Goal: Task Accomplishment & Management: Use online tool/utility

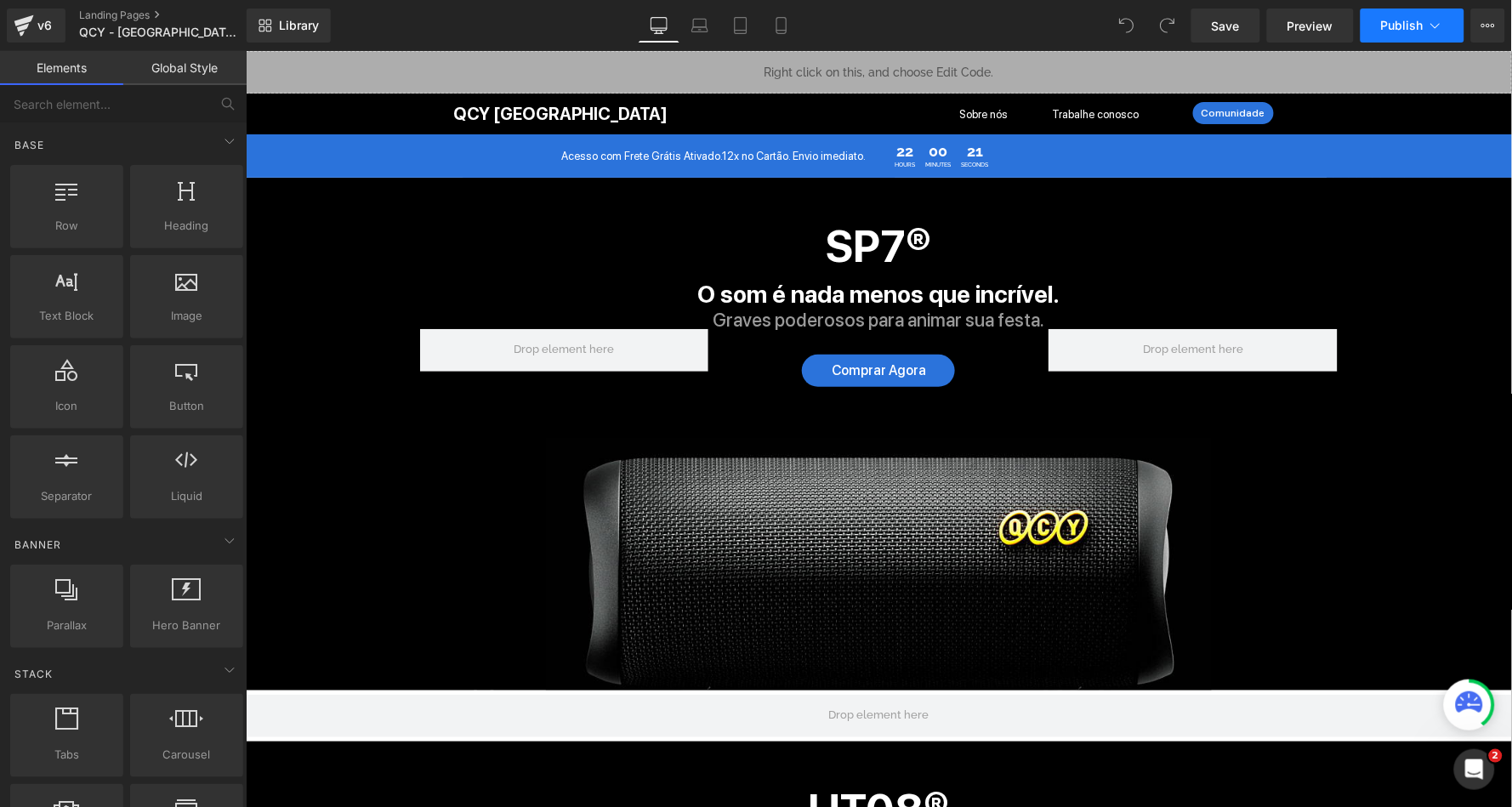
click at [1417, 15] on button "Publish" at bounding box center [1413, 26] width 104 height 34
click at [1433, 23] on icon at bounding box center [1435, 26] width 17 height 17
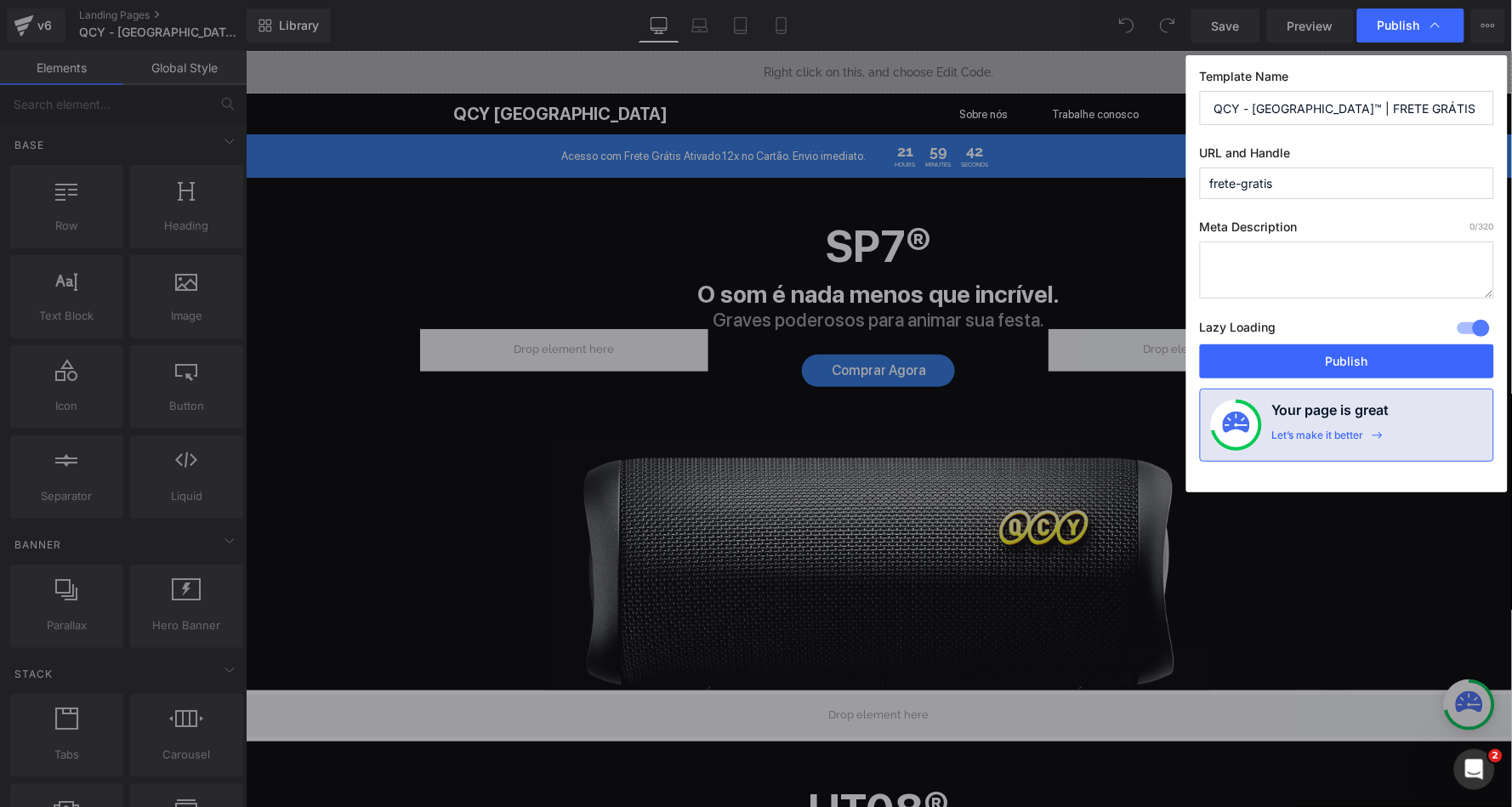
click at [1352, 107] on input "QCY - [GEOGRAPHIC_DATA]™ | FRETE GRÁTIS ATIVADO" at bounding box center [1346, 108] width 294 height 34
click at [1341, 194] on input "frete-gratis" at bounding box center [1346, 183] width 294 height 32
click at [1345, 105] on input "QCY - [GEOGRAPHIC_DATA]™ | FRETE GRÁTIS ATIVADO" at bounding box center [1346, 108] width 294 height 34
click at [1295, 188] on input "frete-gratis" at bounding box center [1346, 183] width 294 height 32
type input "frete-gratis3"
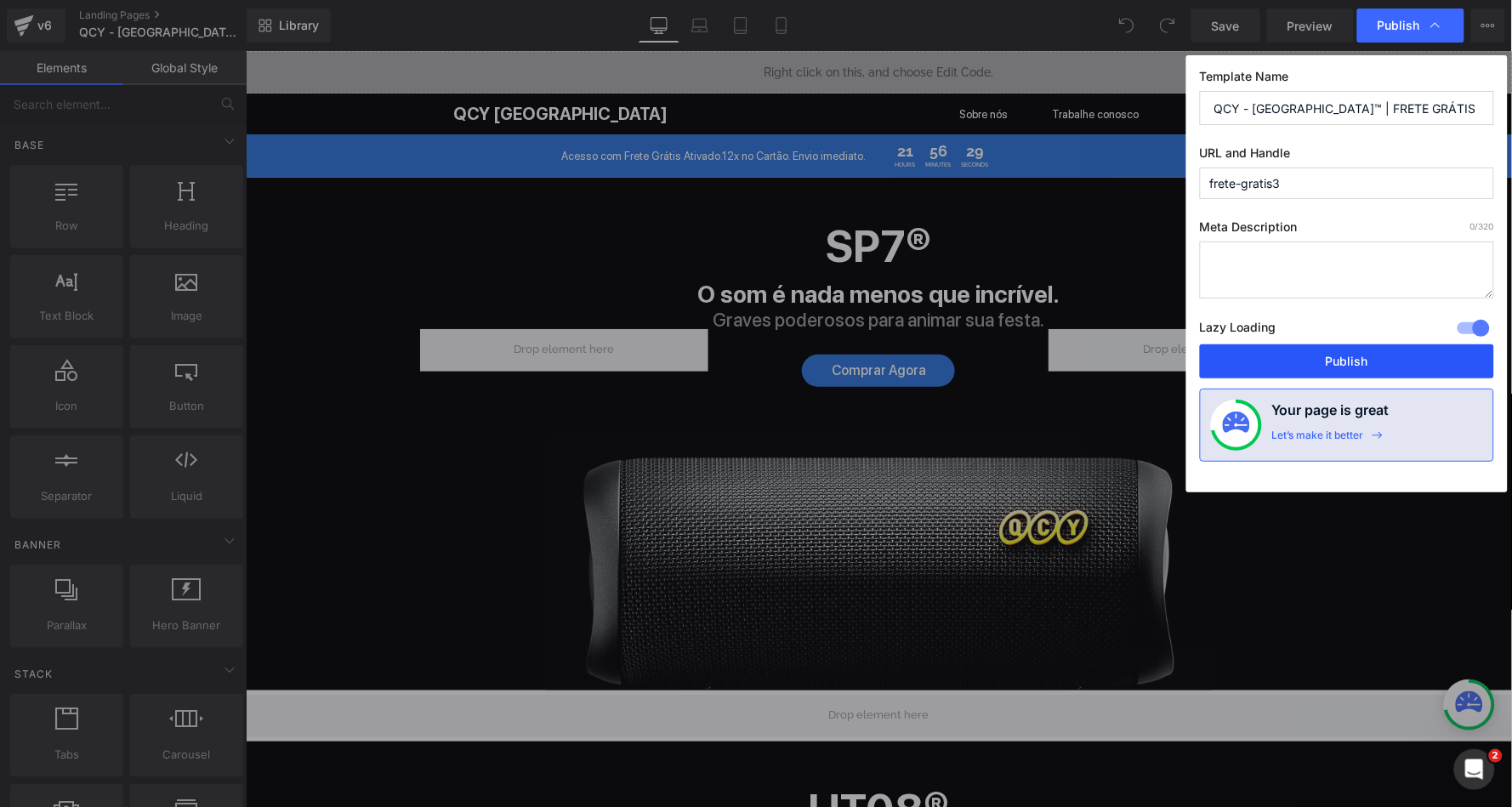
click at [1288, 361] on button "Publish" at bounding box center [1346, 362] width 294 height 34
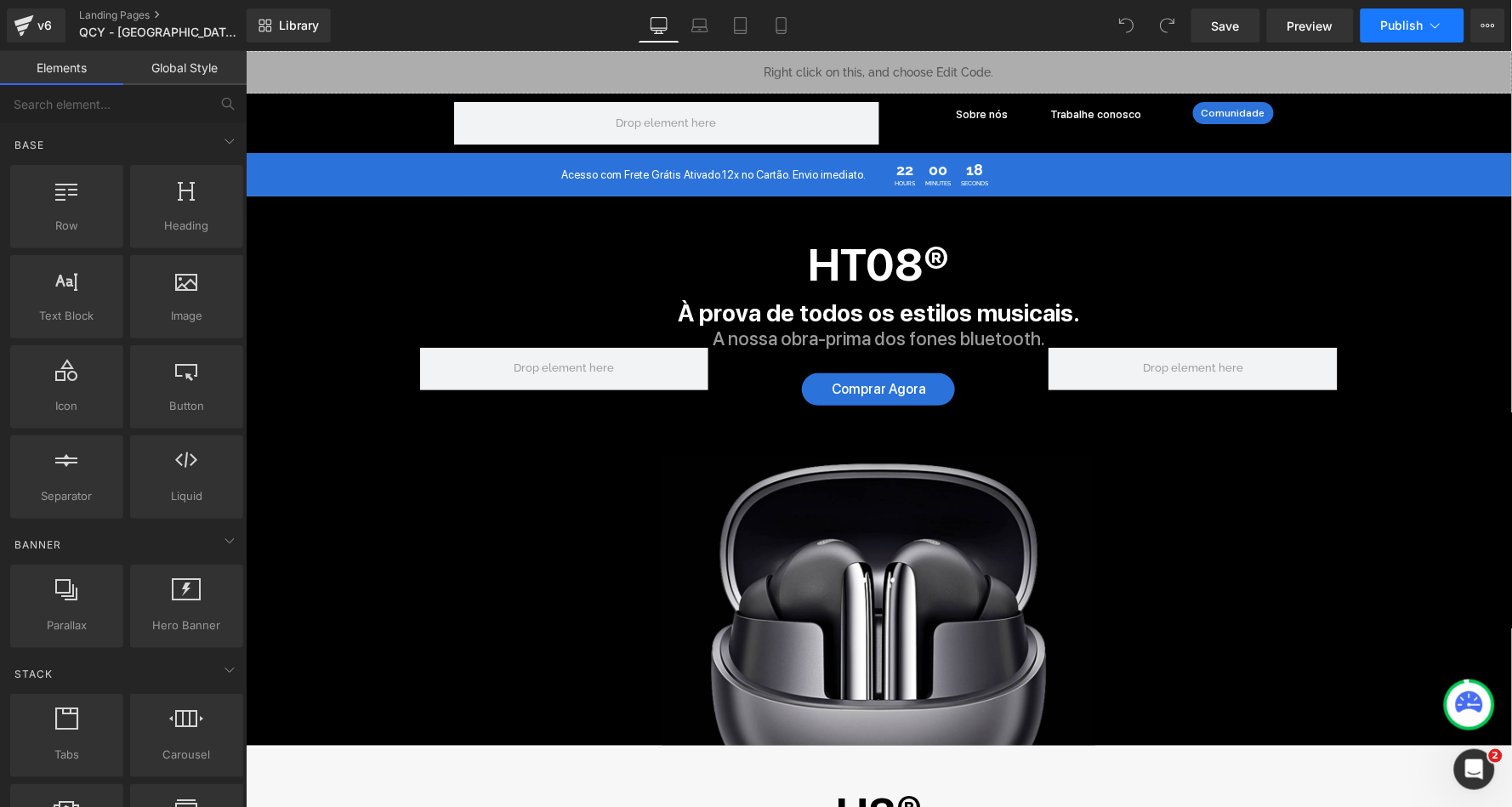
click at [1402, 12] on button "Publish" at bounding box center [1413, 26] width 104 height 34
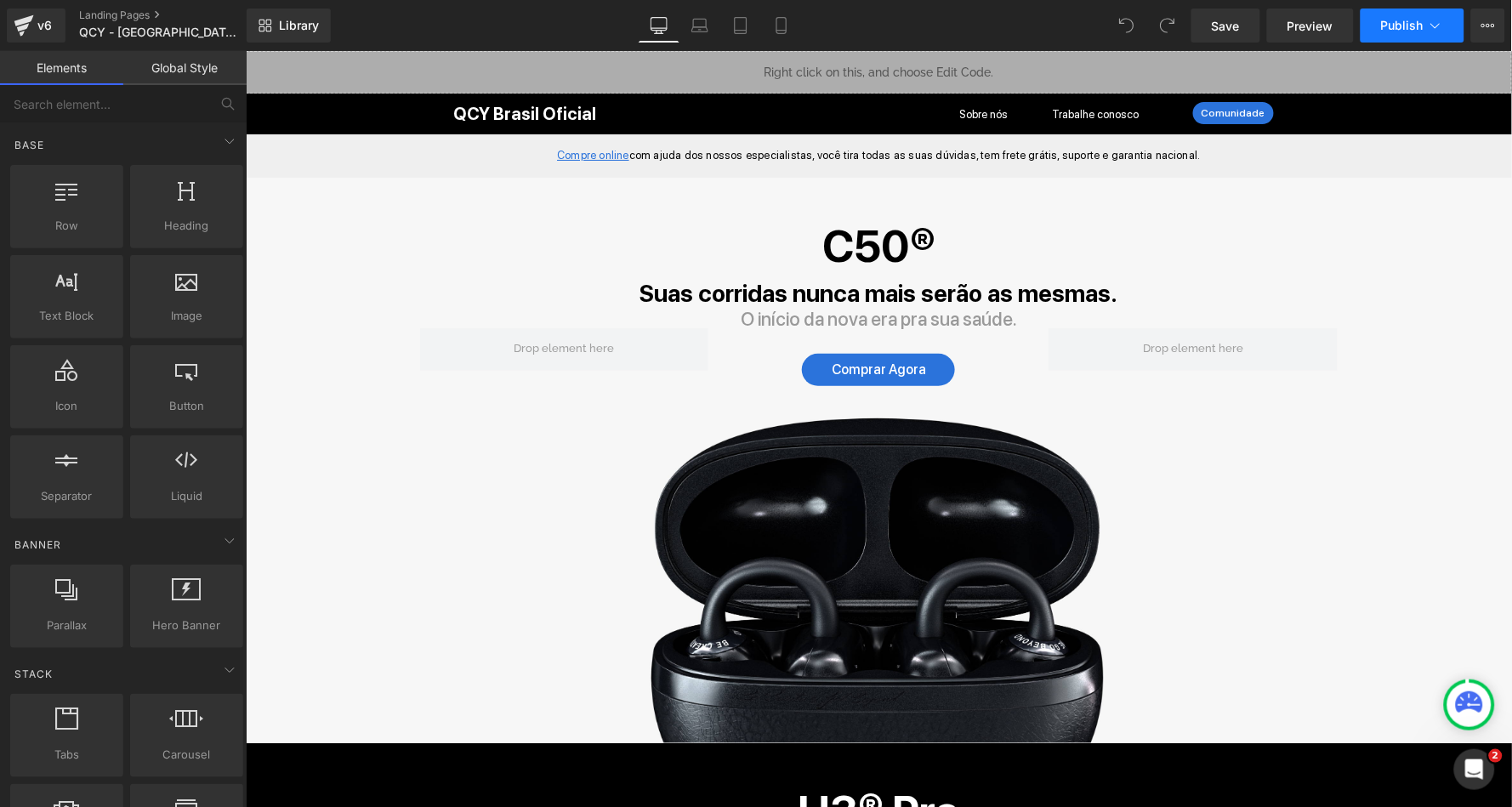
click at [1415, 26] on span "Publish" at bounding box center [1403, 26] width 43 height 14
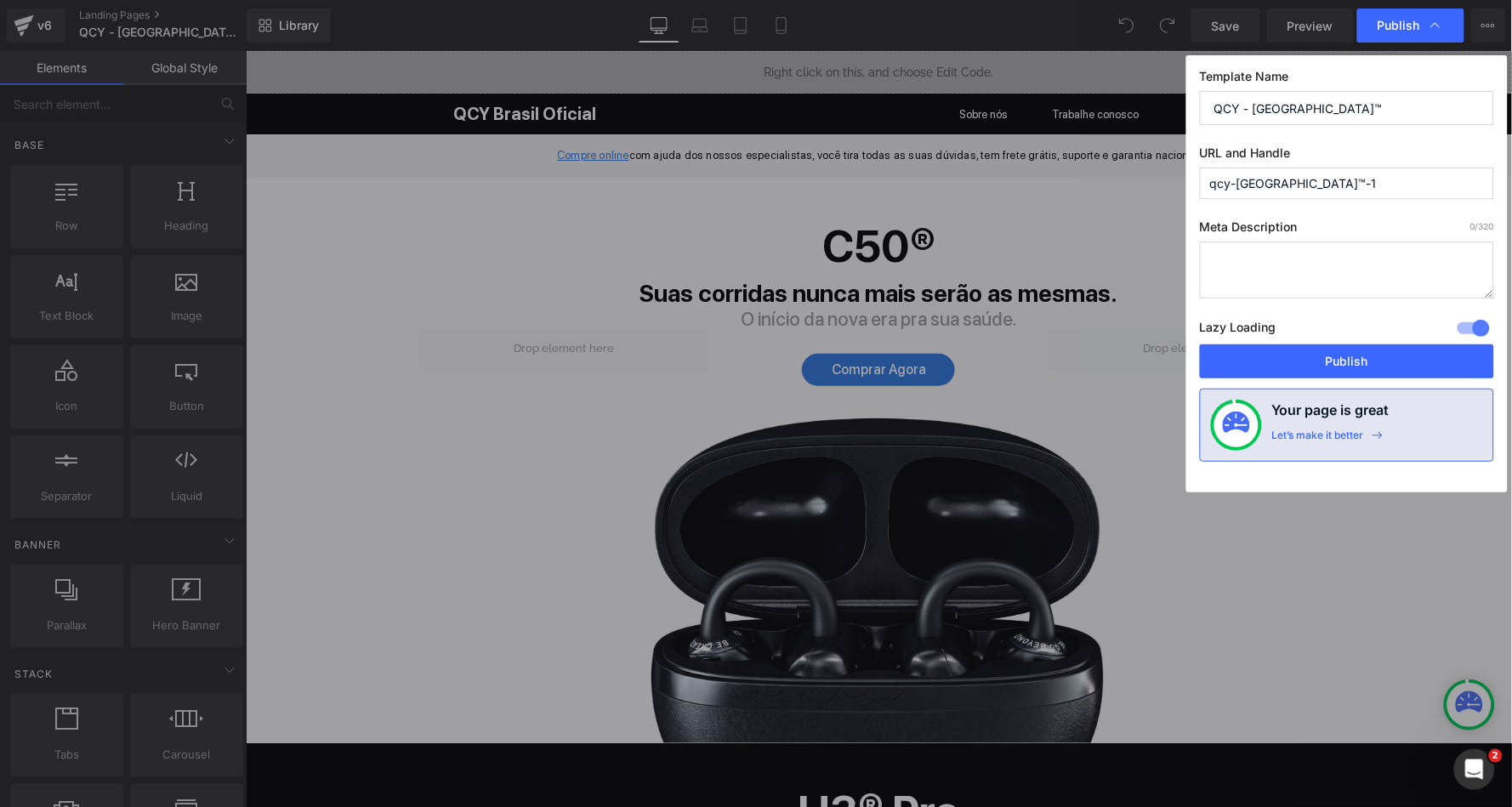
click at [1324, 113] on input "QCY - [GEOGRAPHIC_DATA]™" at bounding box center [1346, 108] width 294 height 34
paste input "| FRETE GRÁTIS ATIVADO"
paste input "frete-gratis"
type input "QCY - BRASIL™ | FRETE GRÁTIS ATIVADO"
click at [1325, 188] on input "qcy-brasil™-1" at bounding box center [1346, 183] width 294 height 32
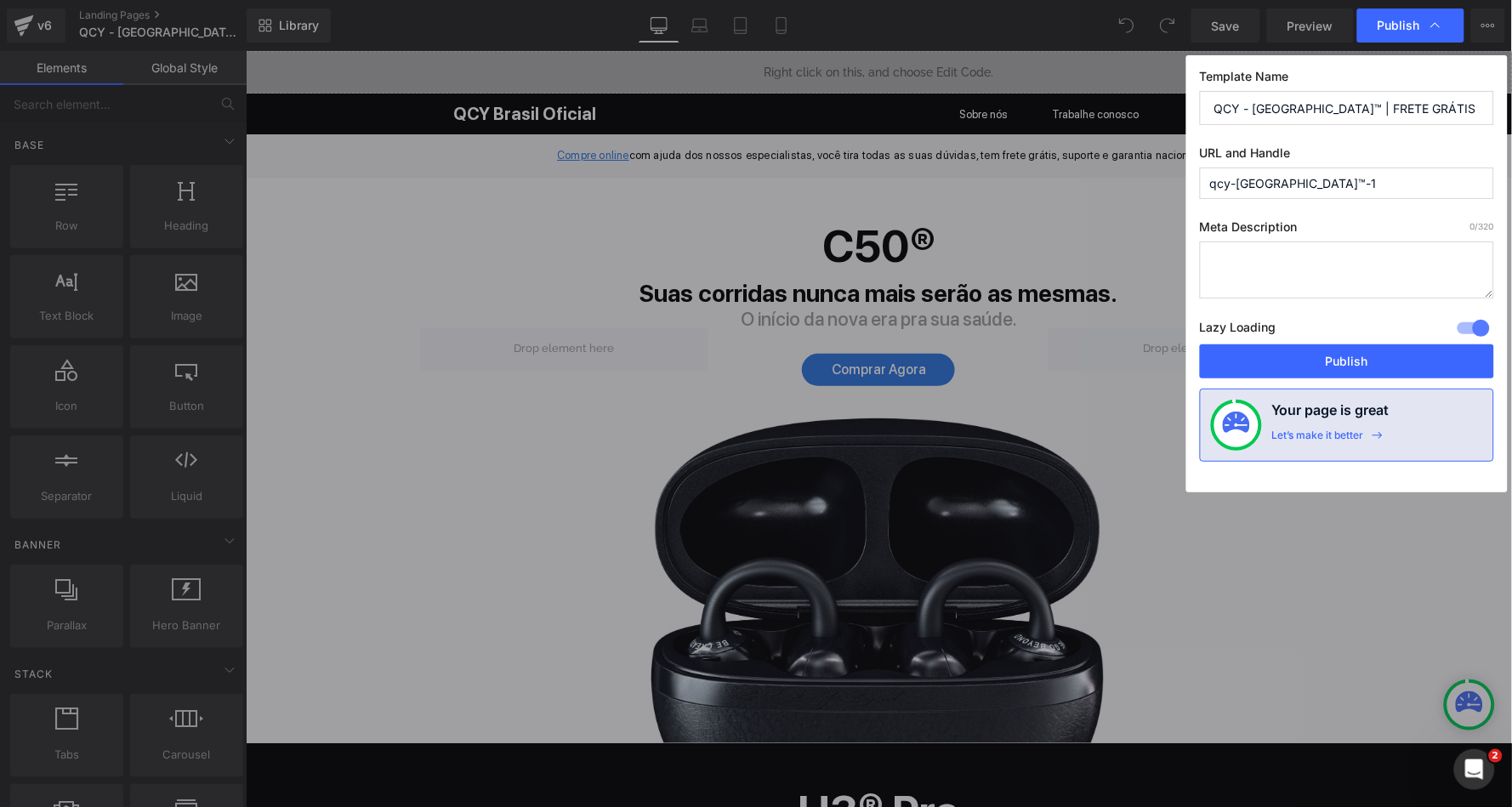
paste input "frete-gratis"
type input "frete-gratisq"
click at [1314, 356] on button "Publish" at bounding box center [1346, 362] width 294 height 34
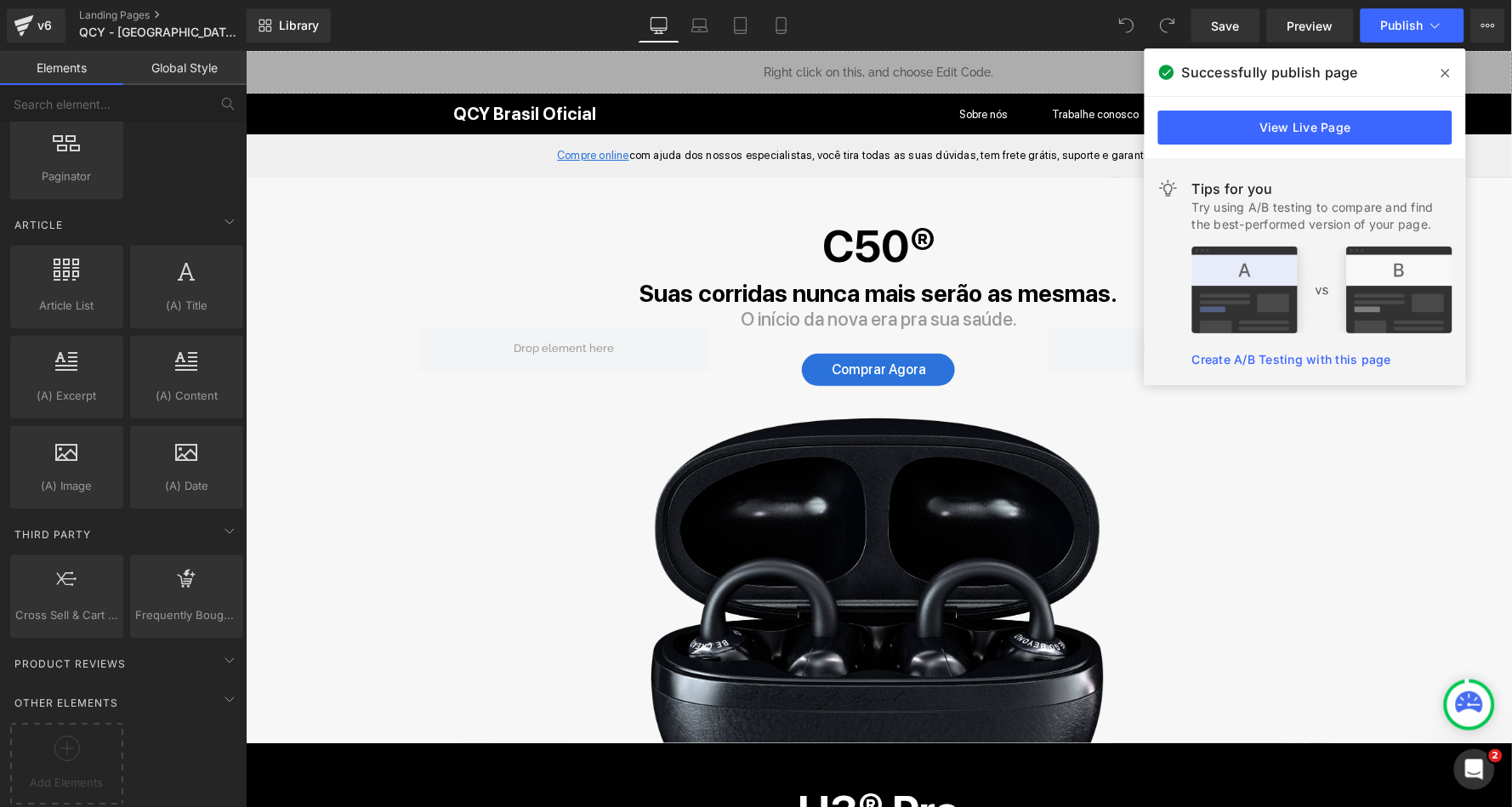
scroll to position [2859, 0]
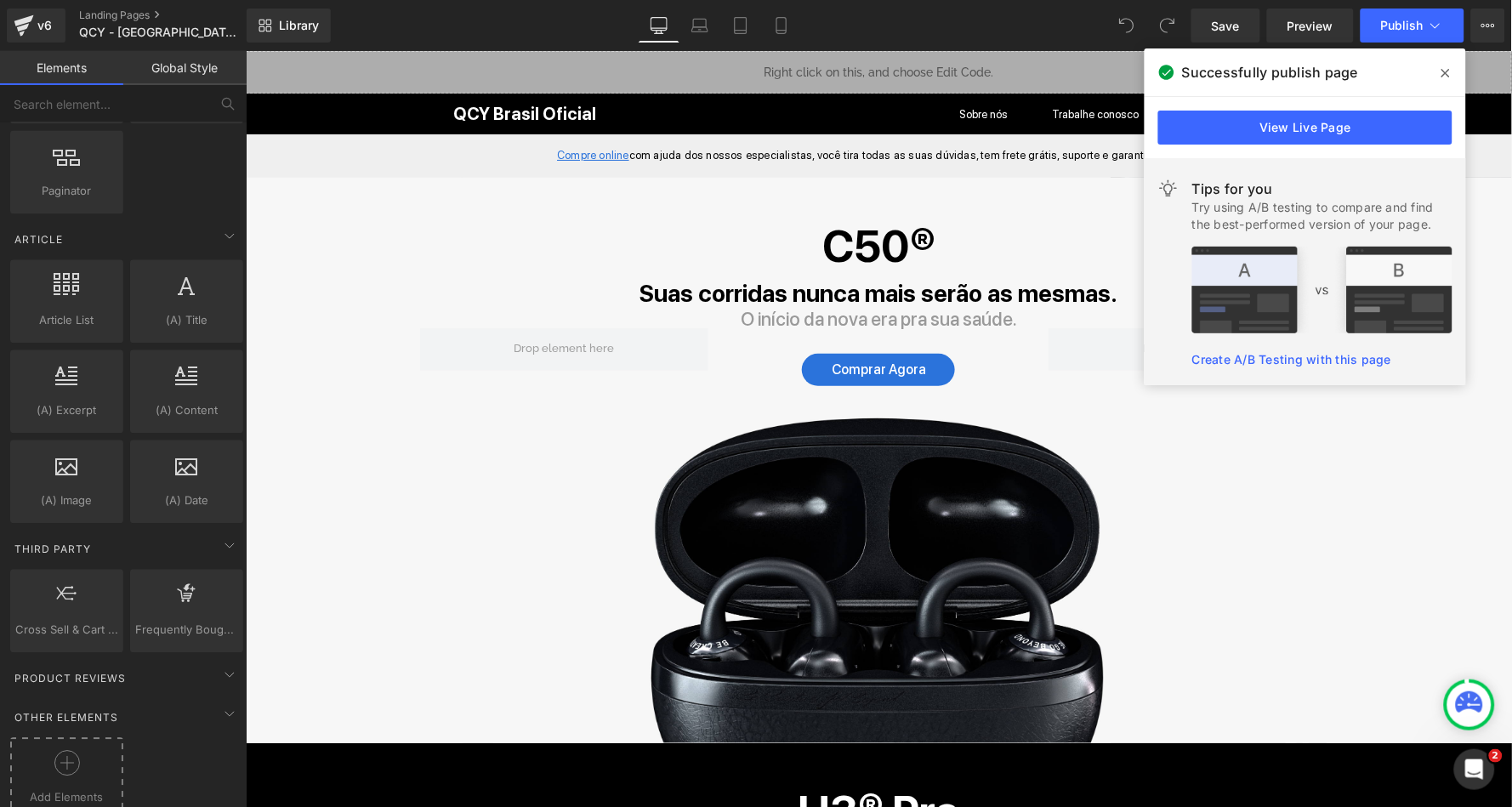
click at [50, 777] on div "Add Elements" at bounding box center [67, 779] width 113 height 82
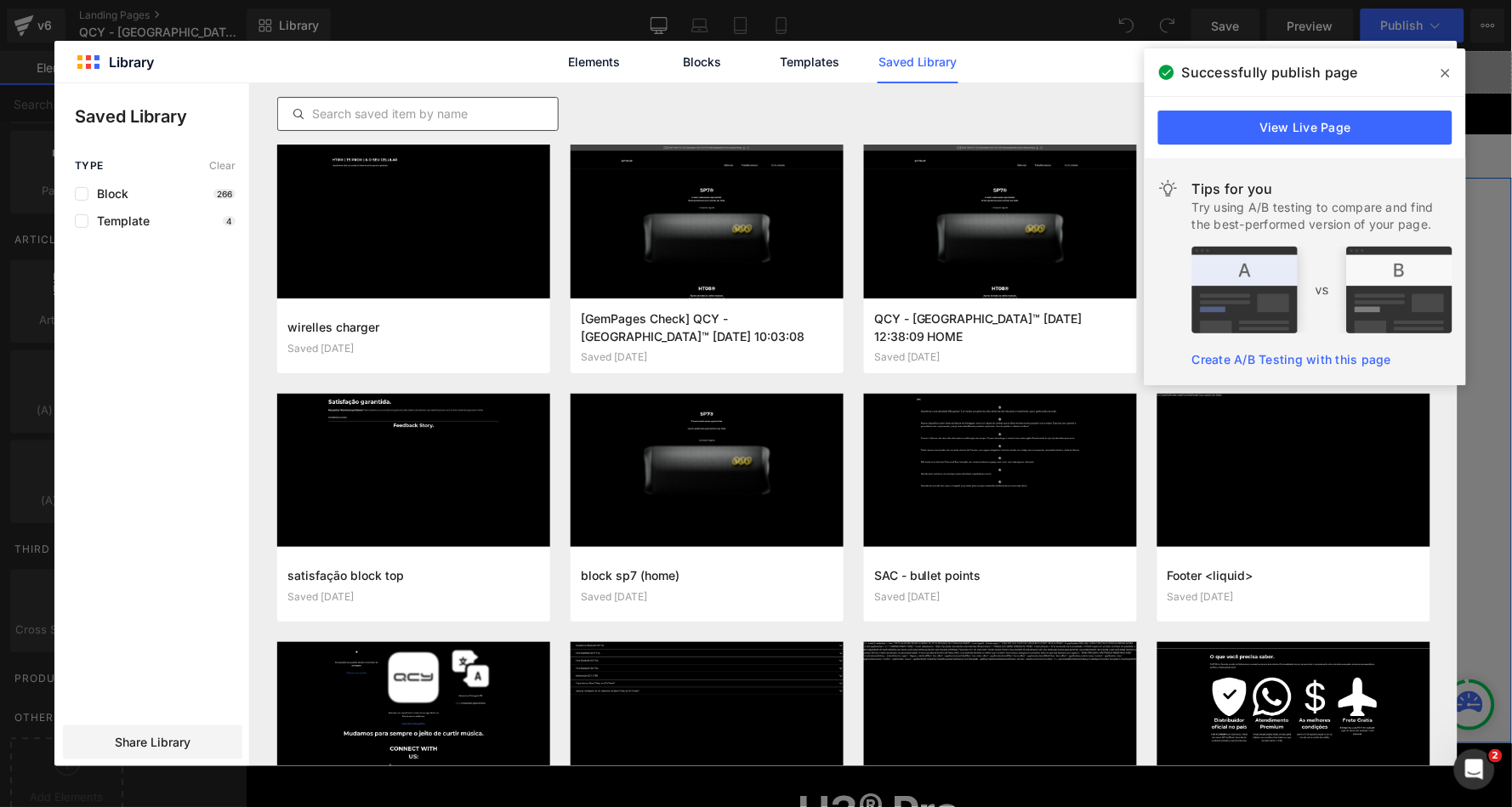
click at [451, 114] on input "text" at bounding box center [418, 114] width 280 height 20
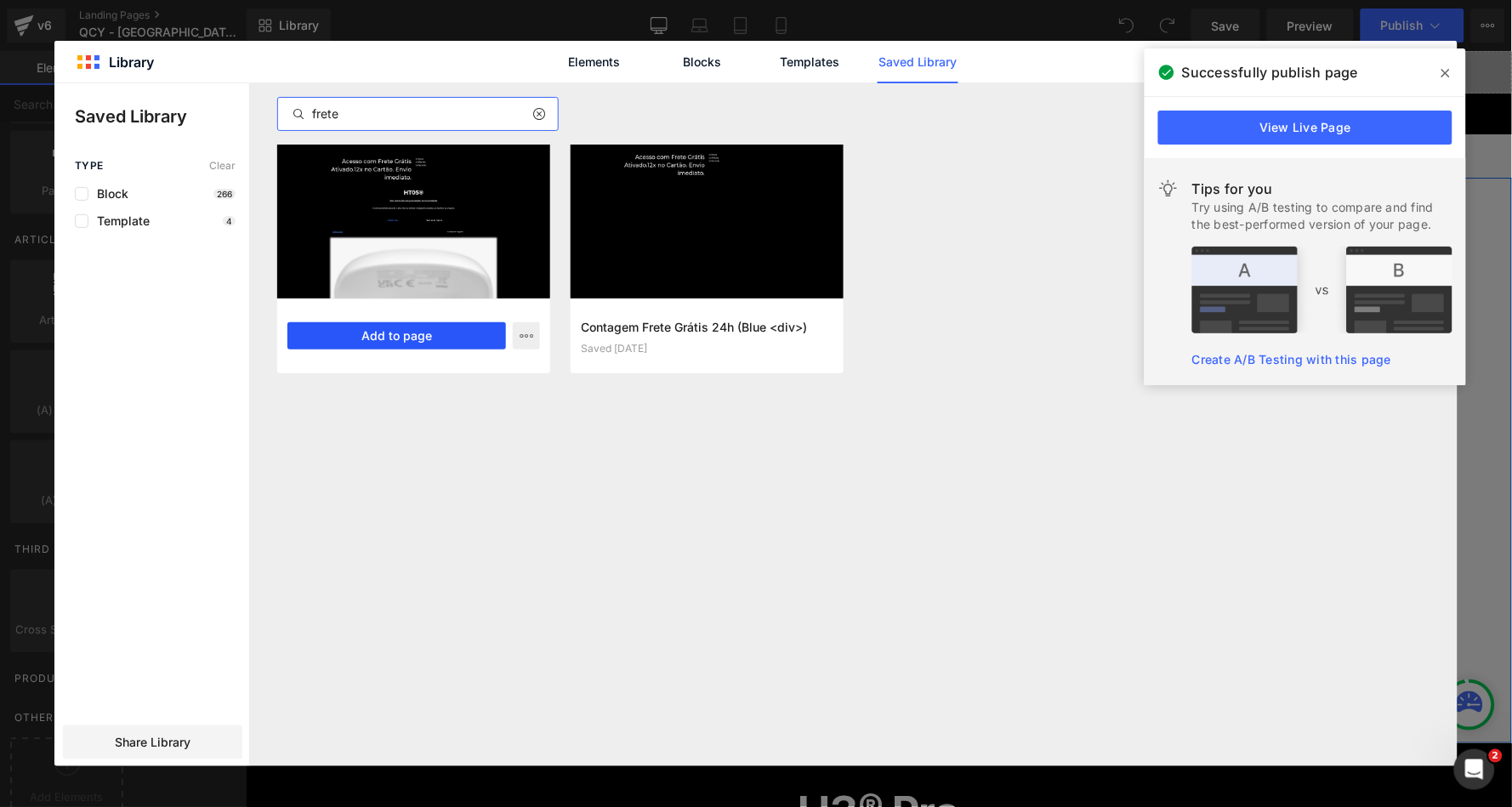
type input "frete"
click at [433, 331] on button "Add to page" at bounding box center [397, 336] width 218 height 27
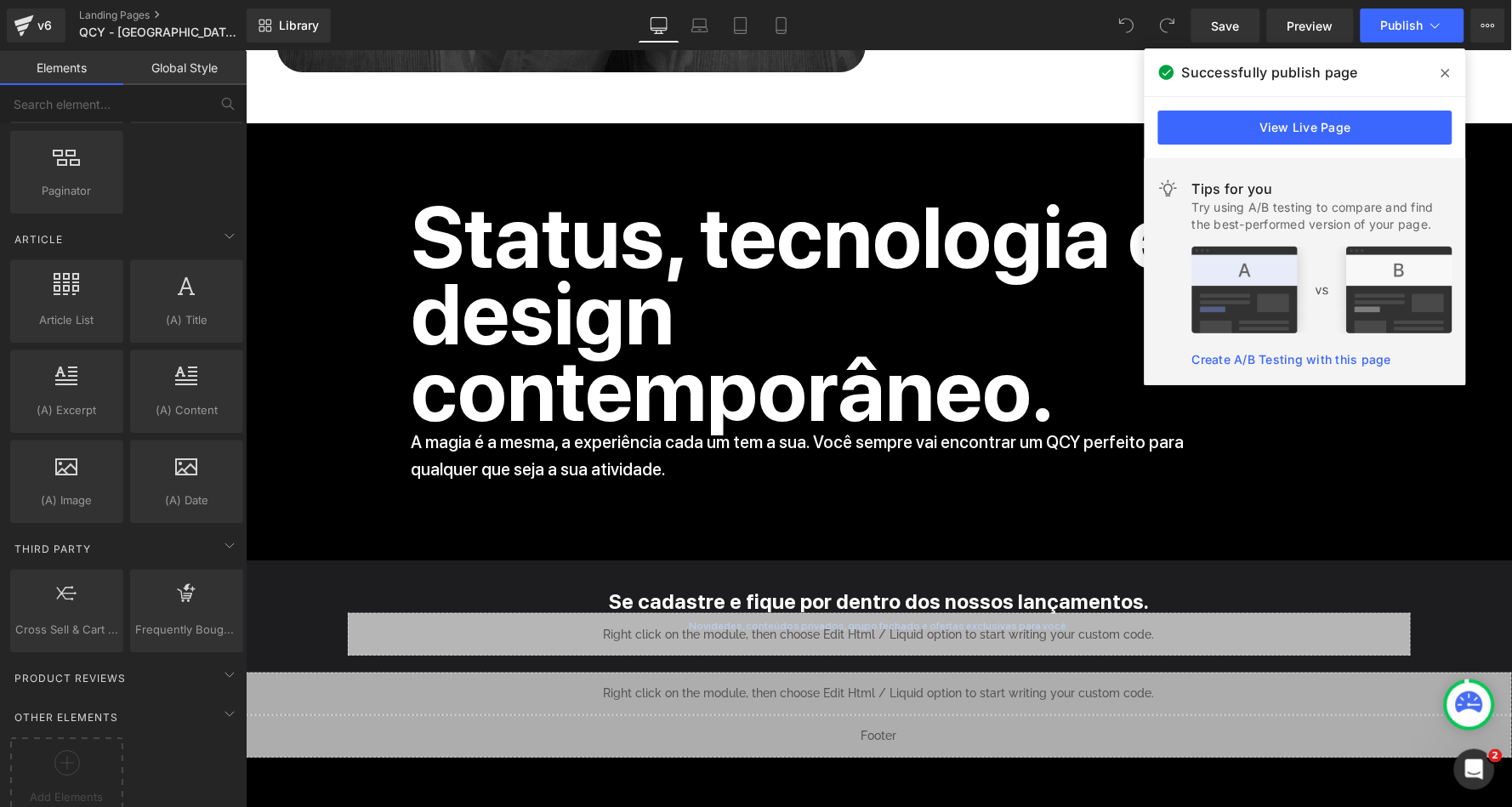
scroll to position [9352, 0]
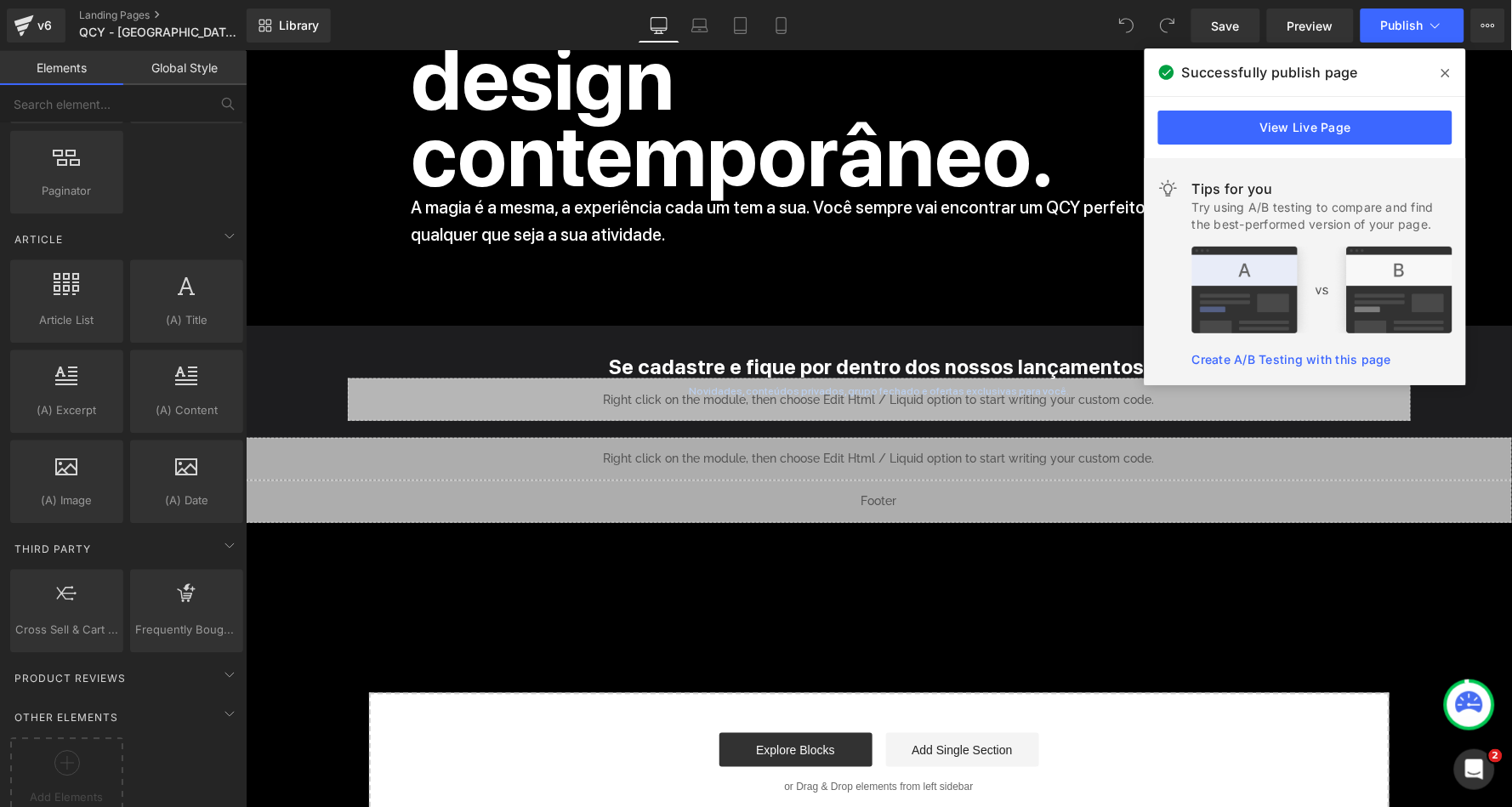
click at [1447, 71] on icon at bounding box center [1445, 73] width 9 height 9
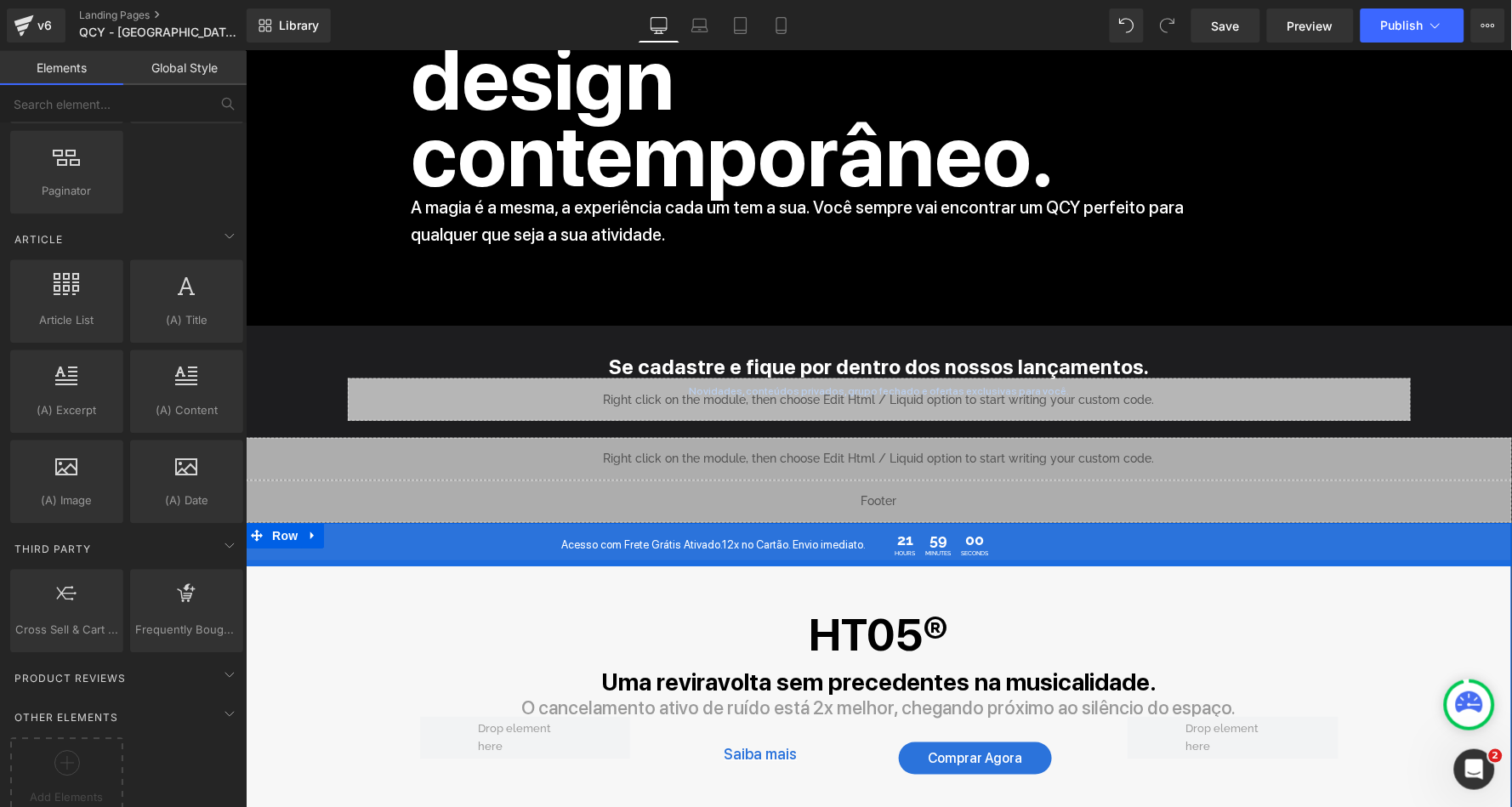
click at [304, 560] on div at bounding box center [878, 562] width 1266 height 6
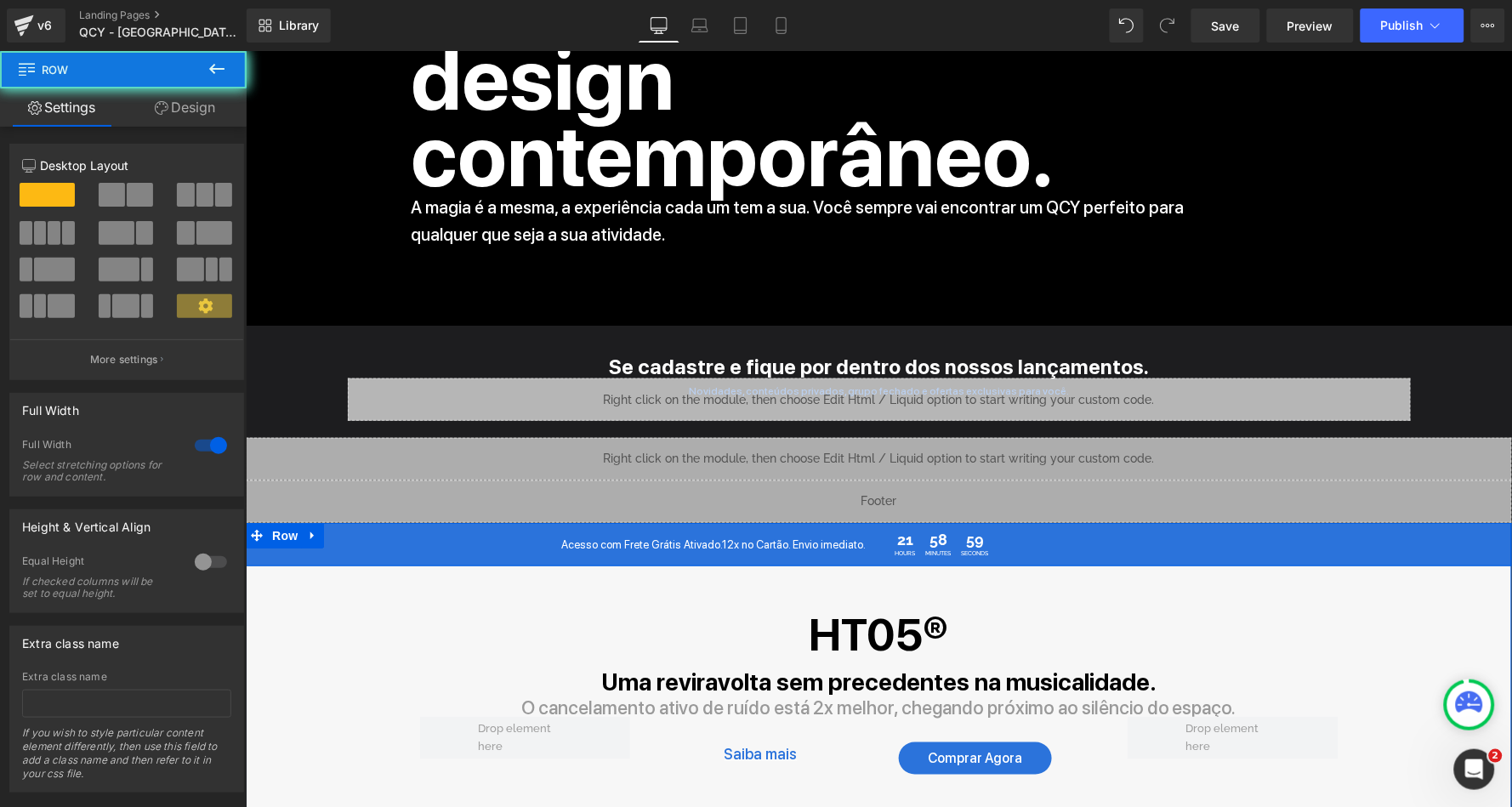
click at [346, 528] on div "Acesso com Frete Grátis Ativado.12x no Cartão. Envio imediato. Heading 21 Hours…" at bounding box center [878, 543] width 1266 height 32
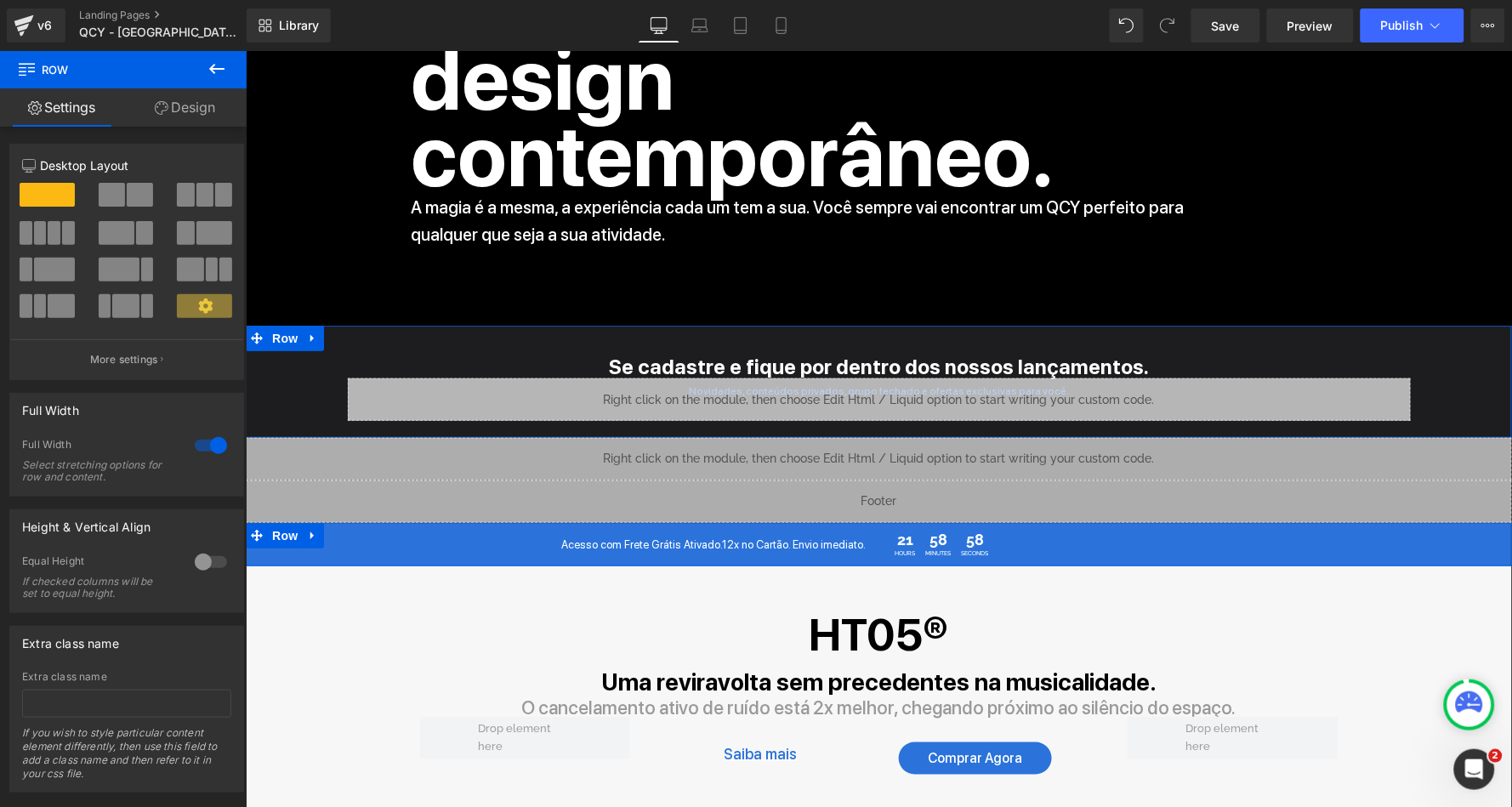
click at [161, 105] on icon at bounding box center [161, 108] width 14 height 14
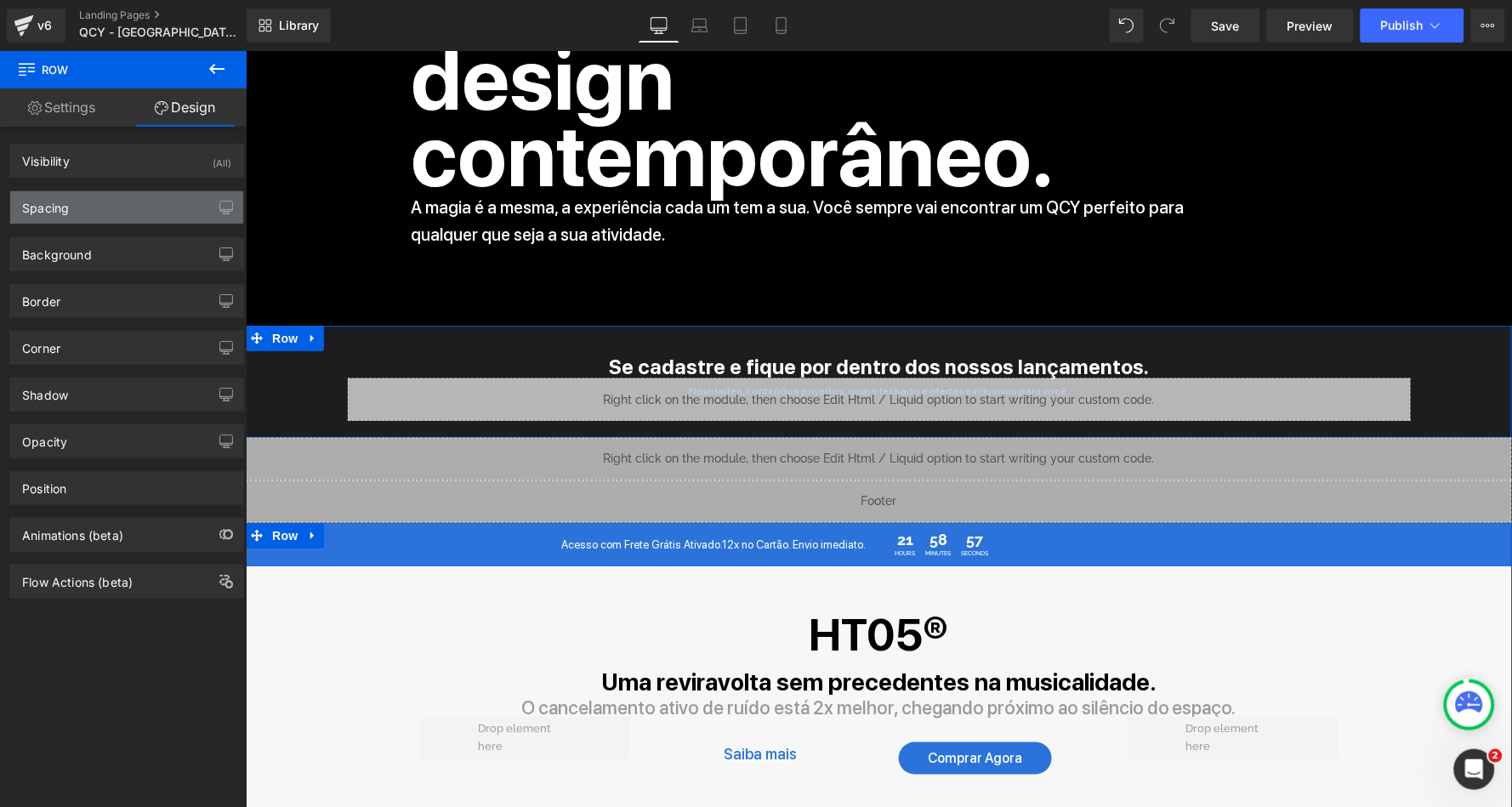
click at [87, 205] on div "Spacing" at bounding box center [126, 207] width 233 height 32
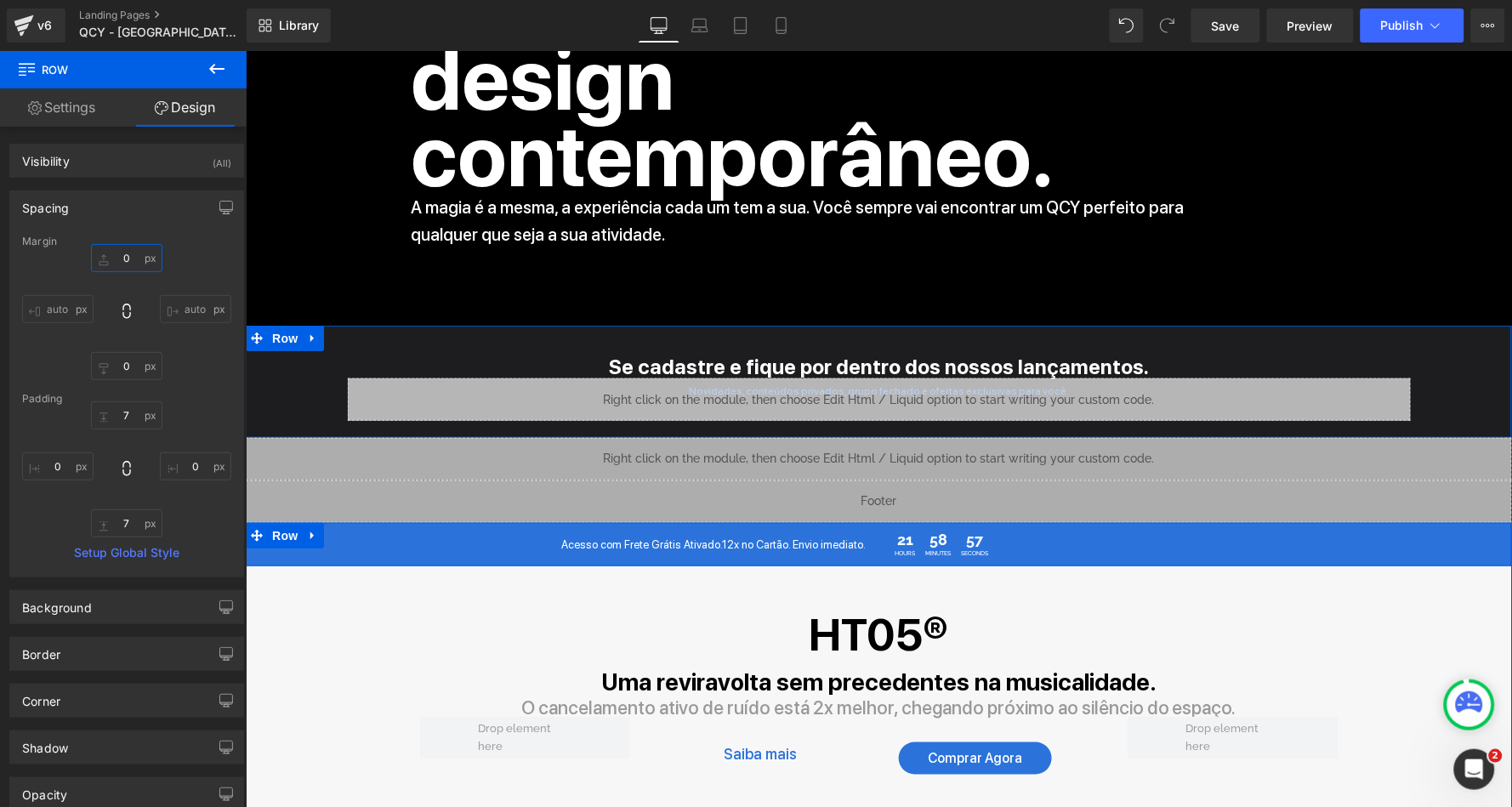
click at [119, 258] on input "0" at bounding box center [127, 258] width 72 height 28
type input "30"
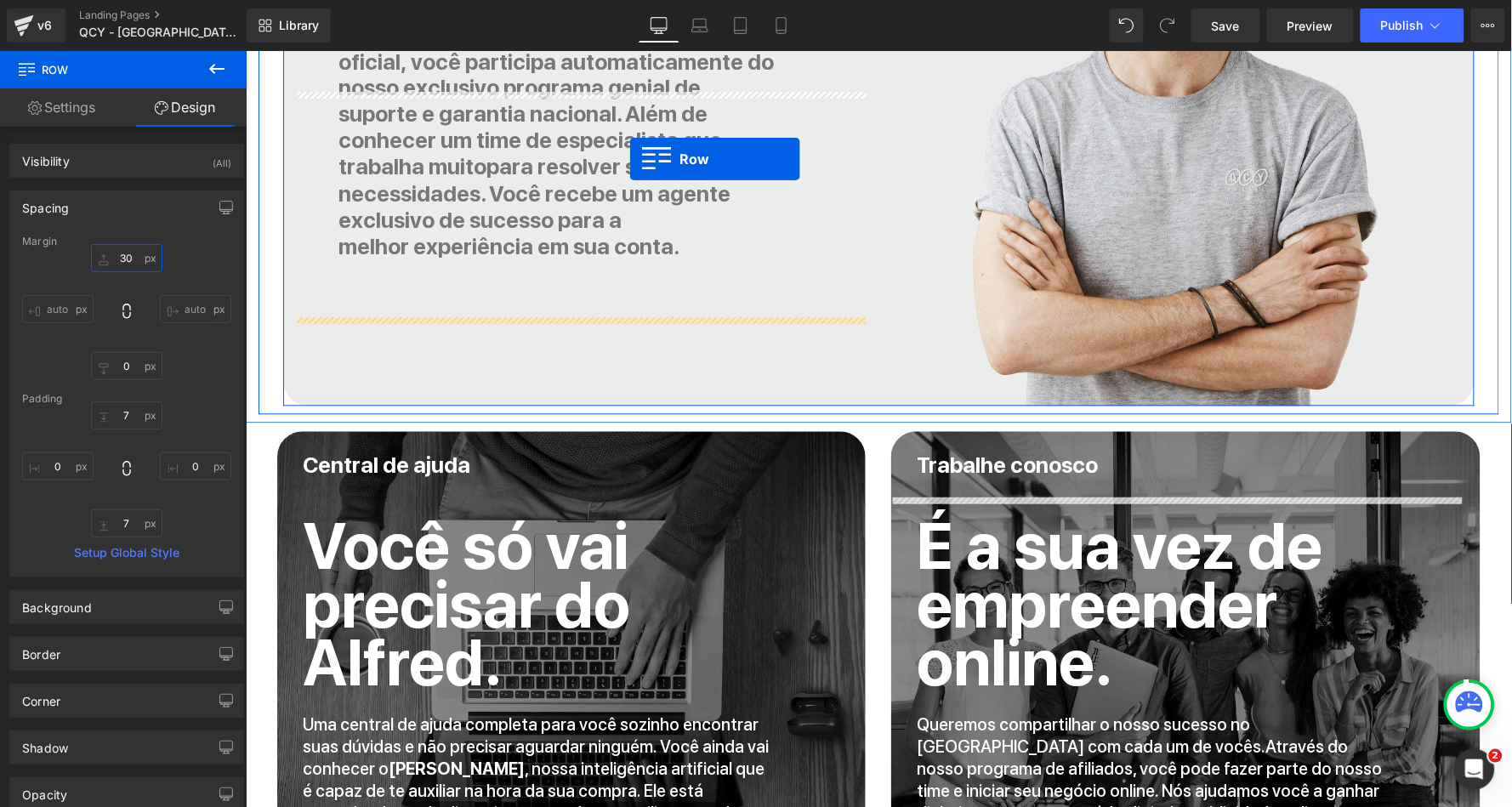
scroll to position [8126, 0]
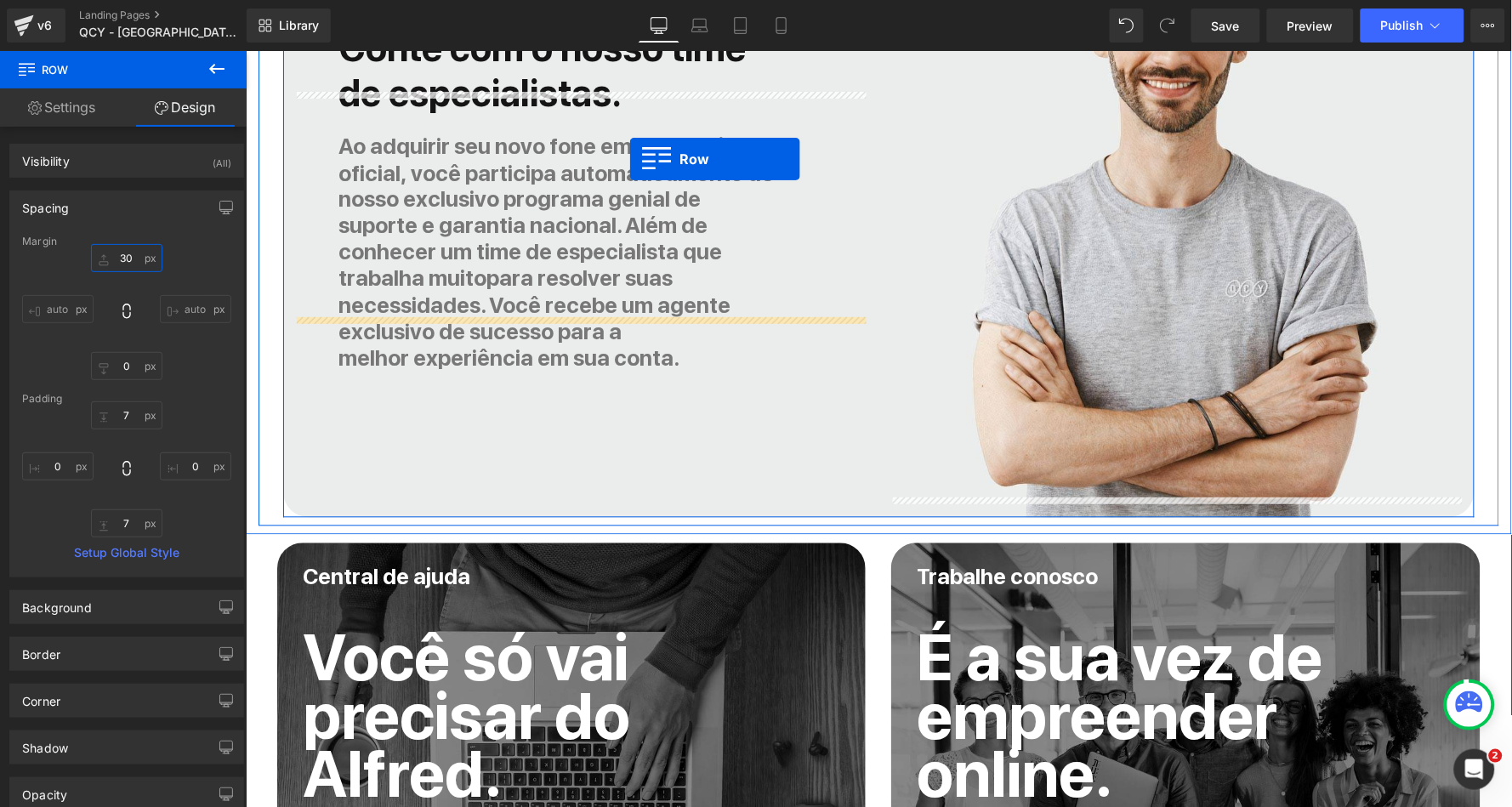
drag, startPoint x: 253, startPoint y: 511, endPoint x: 628, endPoint y: 158, distance: 515.0
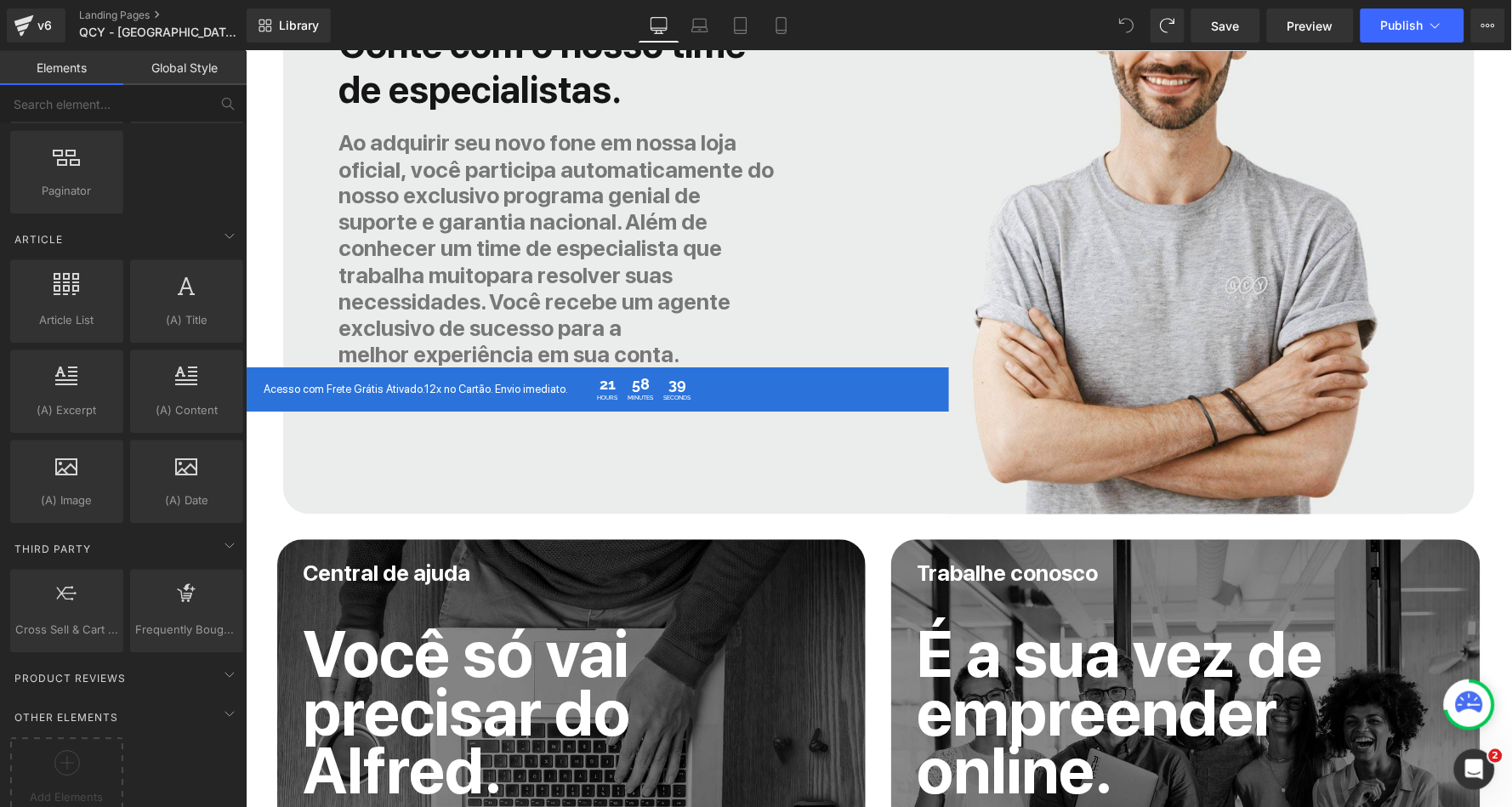
click at [1121, 24] on icon at bounding box center [1127, 26] width 15 height 15
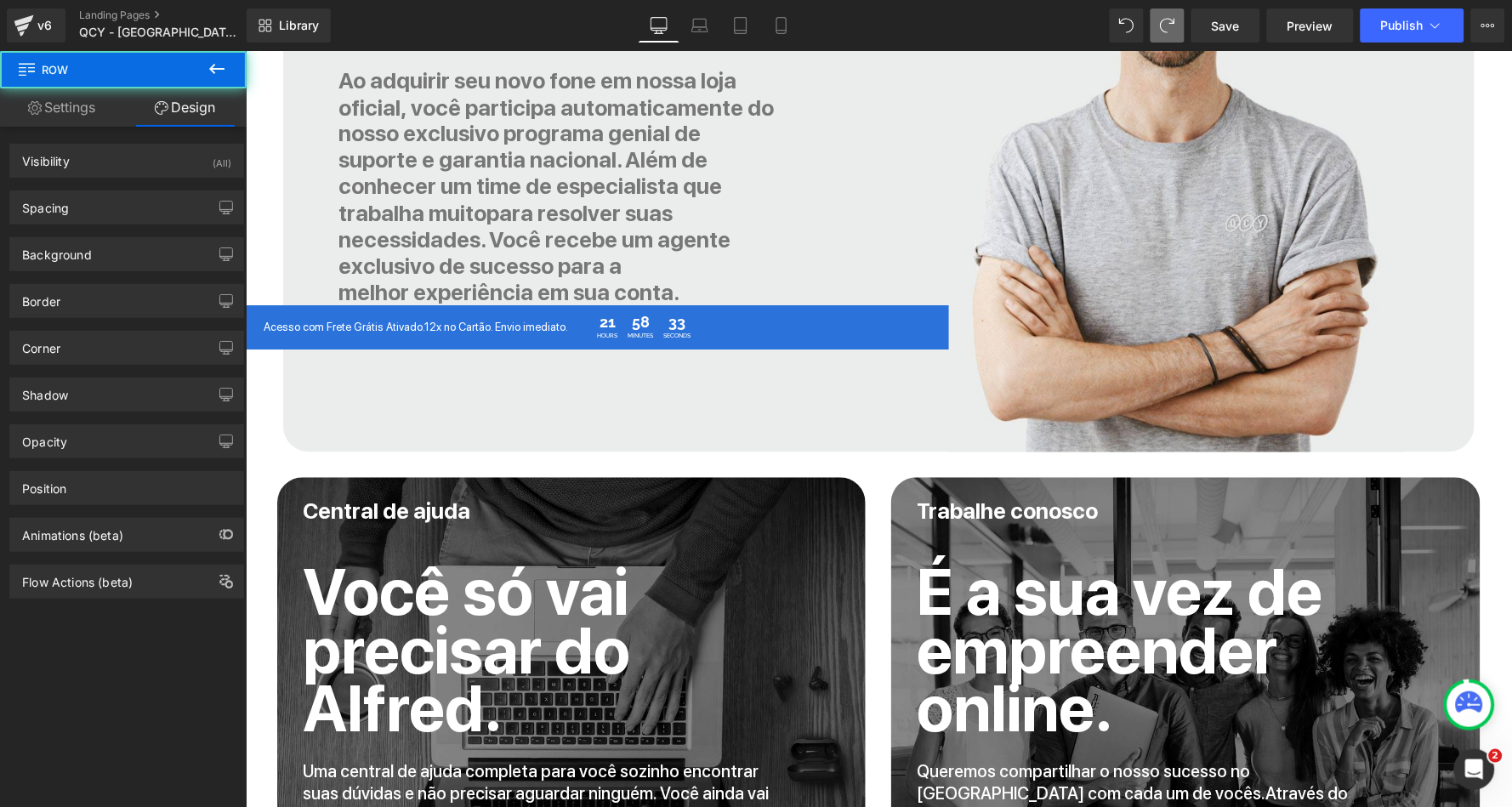
scroll to position [8132, 0]
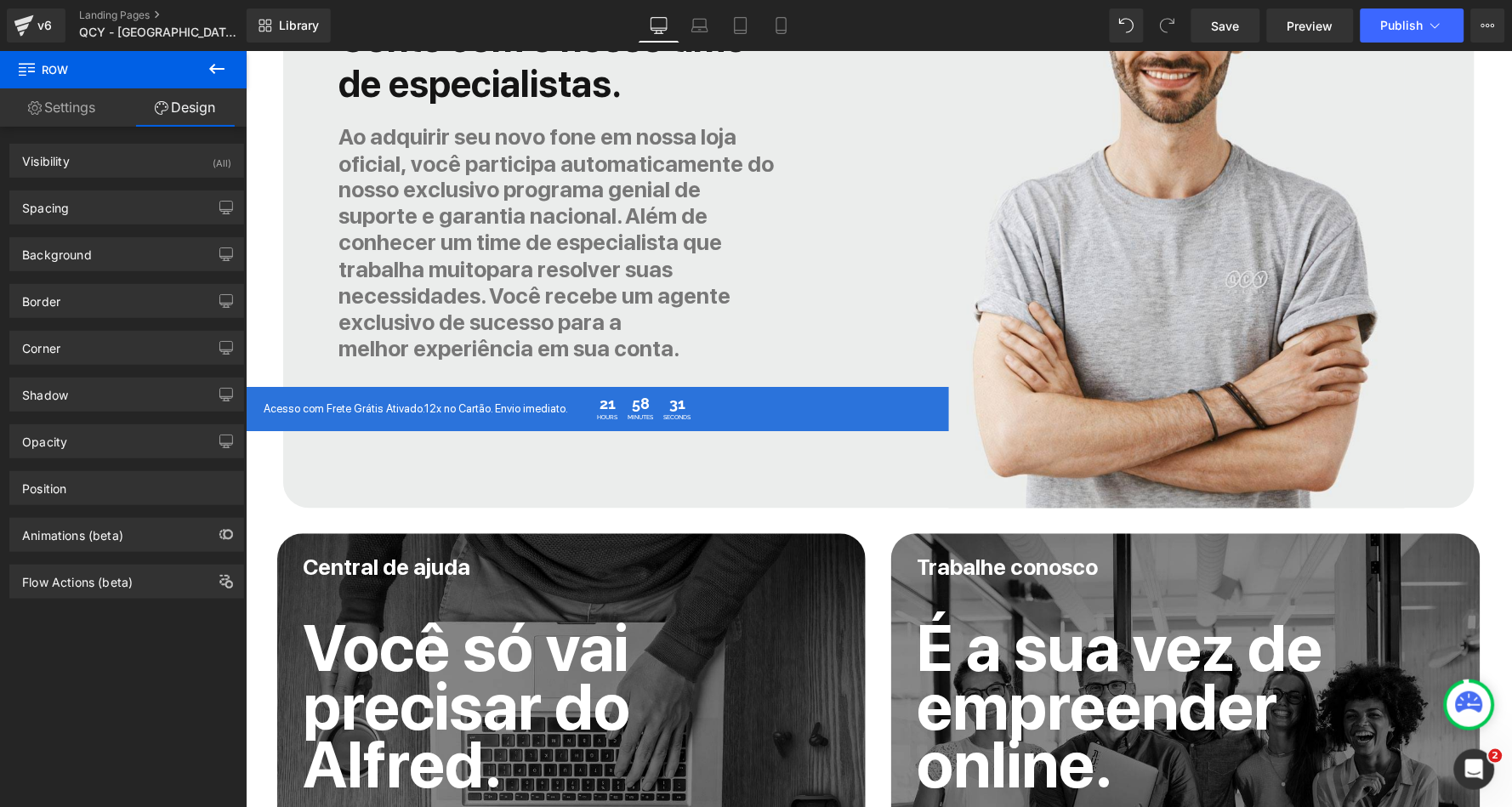
click at [1163, 24] on icon at bounding box center [1167, 26] width 15 height 15
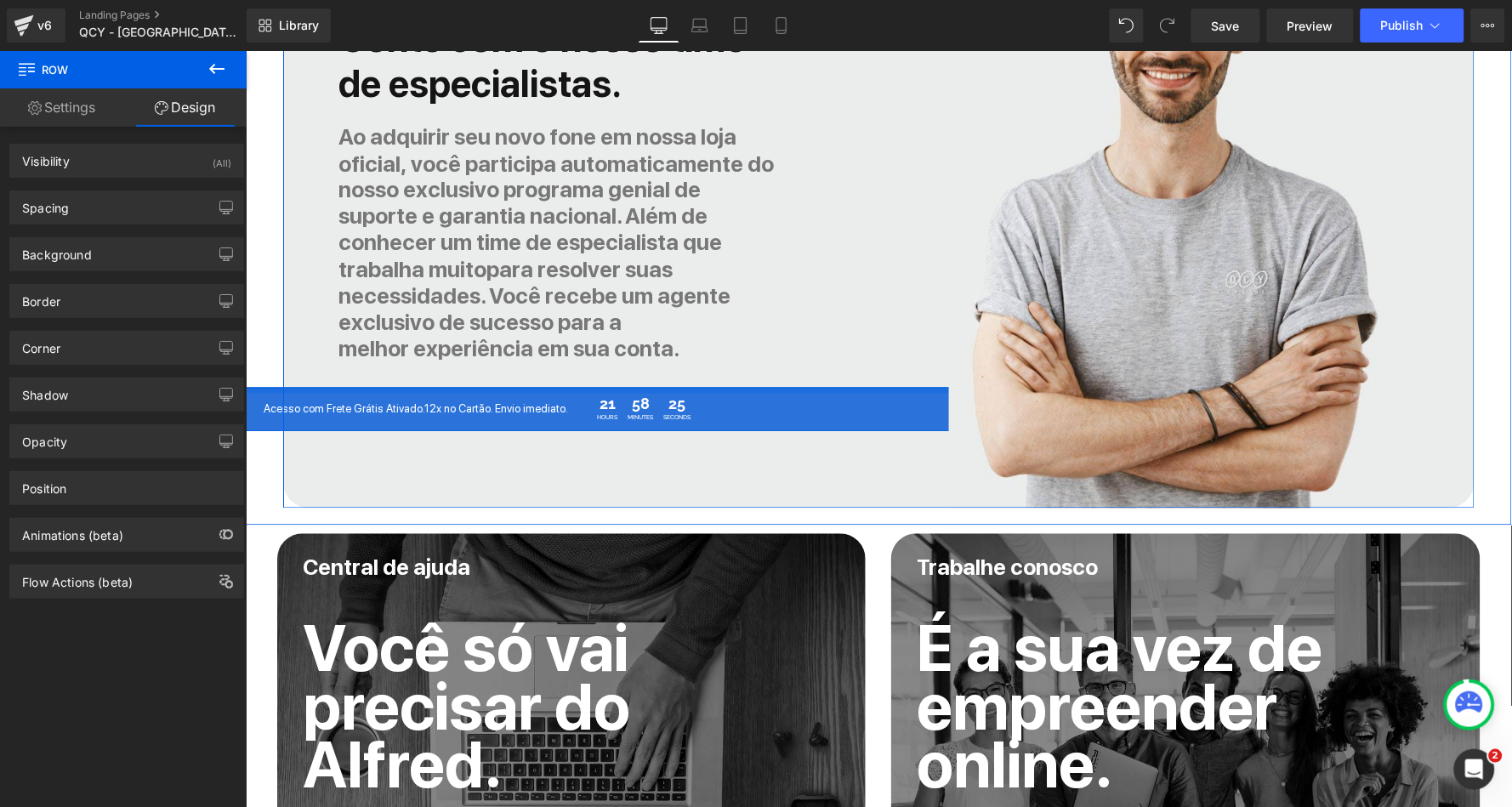
click at [264, 386] on div at bounding box center [580, 389] width 1266 height 6
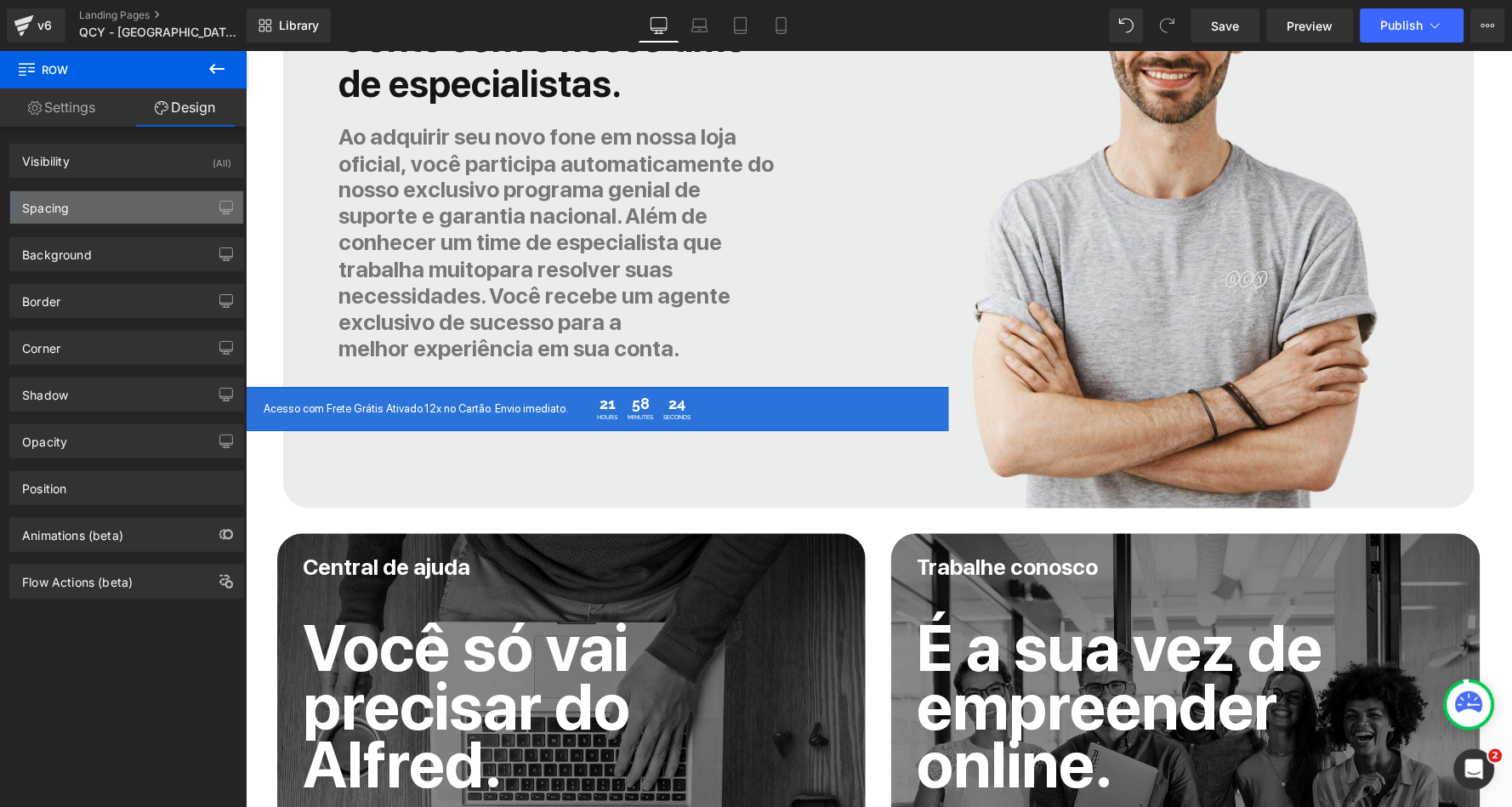
click at [117, 199] on div "Spacing" at bounding box center [126, 207] width 233 height 32
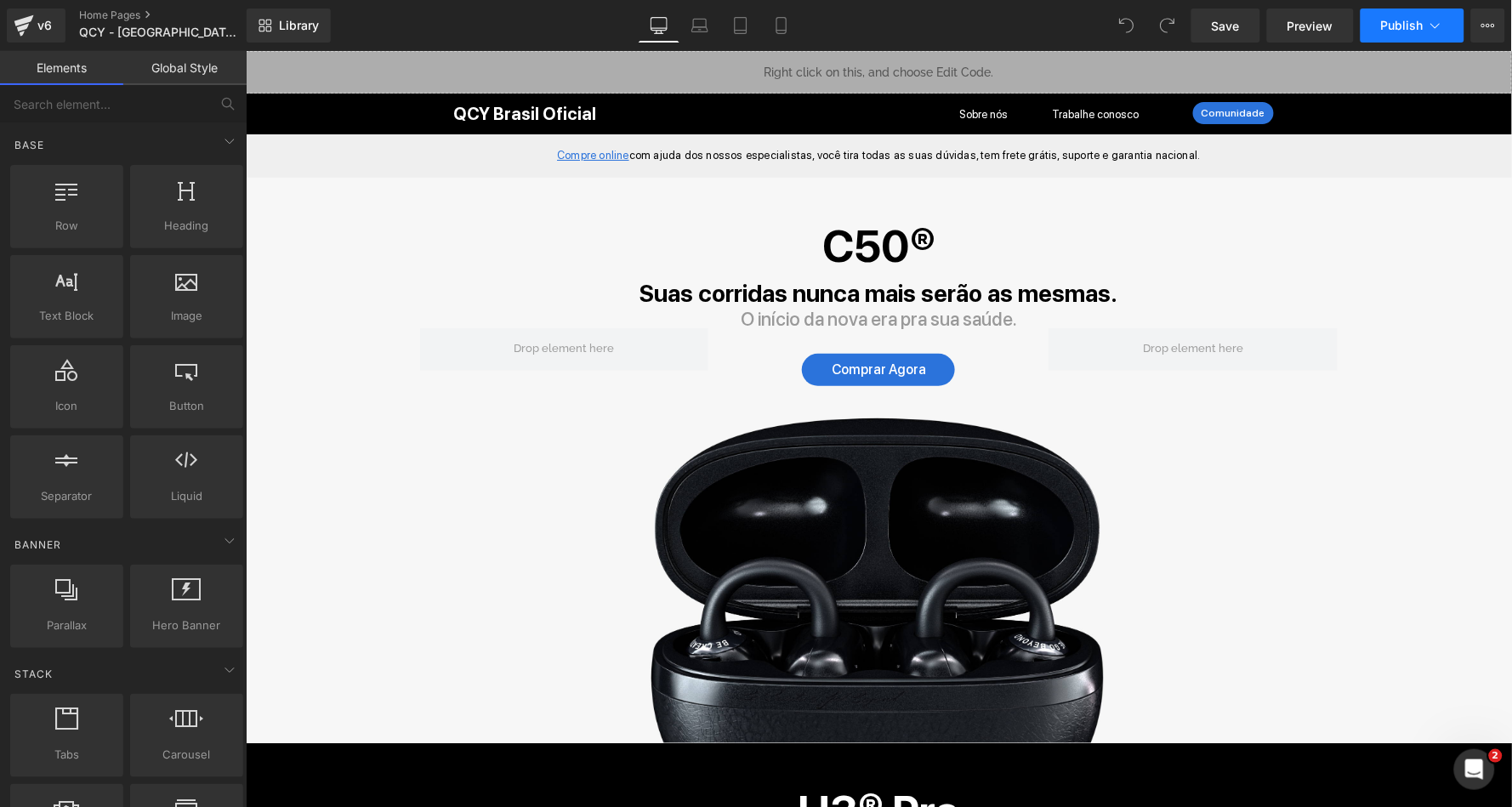
click at [1436, 23] on icon at bounding box center [1435, 26] width 17 height 17
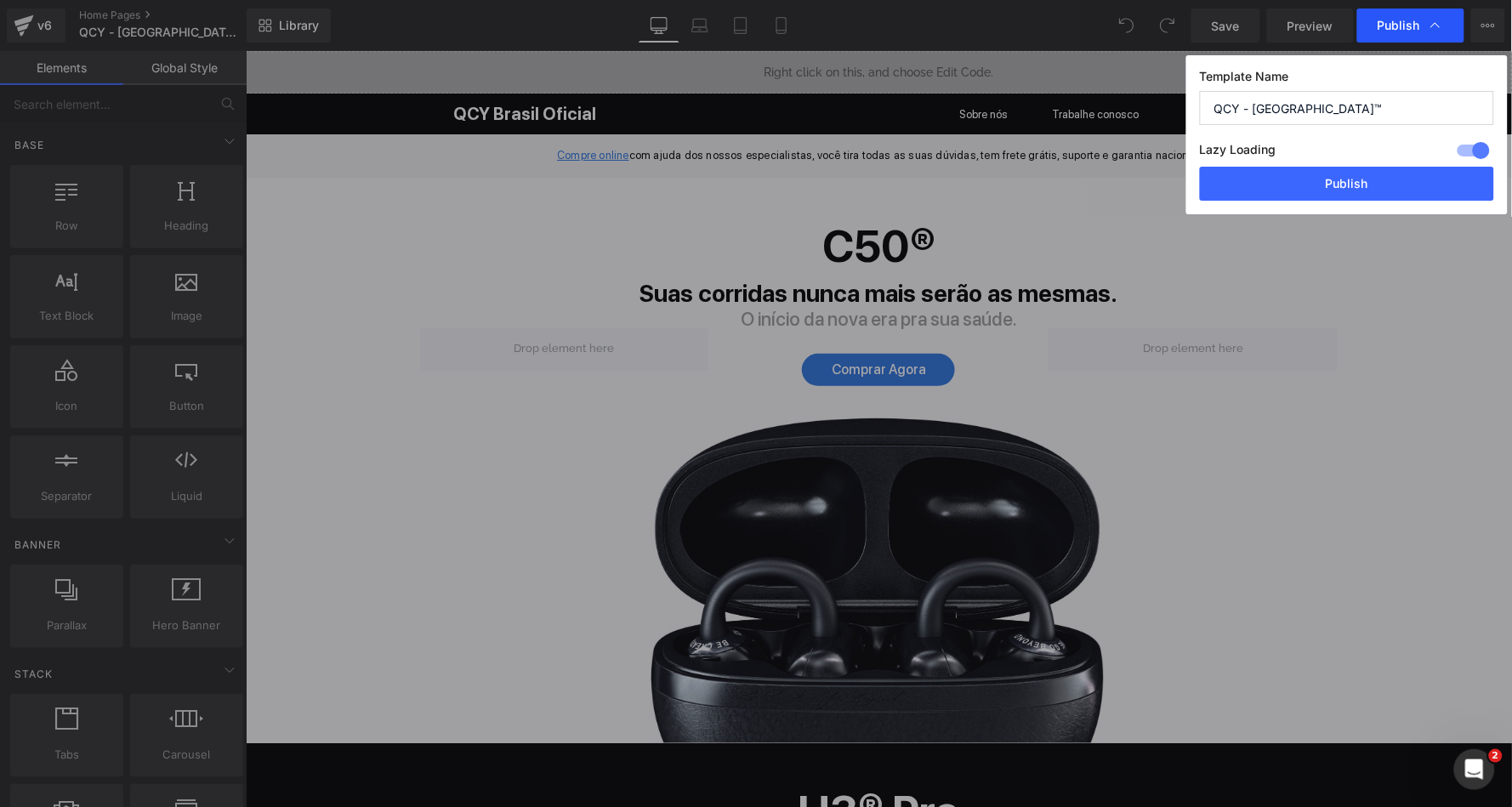
click at [1410, 33] on div "Publish" at bounding box center [1411, 26] width 108 height 34
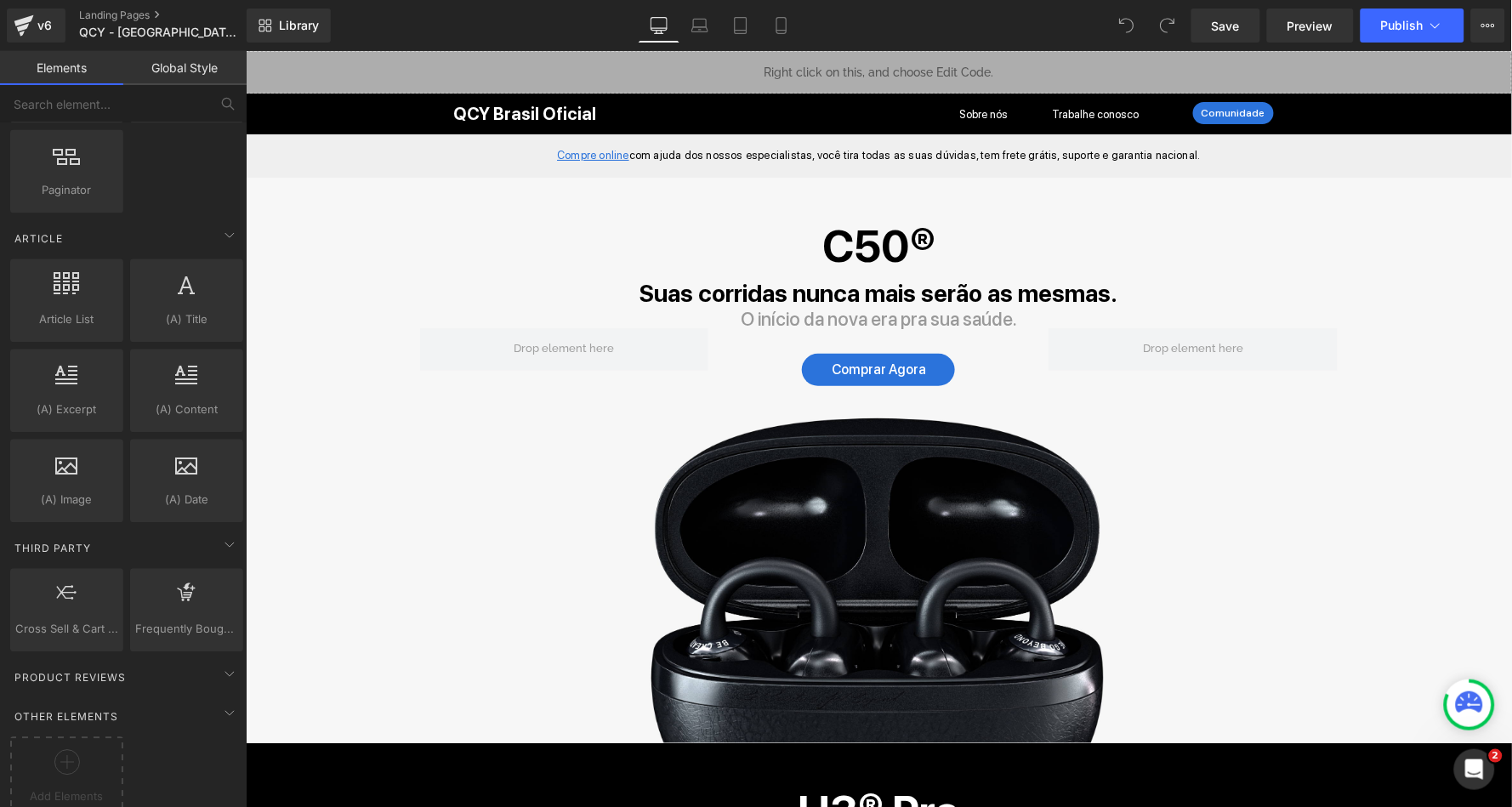
scroll to position [2859, 0]
click at [61, 752] on div at bounding box center [67, 769] width 105 height 38
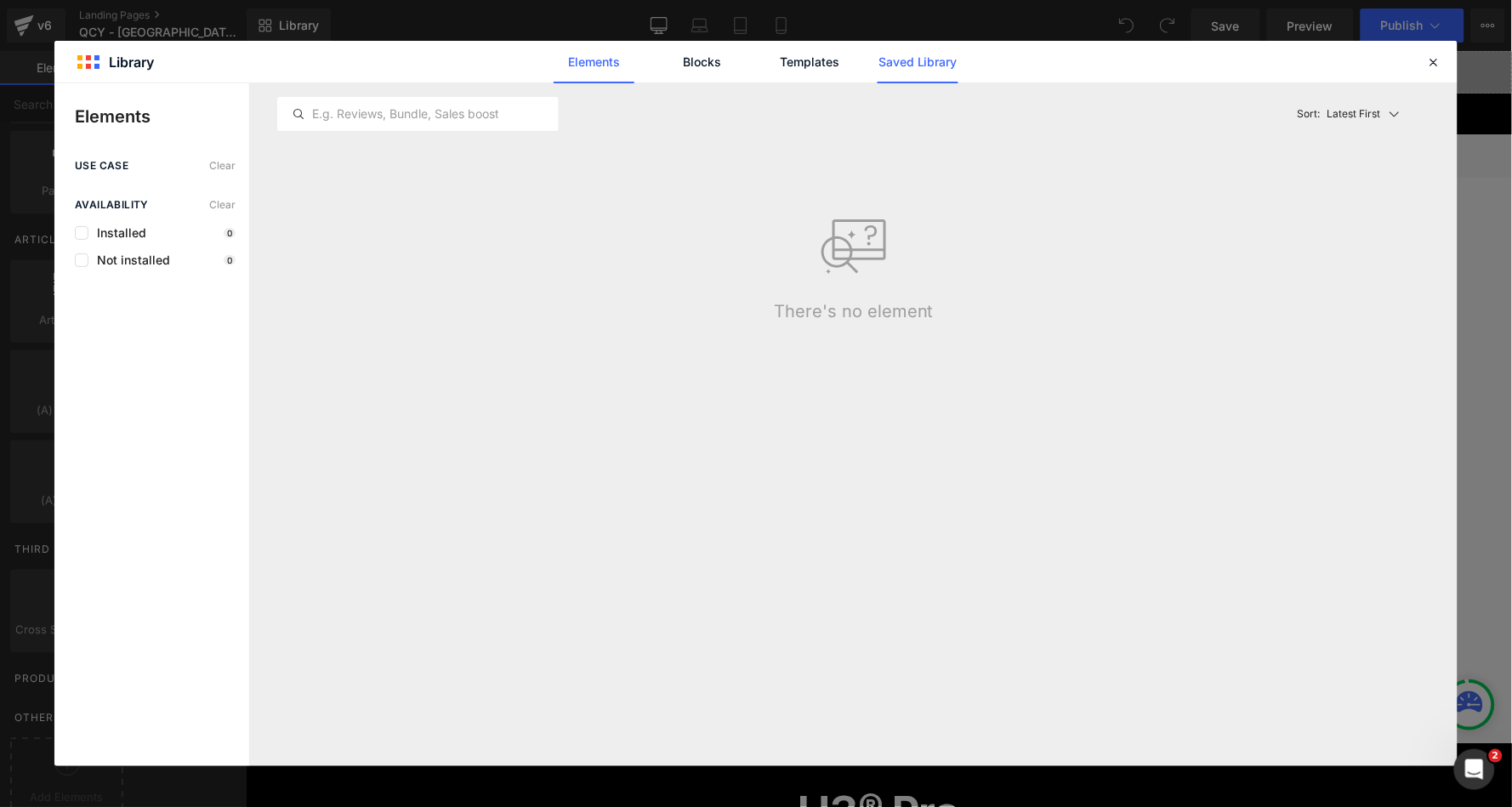
click at [939, 61] on link "Saved Library" at bounding box center [918, 62] width 81 height 43
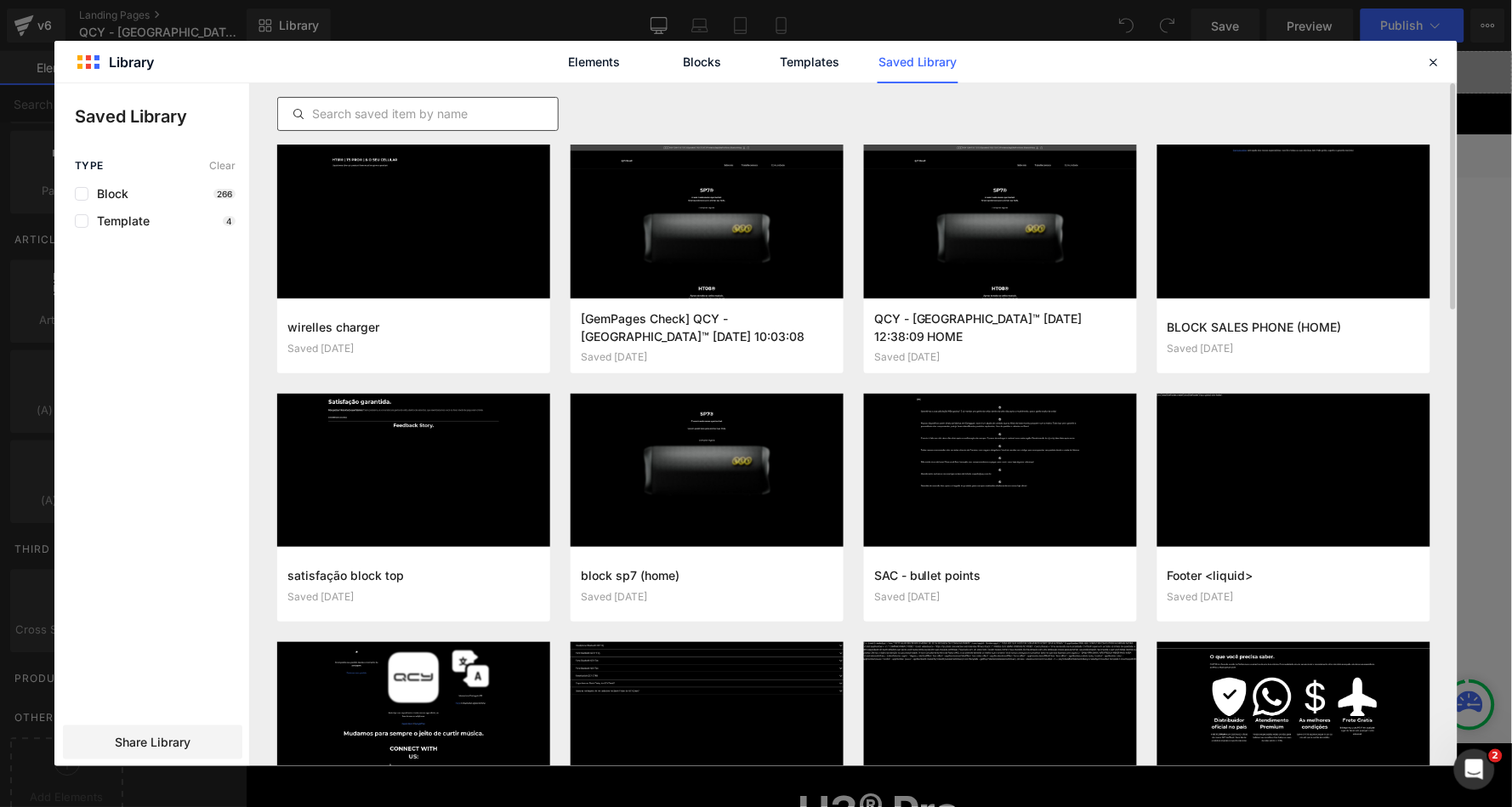
click at [423, 117] on input "text" at bounding box center [418, 114] width 280 height 20
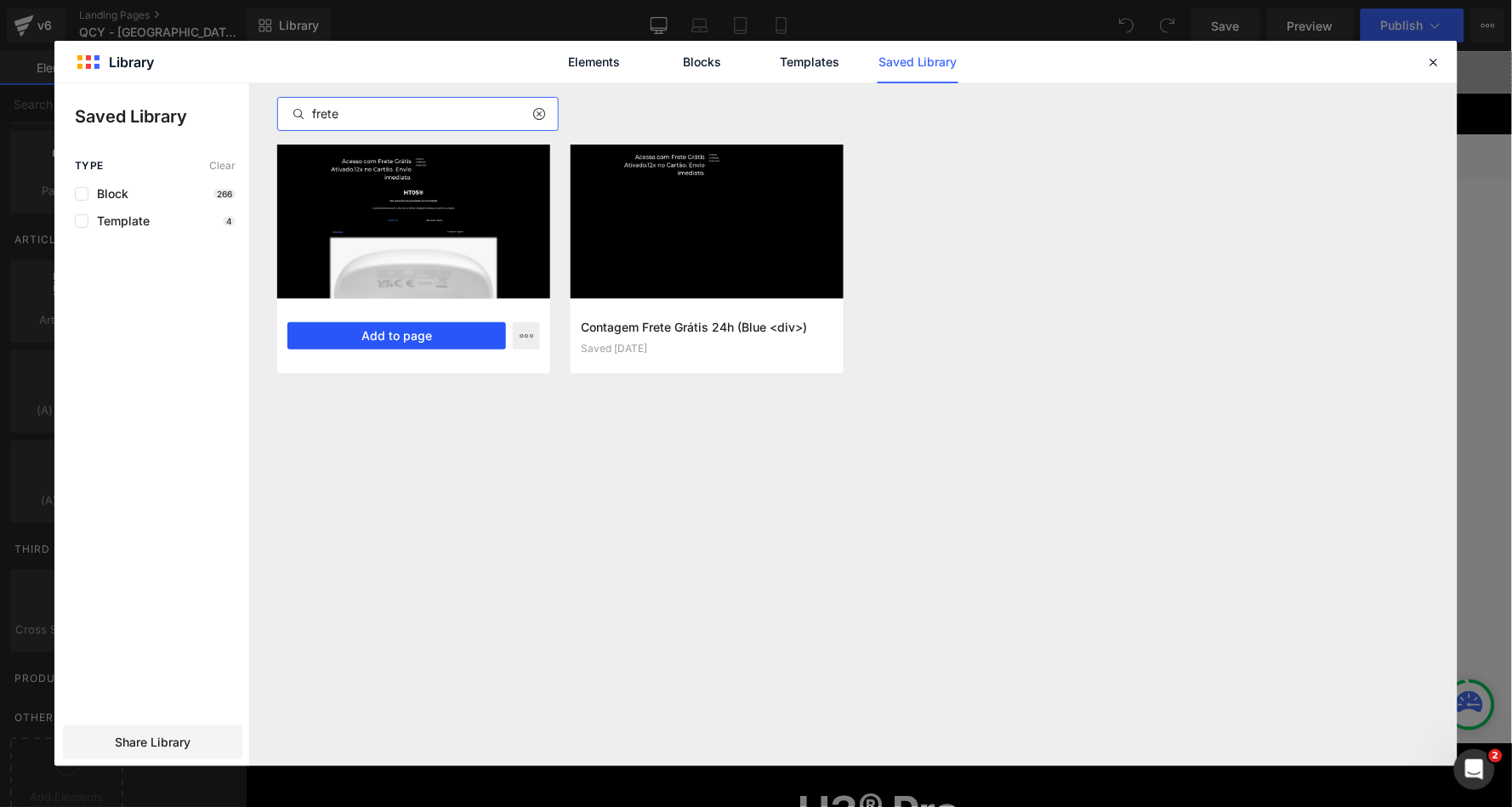
type input "frete"
click at [389, 340] on button "Add to page" at bounding box center [397, 336] width 218 height 27
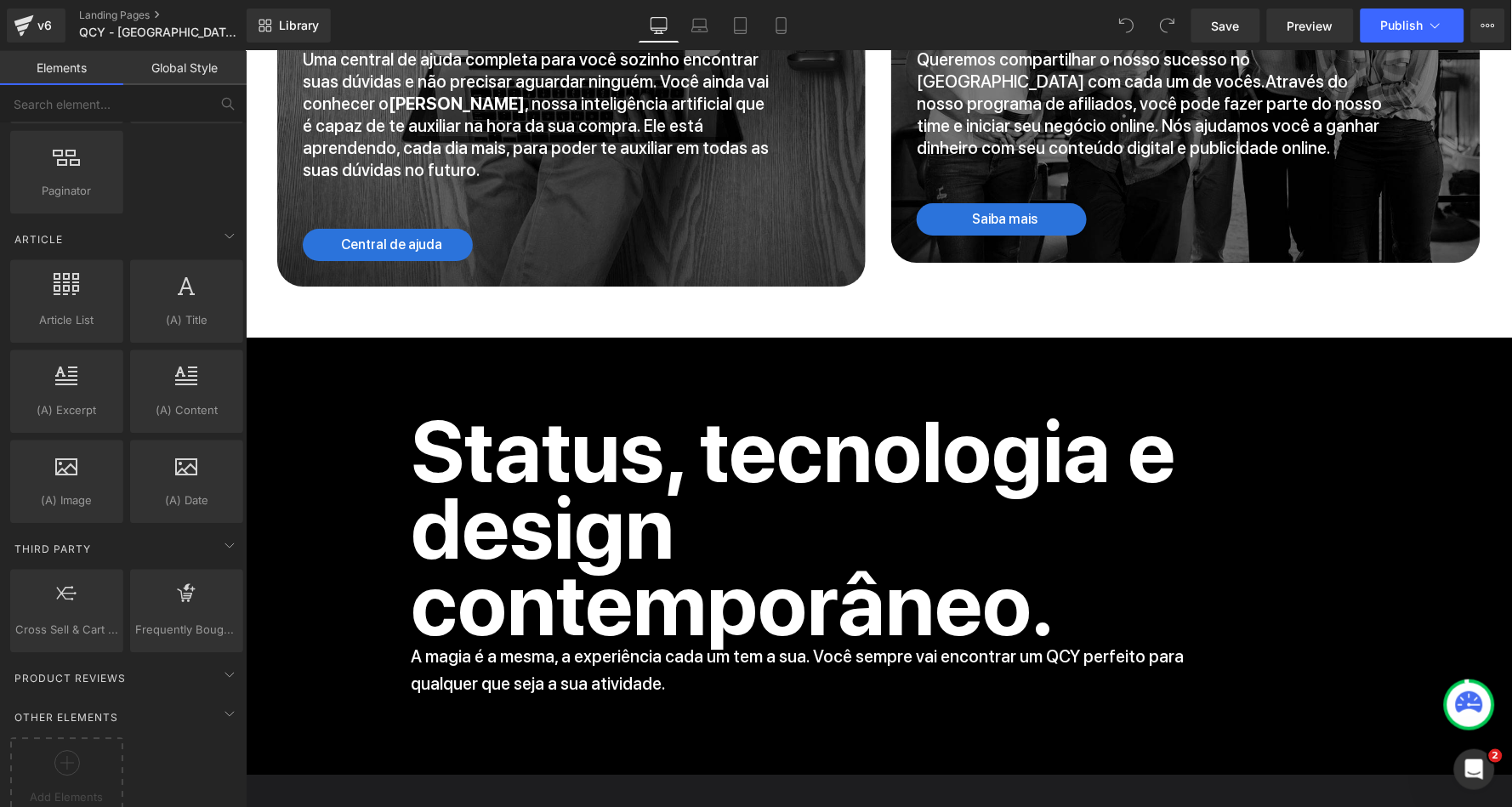
scroll to position [9352, 0]
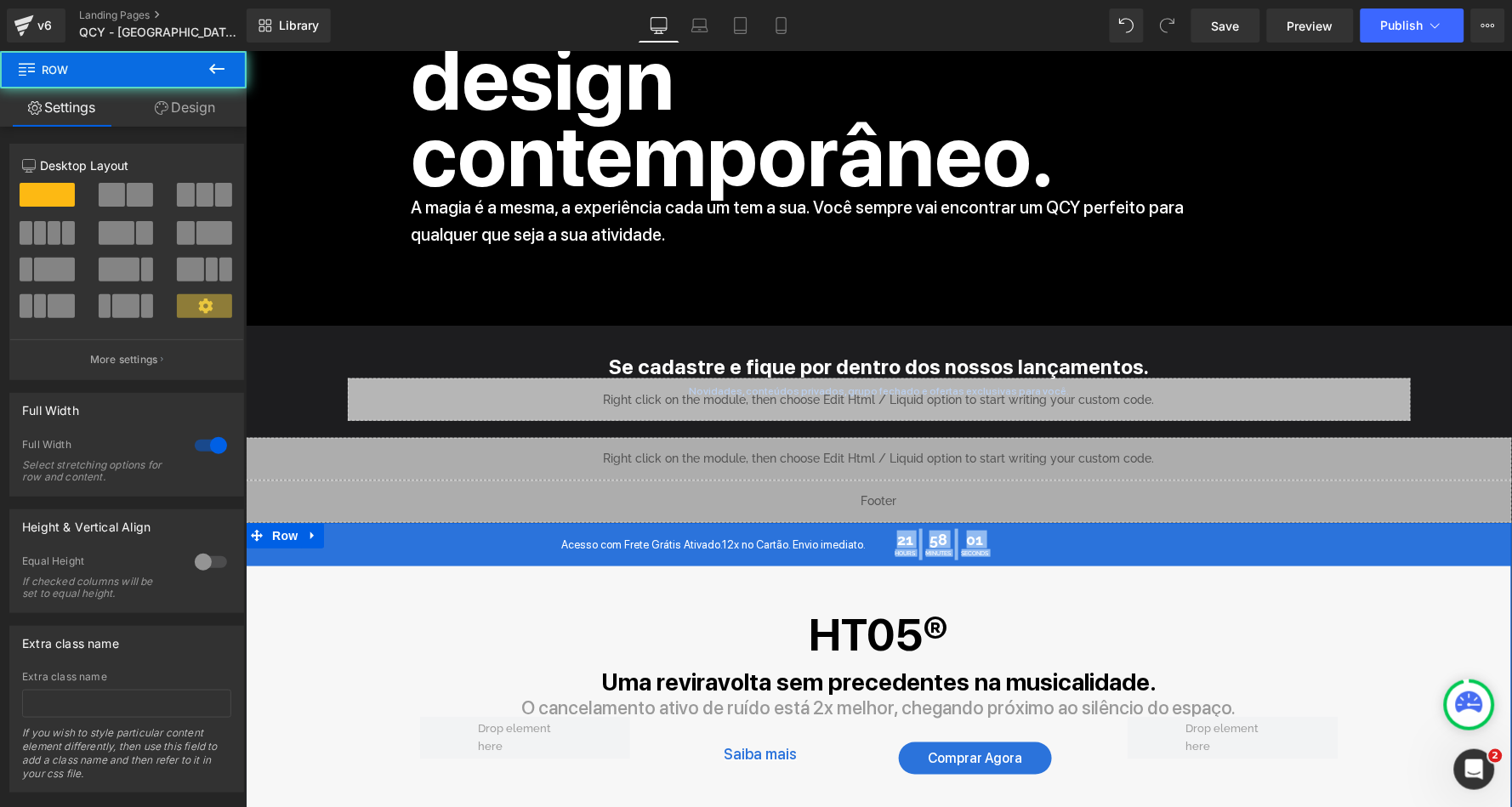
drag, startPoint x: 339, startPoint y: 505, endPoint x: 358, endPoint y: 571, distance: 68.7
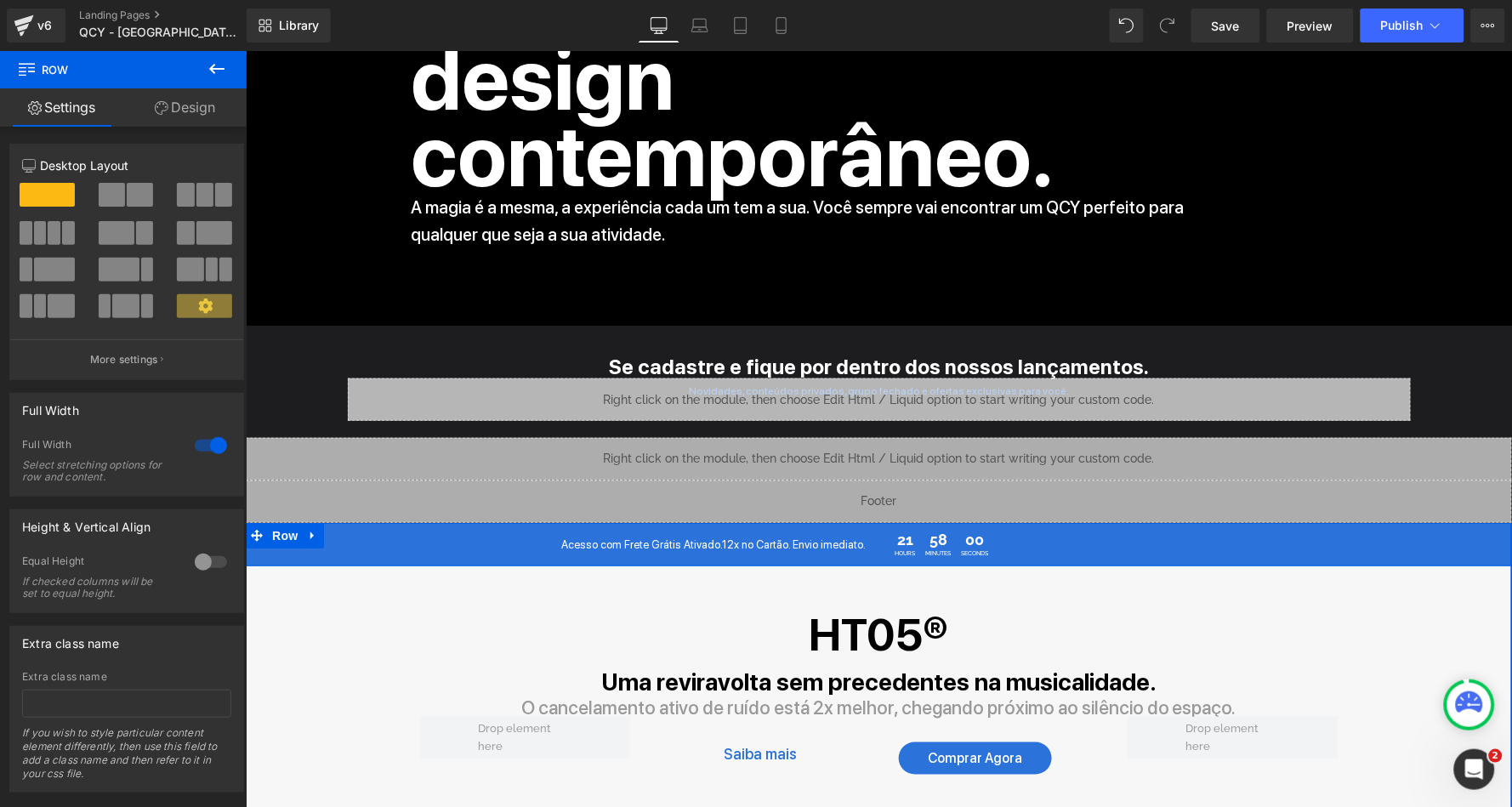
click at [338, 528] on div "Acesso com Frete Grátis Ativado.12x no Cartão. Envio imediato. Heading 21 Hours…" at bounding box center [878, 543] width 1266 height 32
click at [206, 114] on link "Design" at bounding box center [185, 107] width 124 height 38
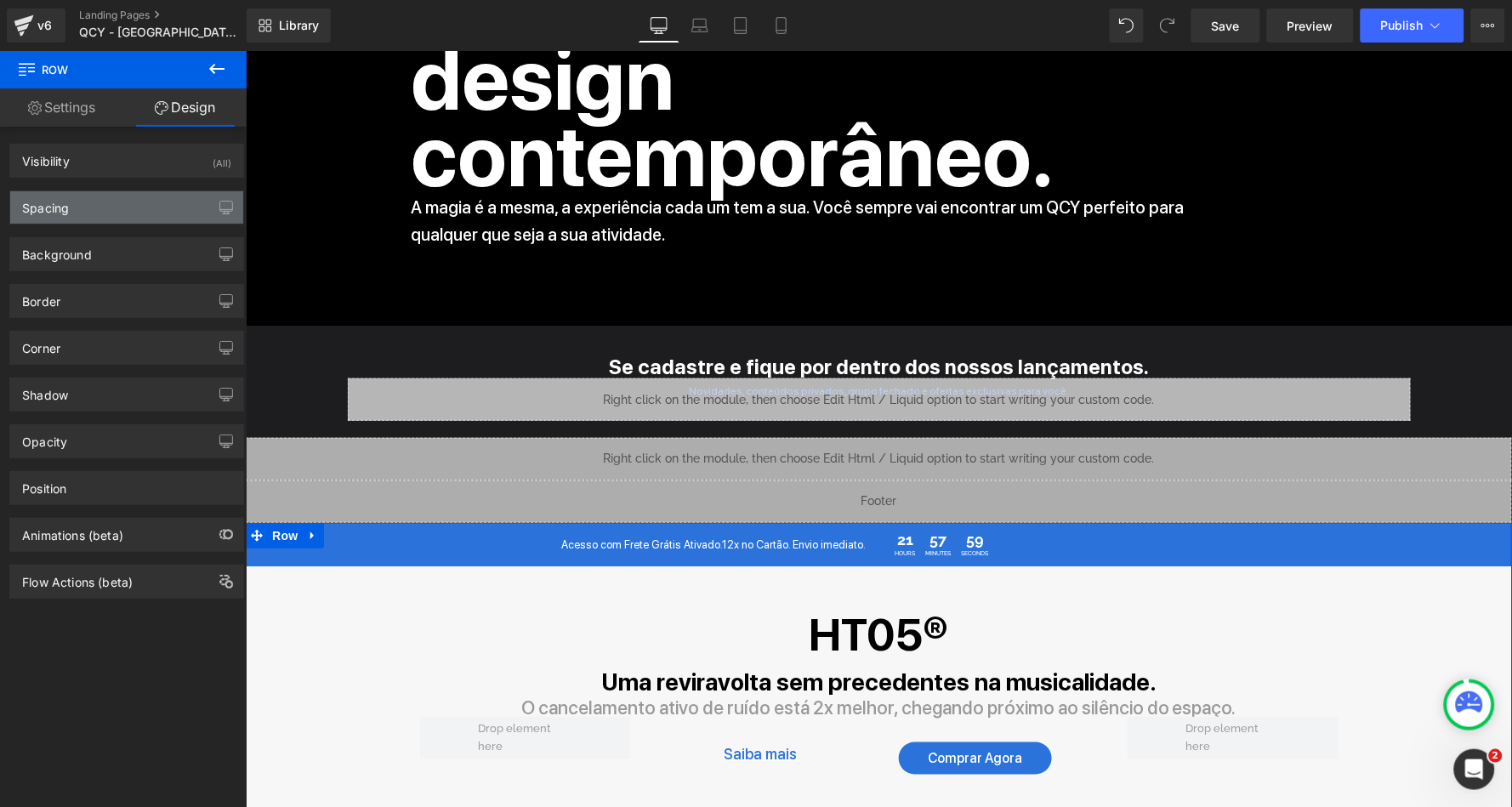
click at [123, 202] on div "Spacing" at bounding box center [126, 207] width 233 height 32
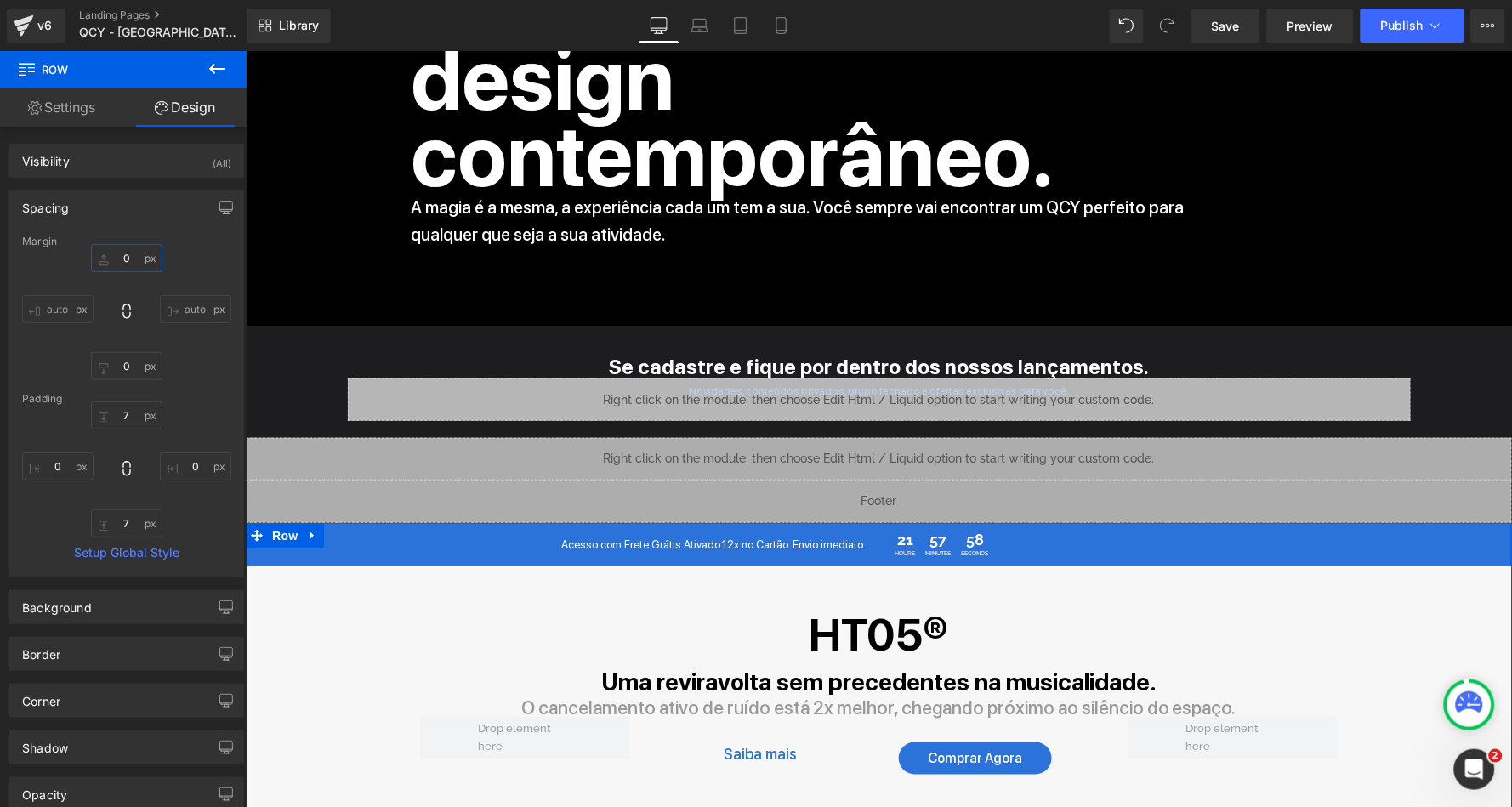
click at [112, 248] on input "text" at bounding box center [127, 258] width 72 height 28
type input "30"
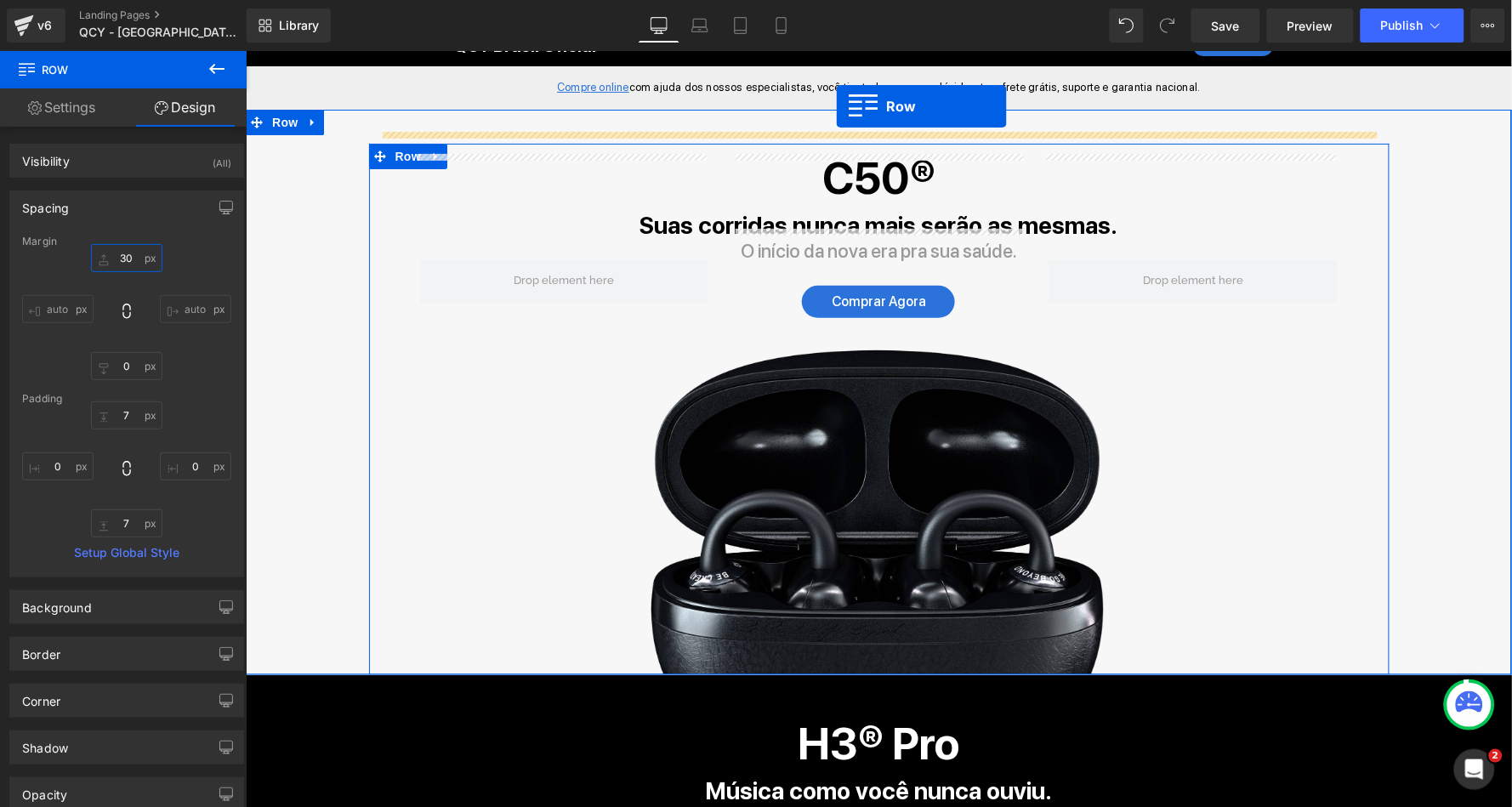
scroll to position [0, 0]
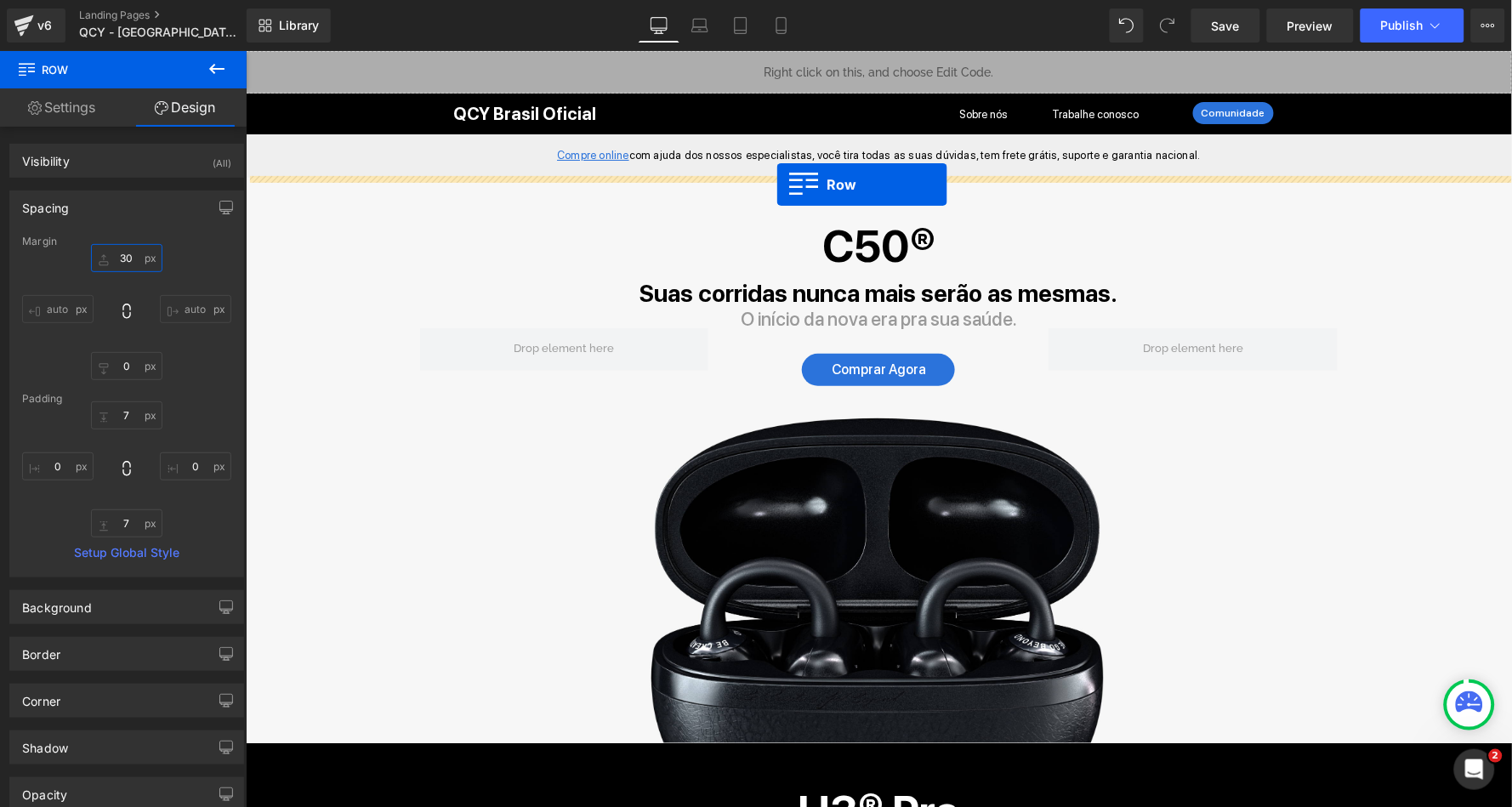
drag, startPoint x: 254, startPoint y: 508, endPoint x: 776, endPoint y: 183, distance: 614.9
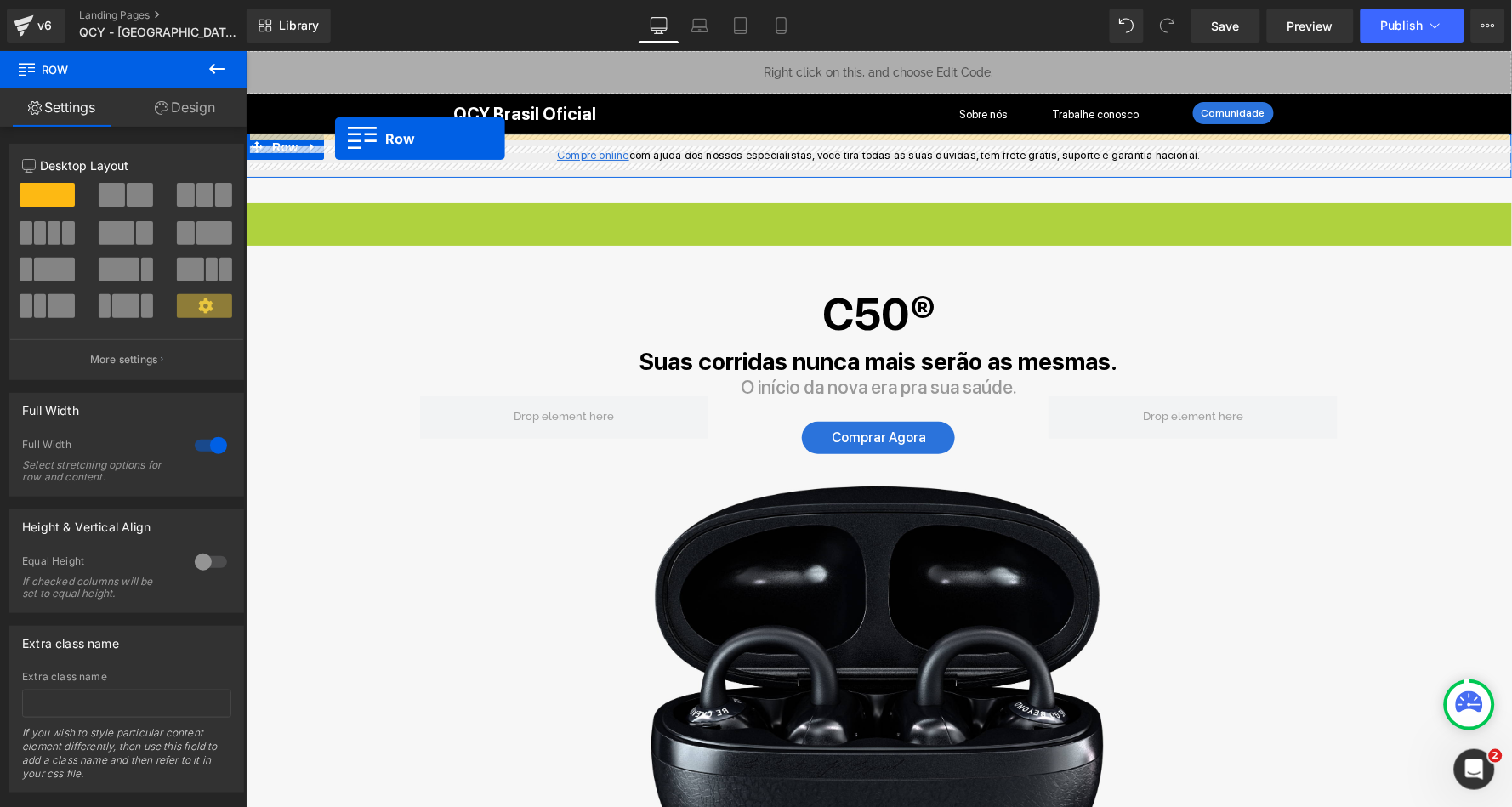
drag, startPoint x: 253, startPoint y: 215, endPoint x: 334, endPoint y: 137, distance: 112.4
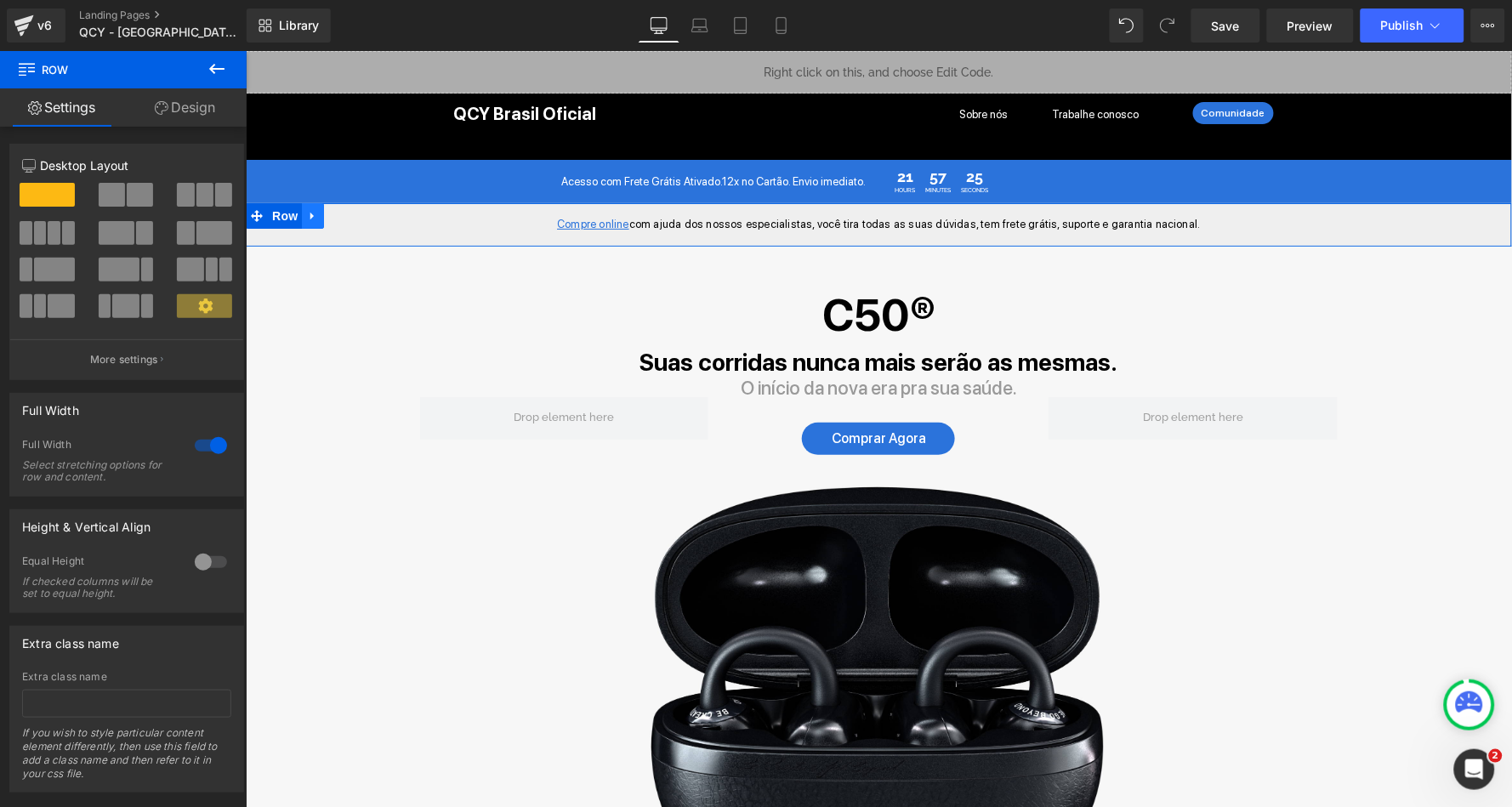
click at [309, 210] on icon at bounding box center [312, 215] width 12 height 13
click at [353, 210] on icon at bounding box center [357, 215] width 12 height 12
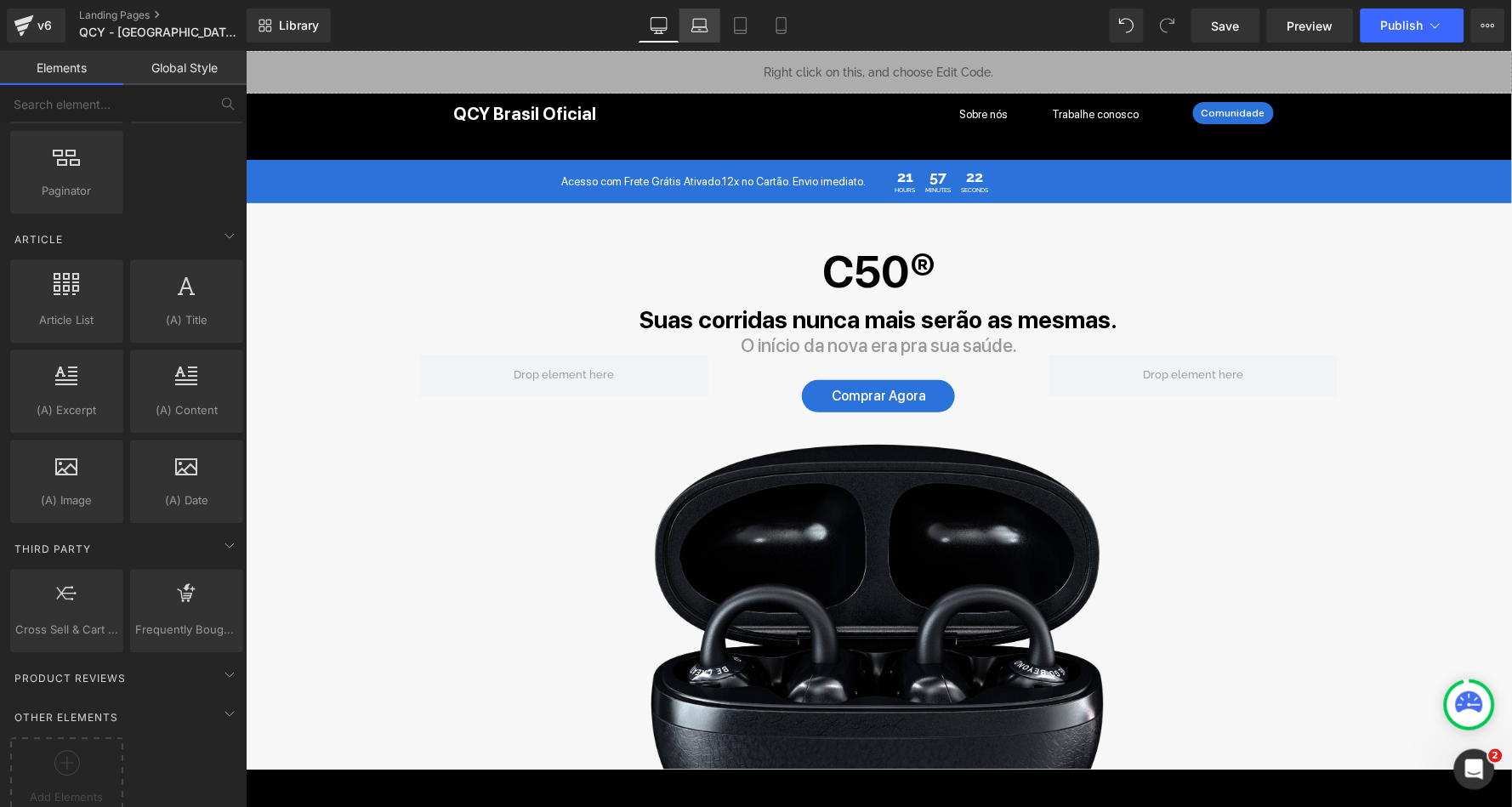
click at [701, 26] on icon at bounding box center [700, 26] width 17 height 17
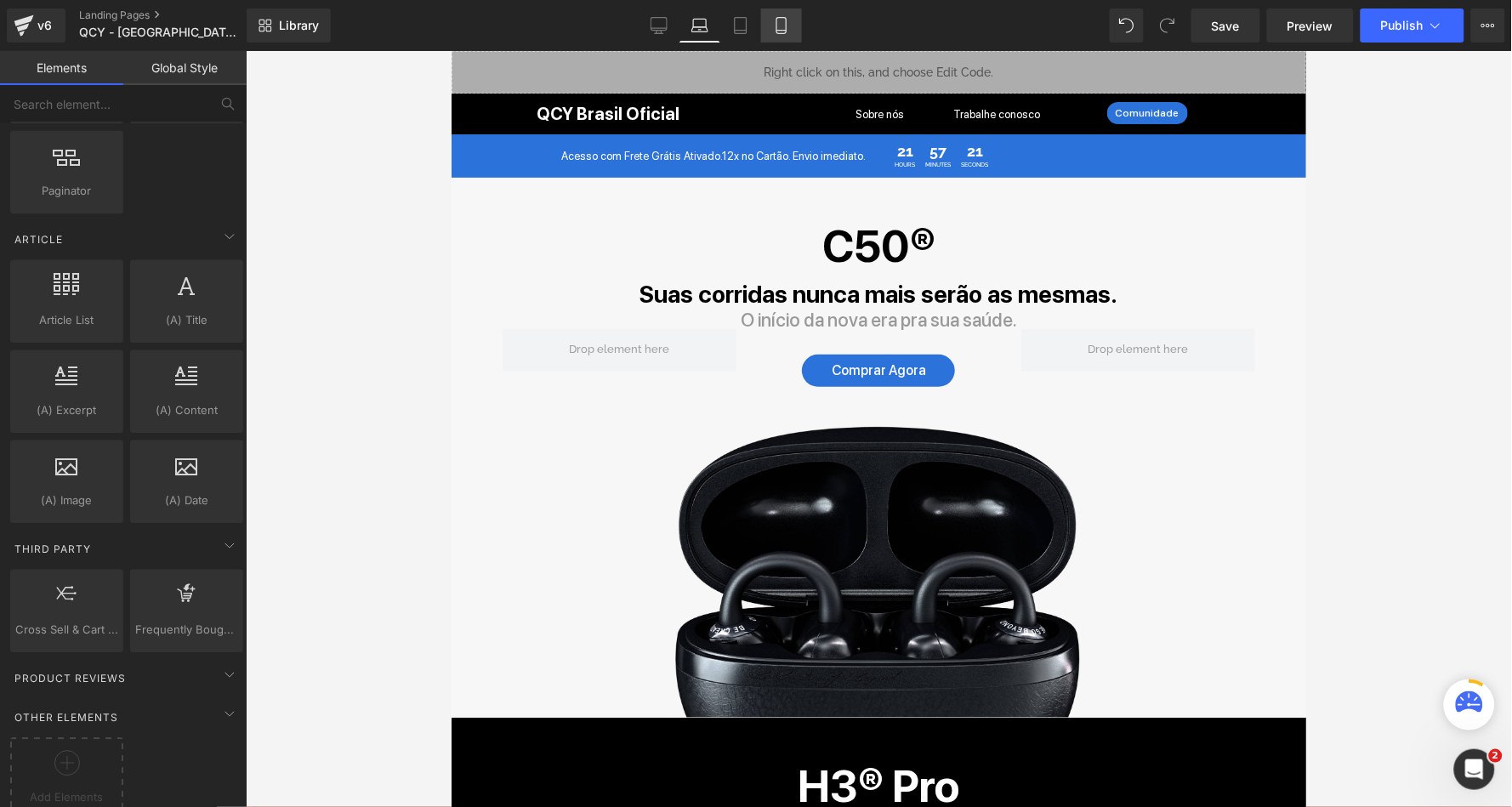
click at [792, 26] on link "Mobile" at bounding box center [782, 26] width 41 height 34
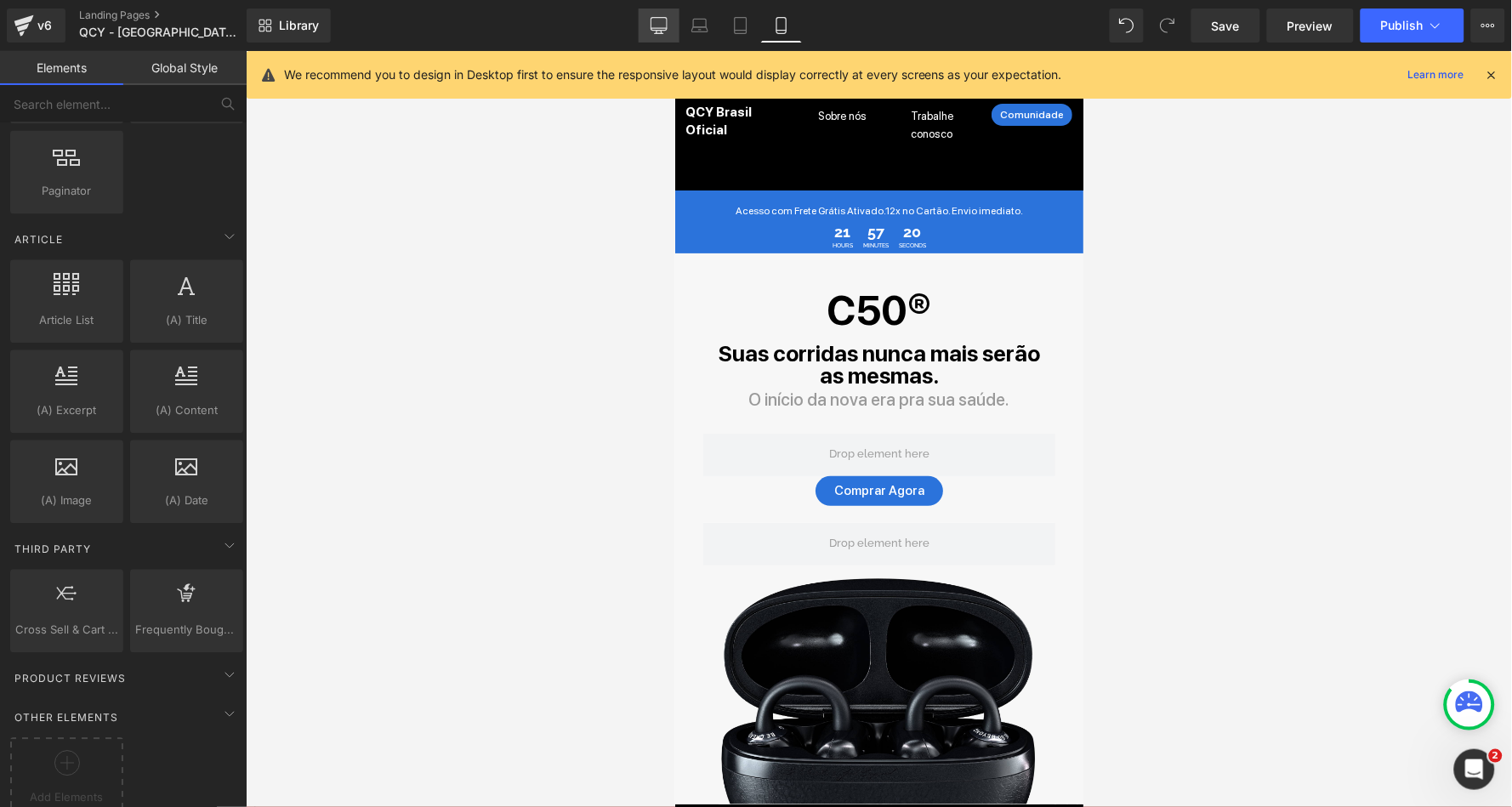
click at [665, 25] on icon at bounding box center [659, 26] width 17 height 17
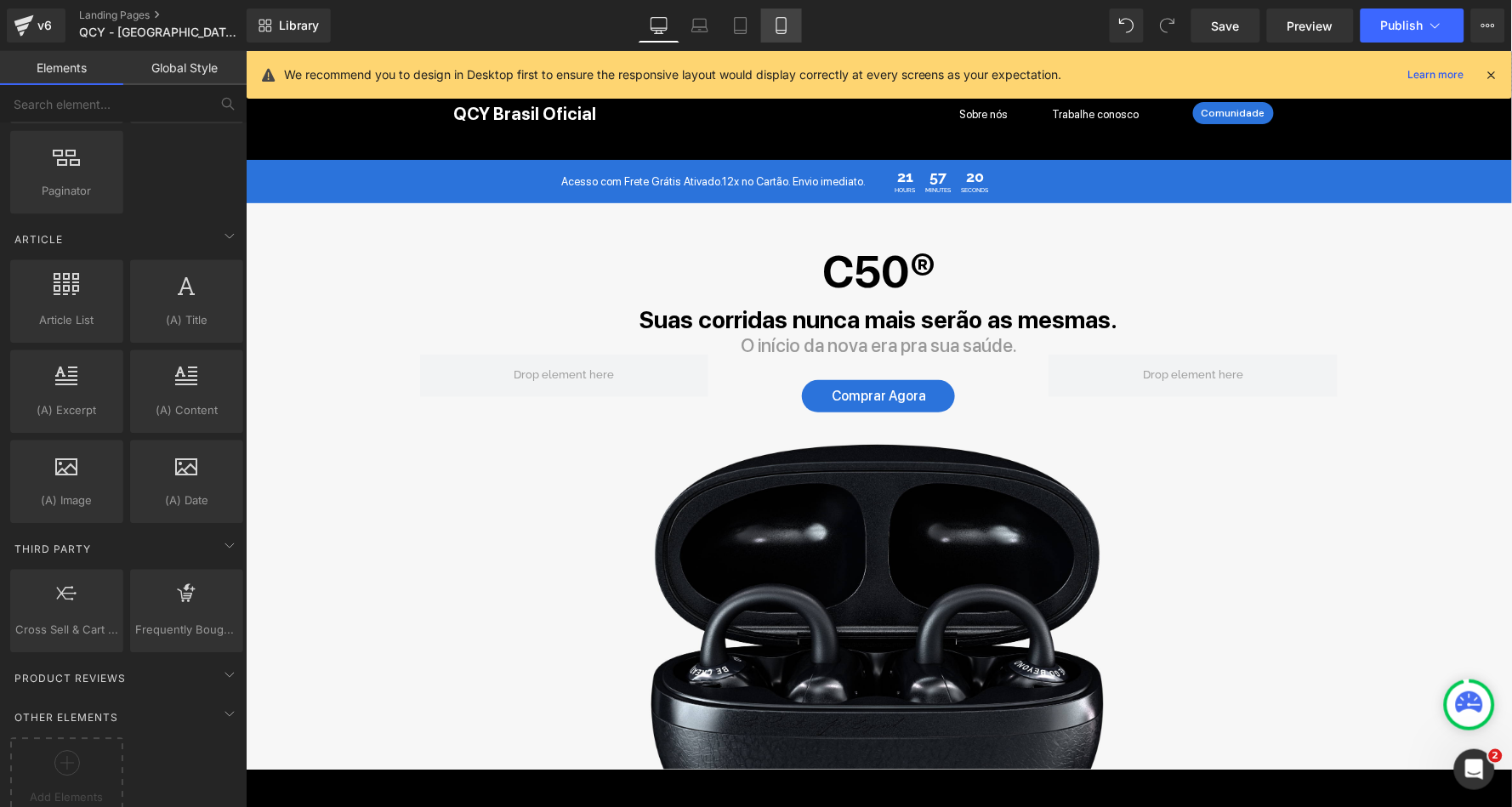
click at [783, 32] on icon at bounding box center [782, 26] width 17 height 17
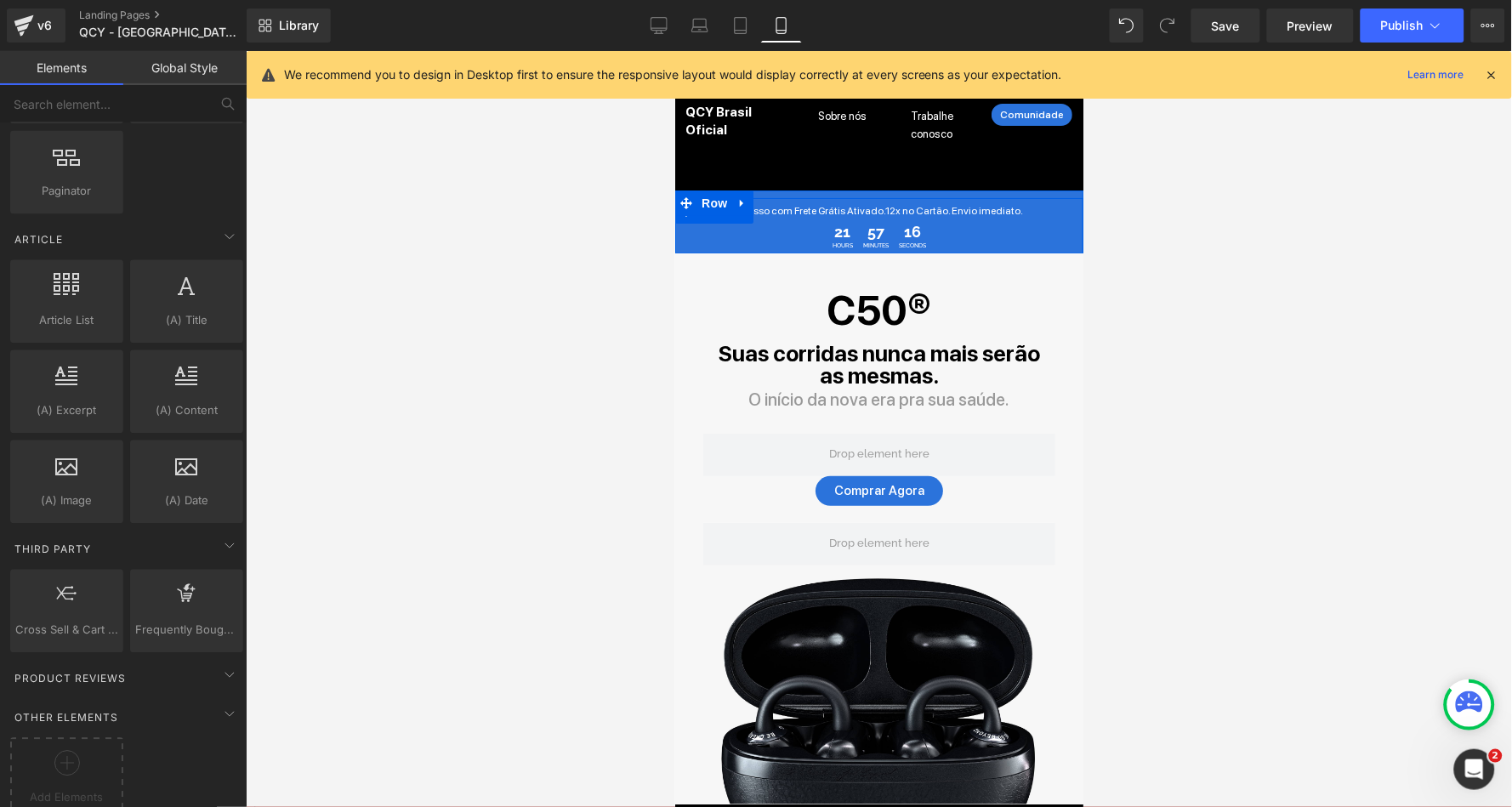
click at [680, 234] on div "21 Hours 57 Minutes 16 Seconds Countdown Timer" at bounding box center [878, 234] width 408 height 36
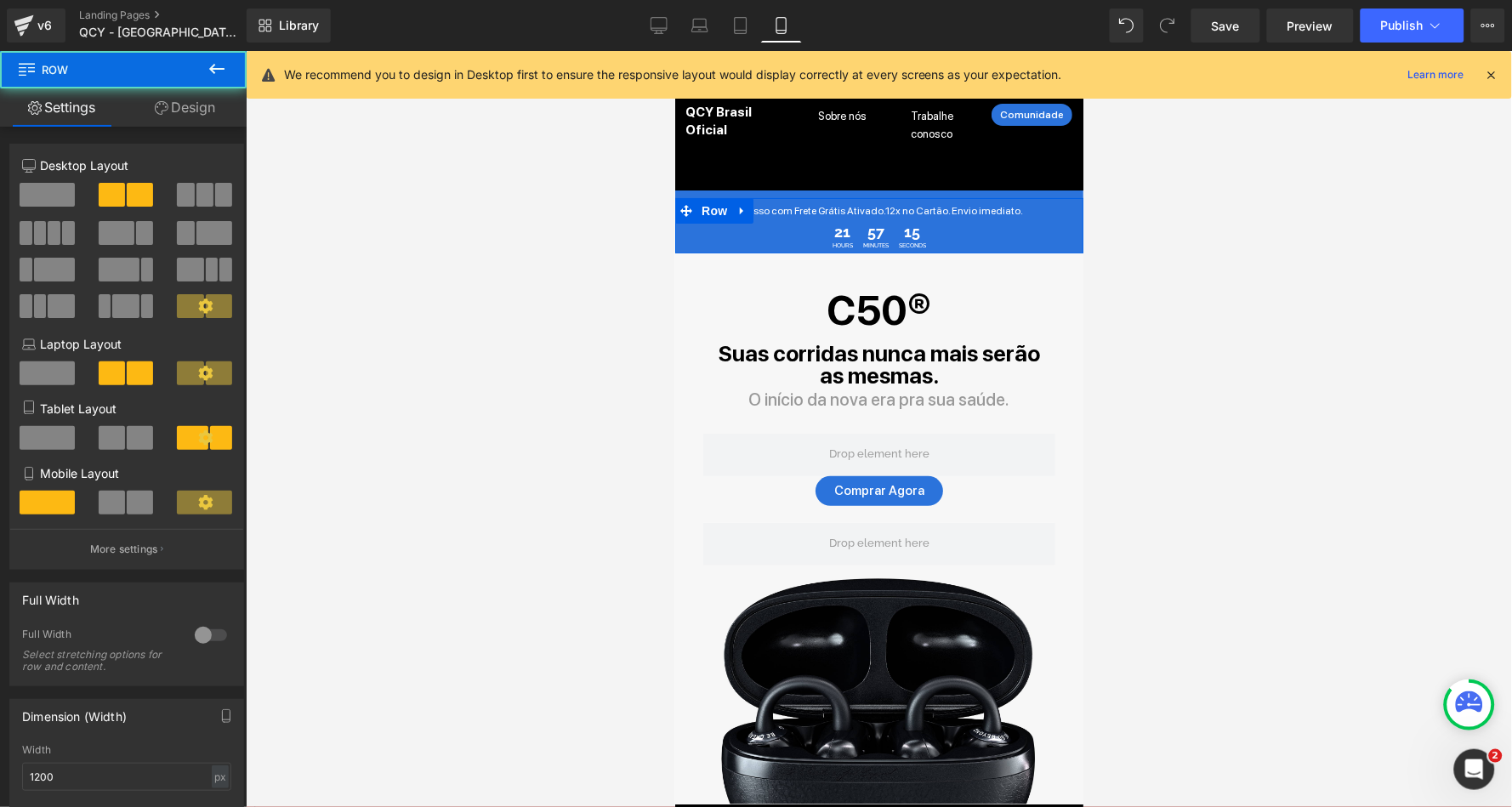
click at [199, 119] on link "Design" at bounding box center [185, 107] width 124 height 38
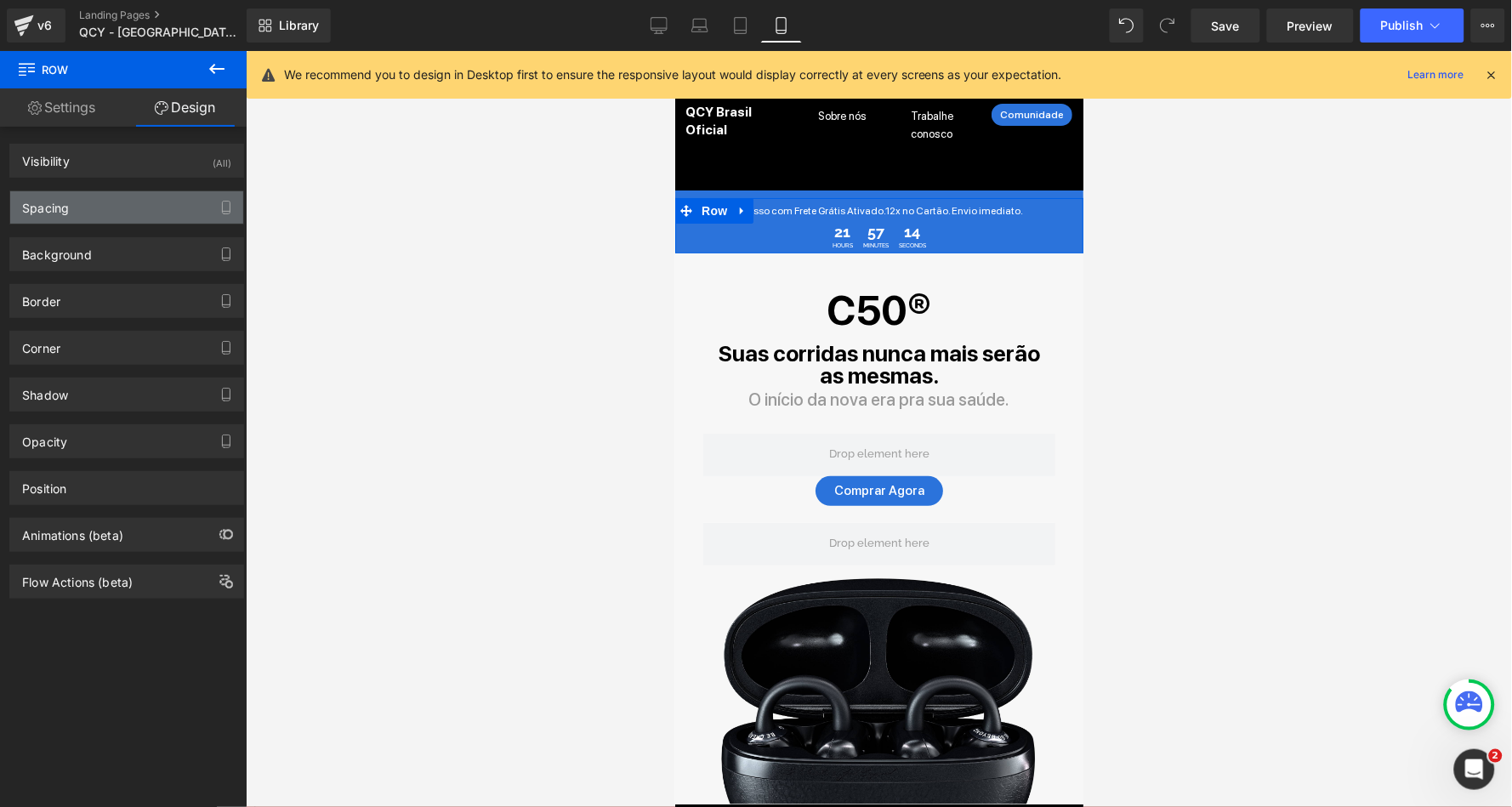
click at [133, 210] on div "Spacing" at bounding box center [126, 207] width 233 height 32
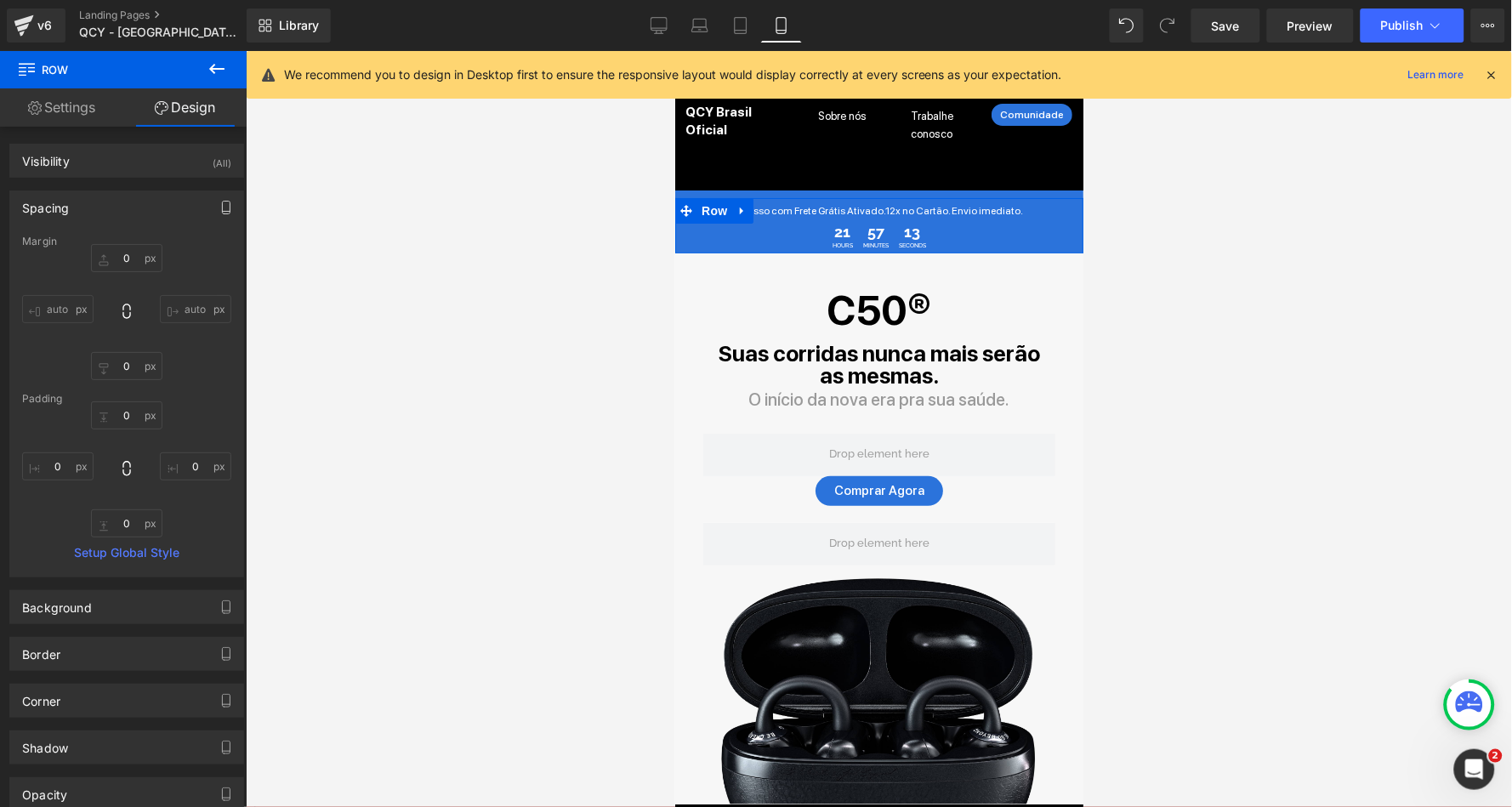
click at [220, 197] on button "button" at bounding box center [226, 207] width 27 height 32
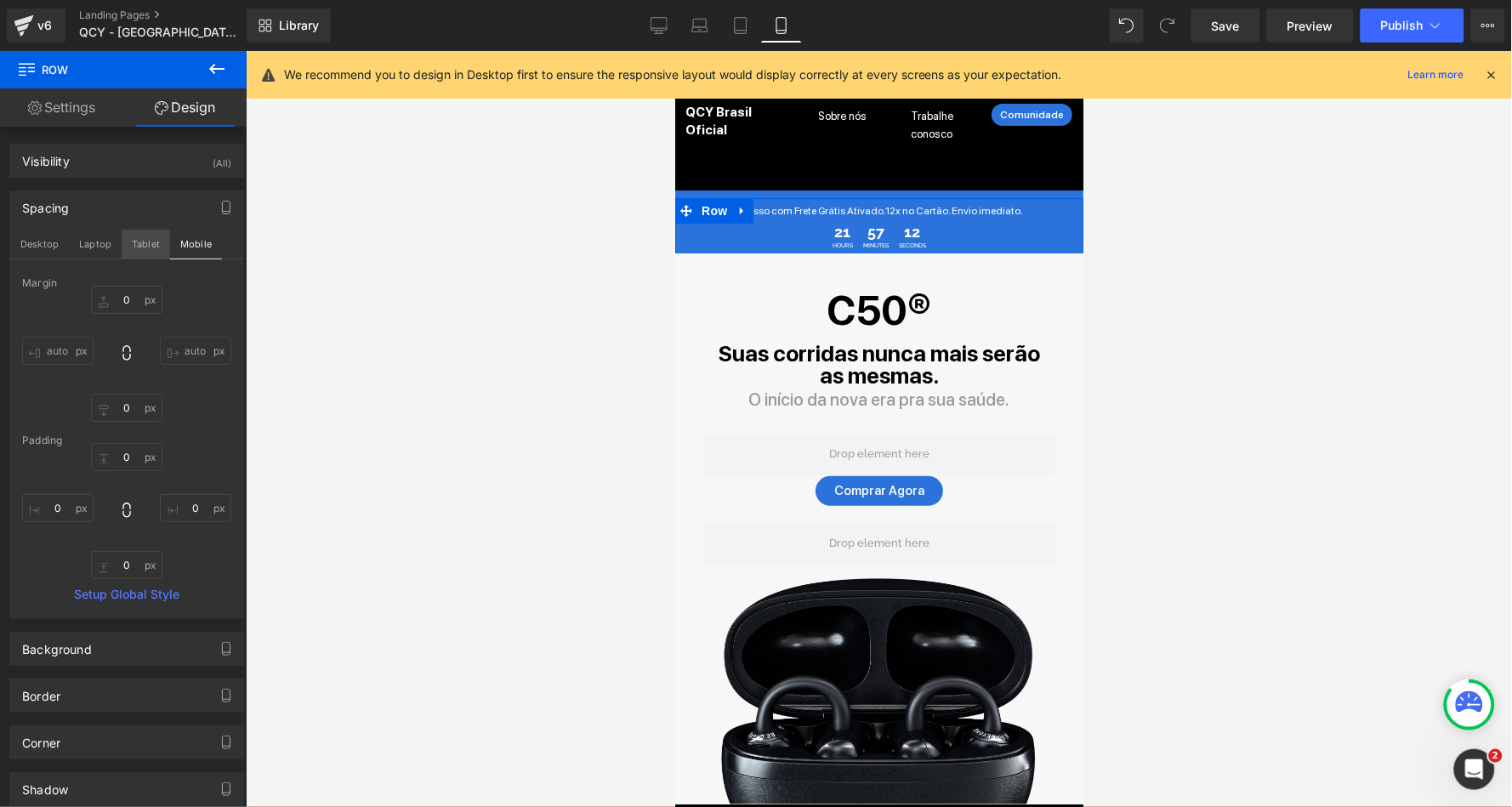
click at [145, 234] on button "Tablet" at bounding box center [146, 244] width 49 height 29
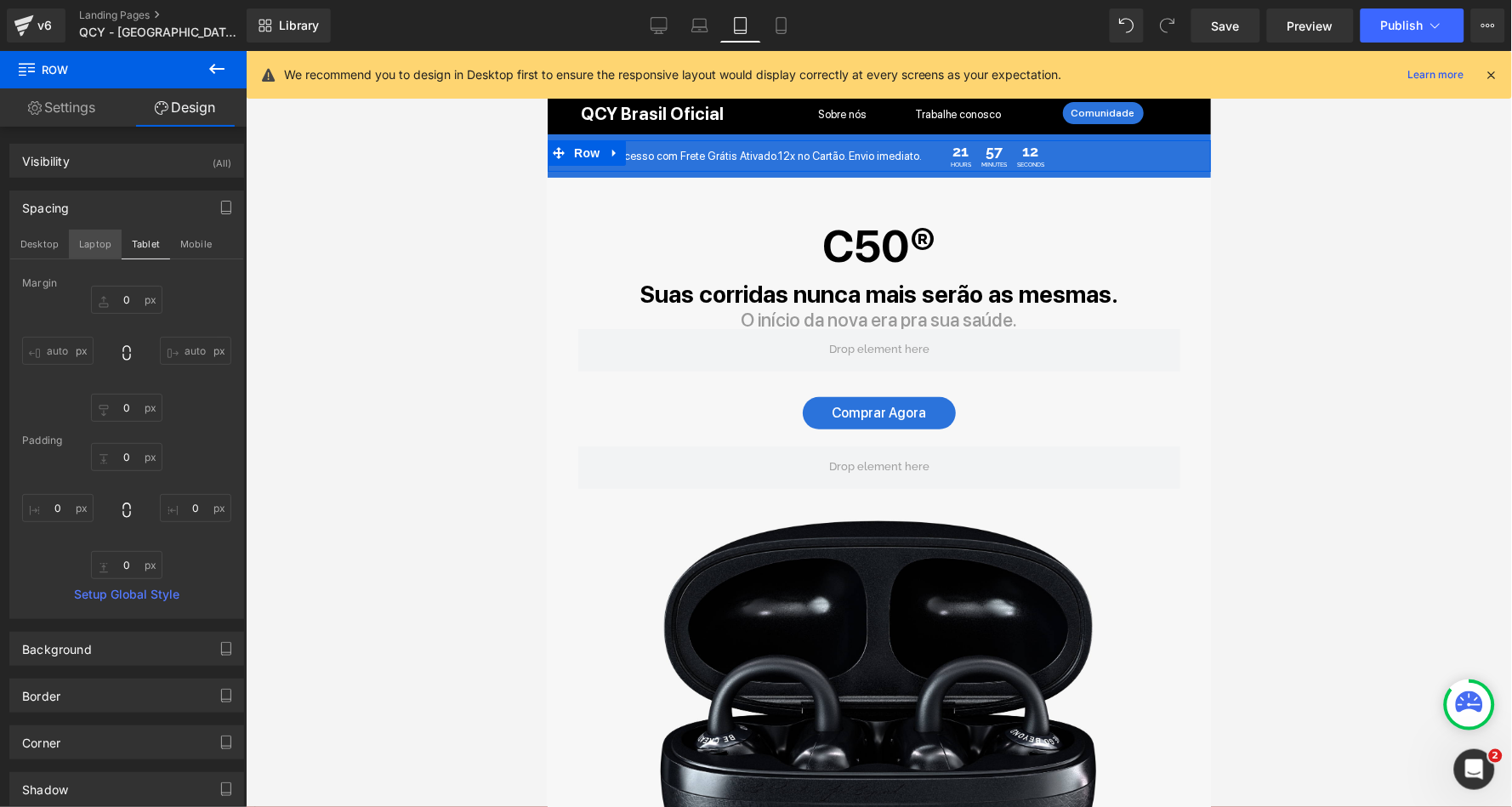
click at [96, 234] on button "Laptop" at bounding box center [96, 244] width 53 height 29
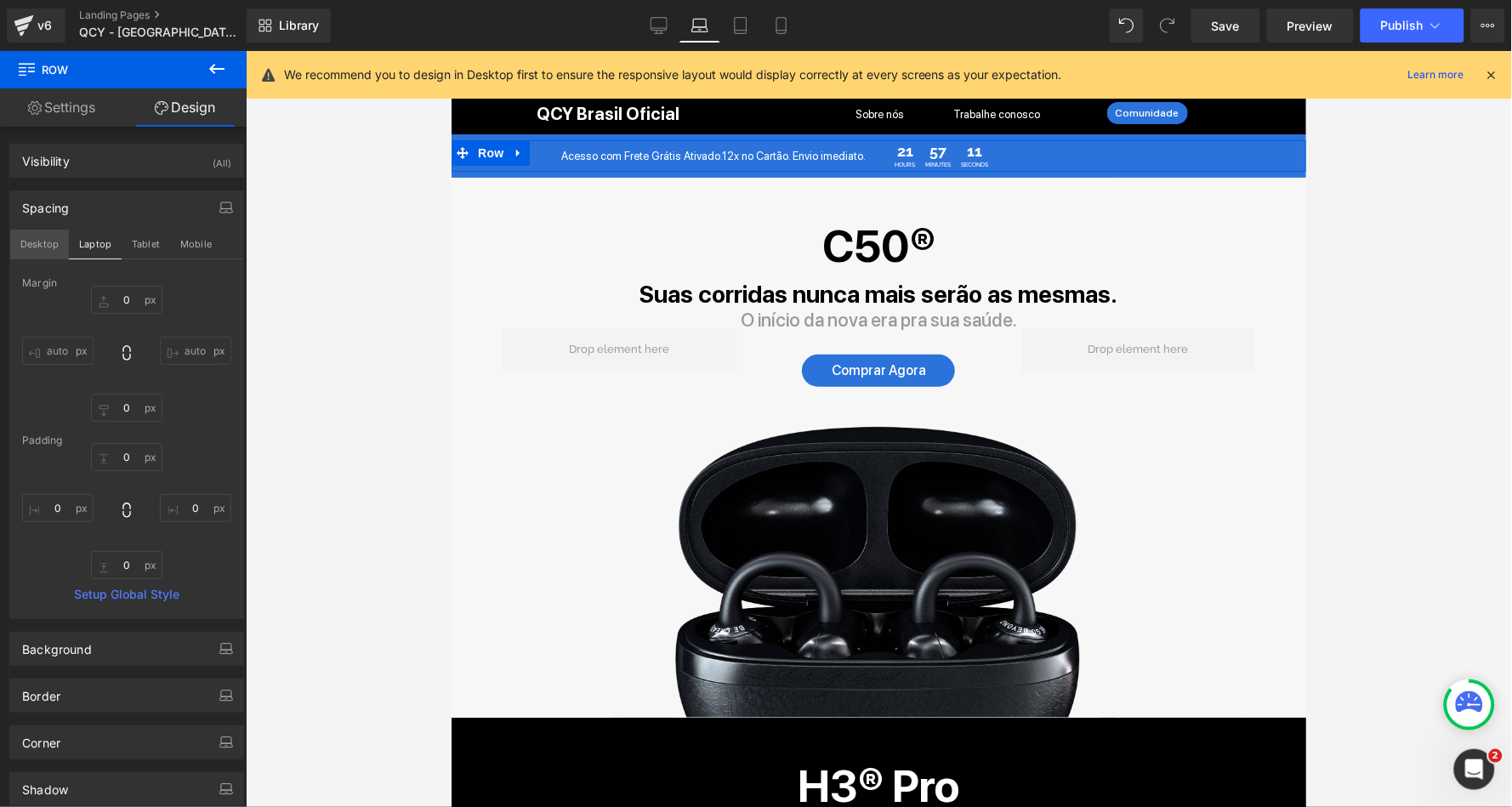
click at [49, 235] on button "Desktop" at bounding box center [39, 244] width 59 height 29
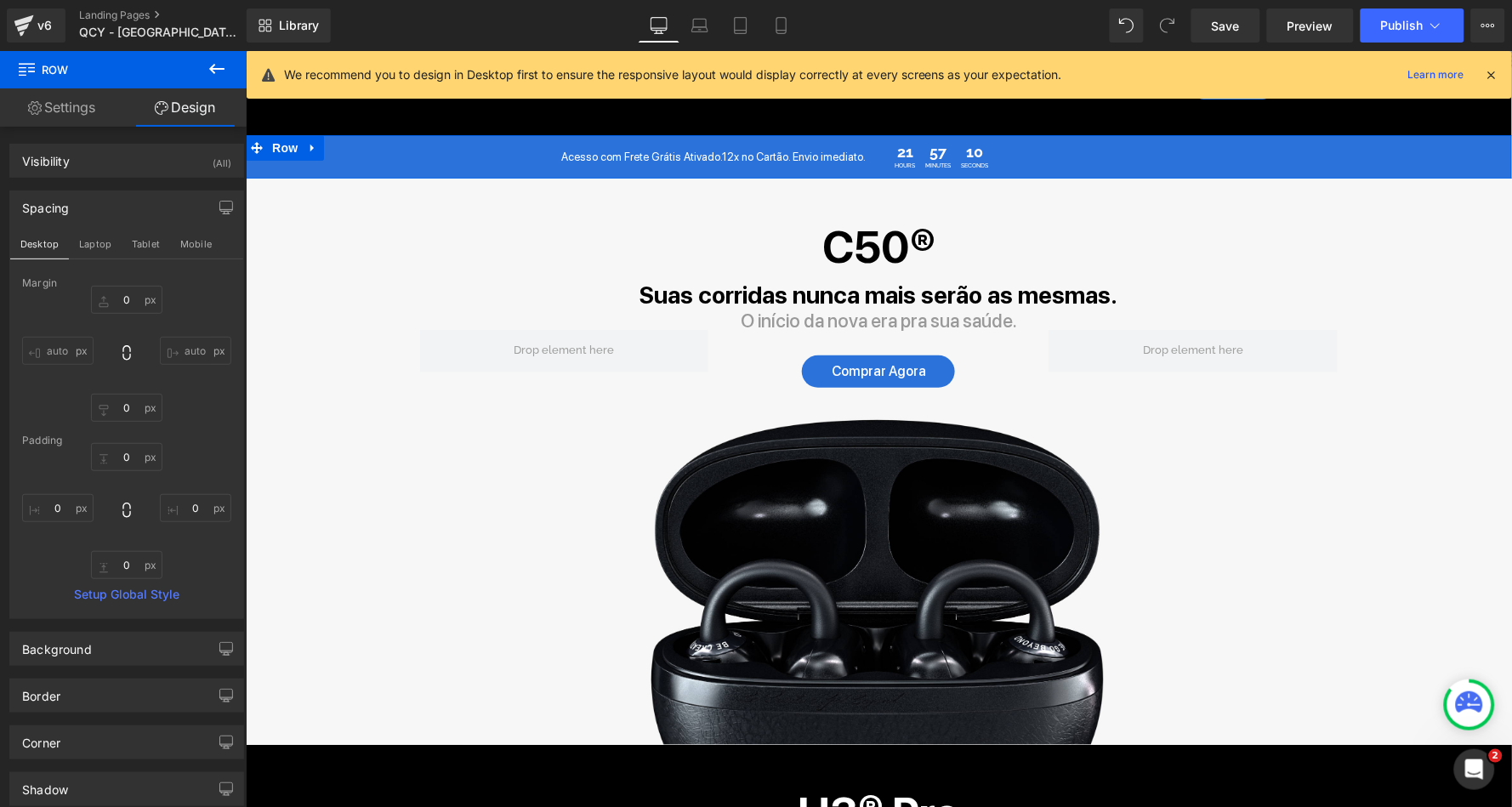
click at [322, 154] on div "Acesso com Frete Grátis Ativado.12x no Cartão. Envio imediato. Heading 21 Hours…" at bounding box center [878, 155] width 1266 height 32
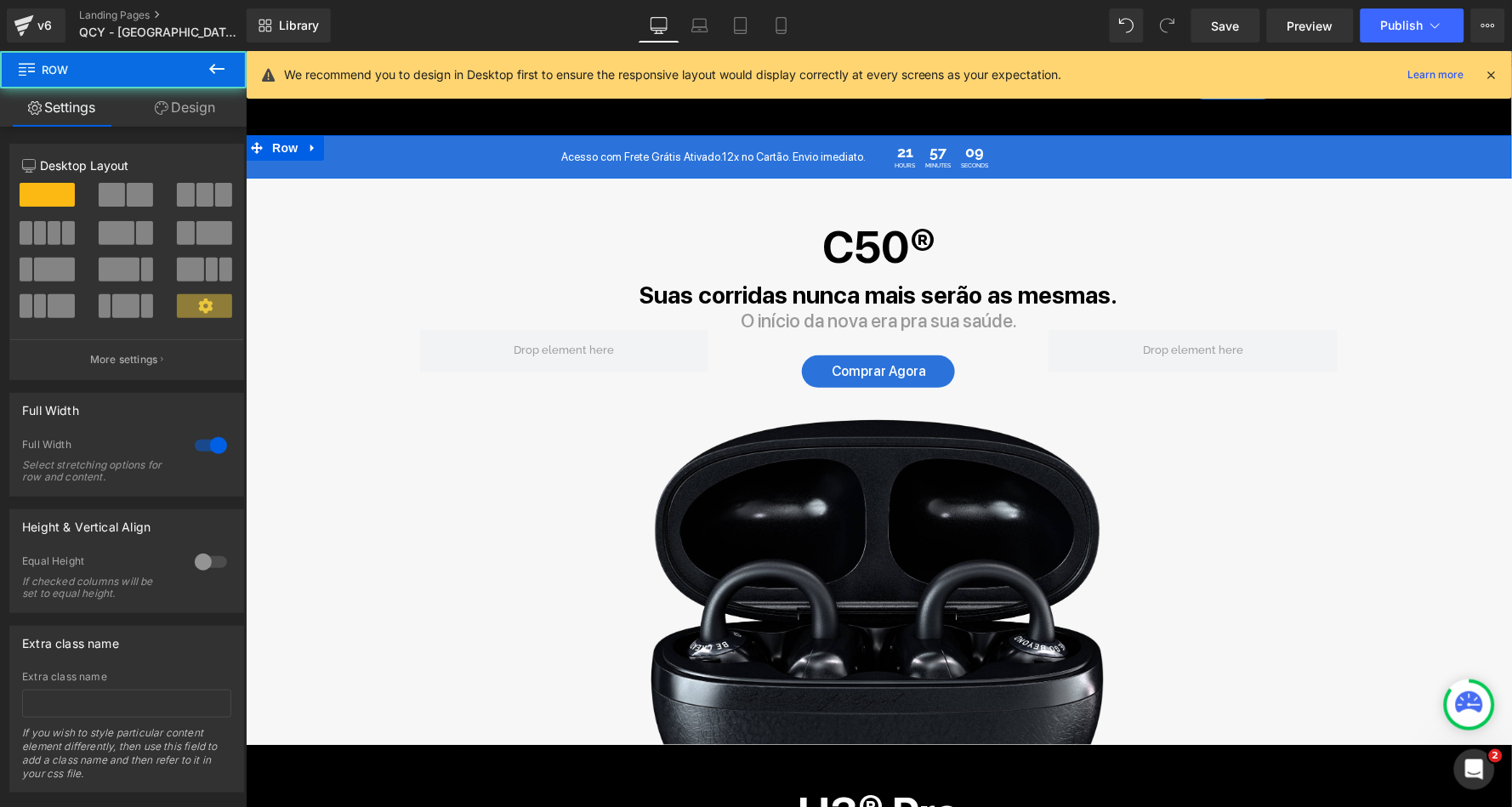
click at [173, 106] on link "Design" at bounding box center [185, 107] width 124 height 38
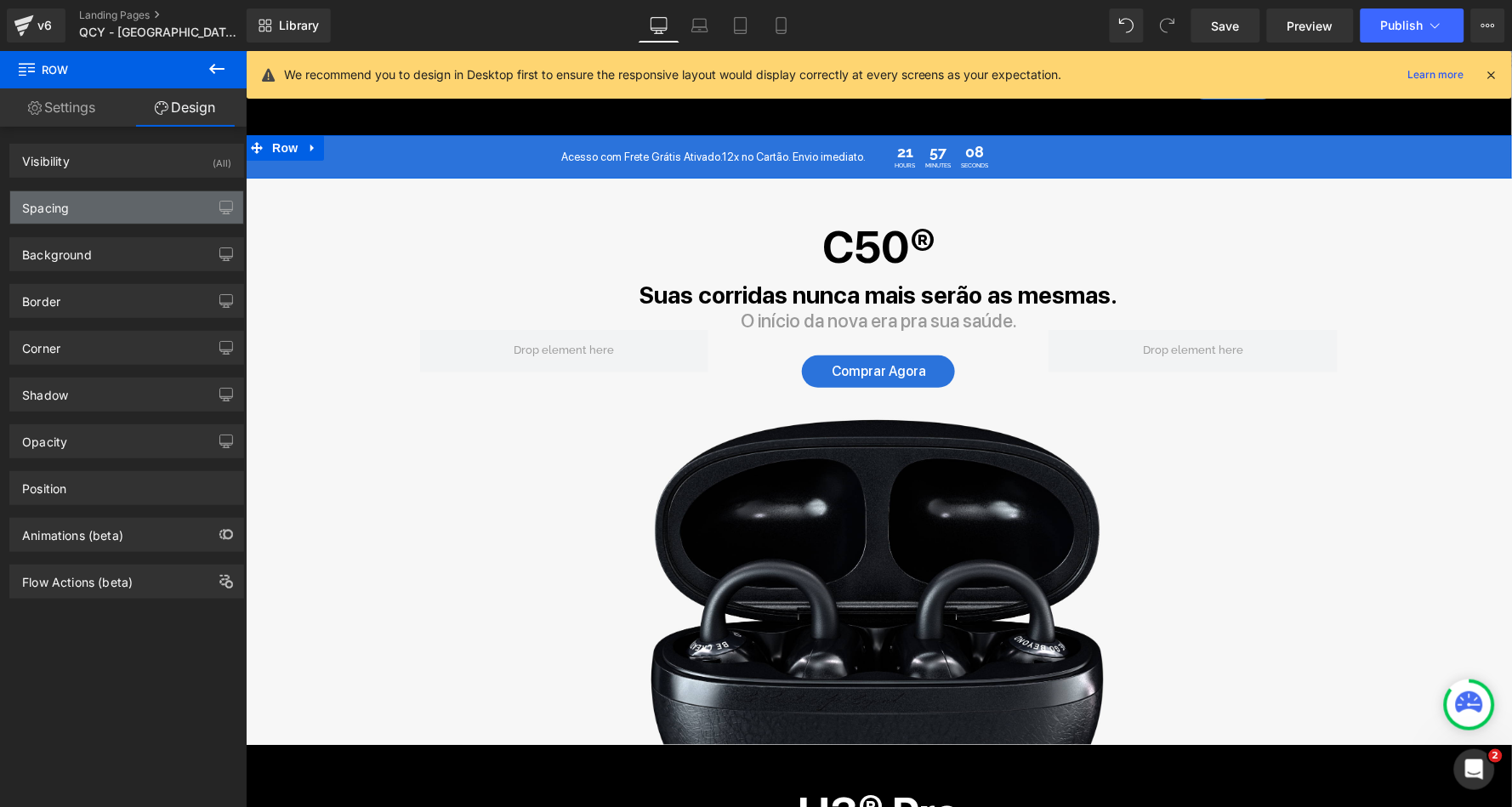
click at [58, 212] on div "Spacing" at bounding box center [45, 203] width 47 height 24
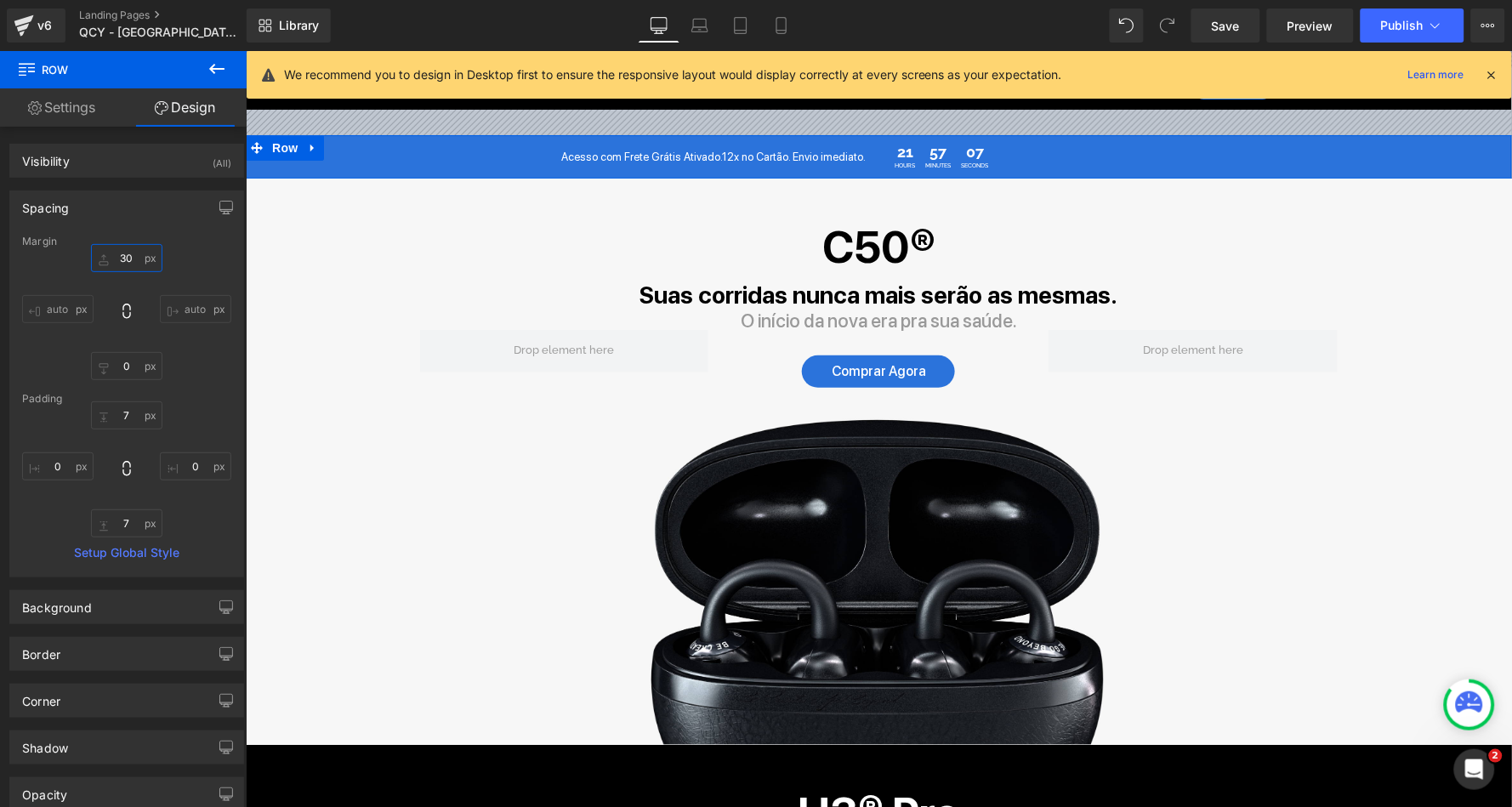
click at [123, 258] on input "30" at bounding box center [127, 258] width 72 height 28
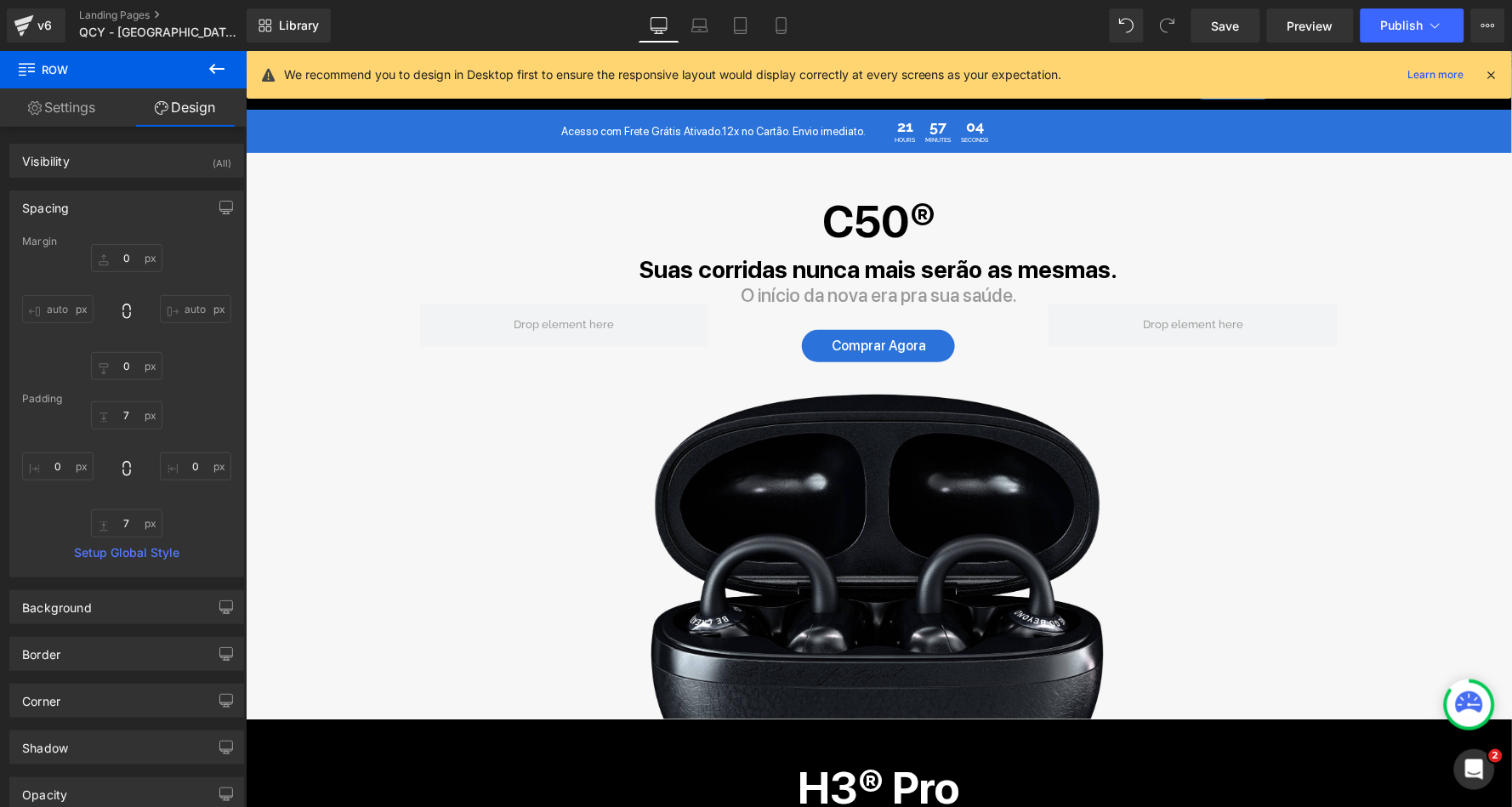
click at [1492, 74] on icon at bounding box center [1492, 75] width 15 height 15
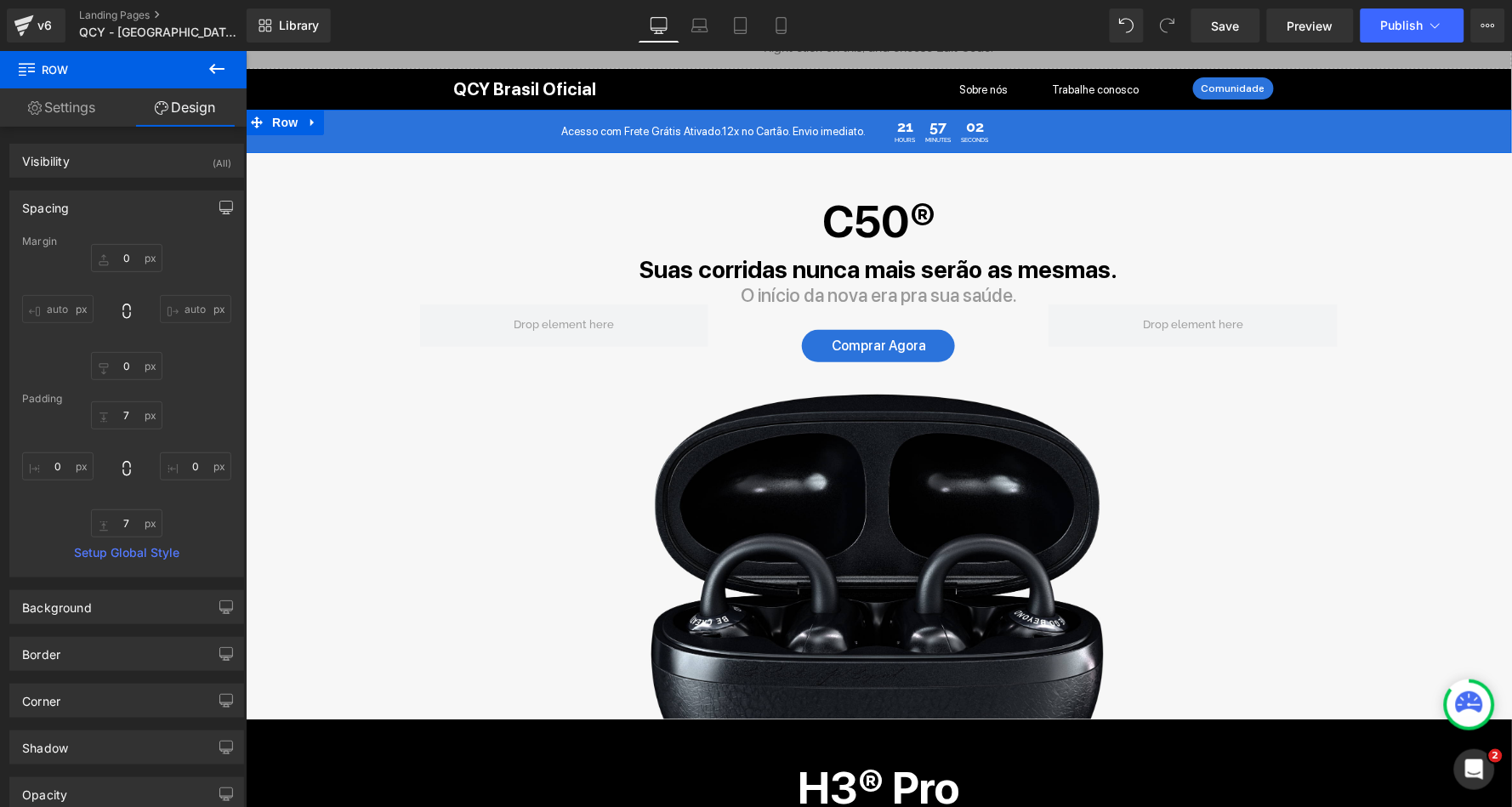
click at [220, 206] on icon "button" at bounding box center [226, 206] width 13 height 10
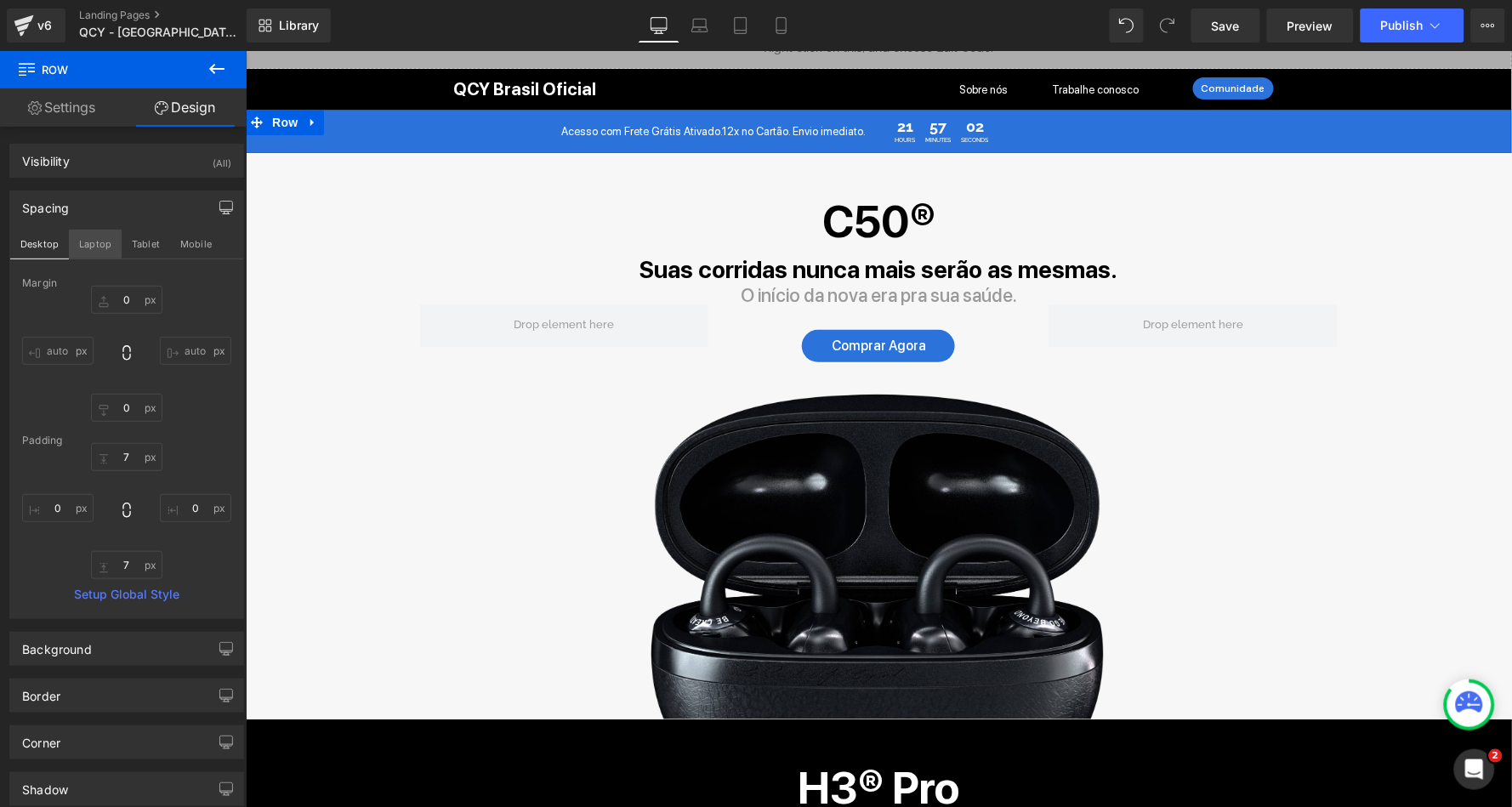
click at [99, 241] on button "Laptop" at bounding box center [96, 244] width 53 height 29
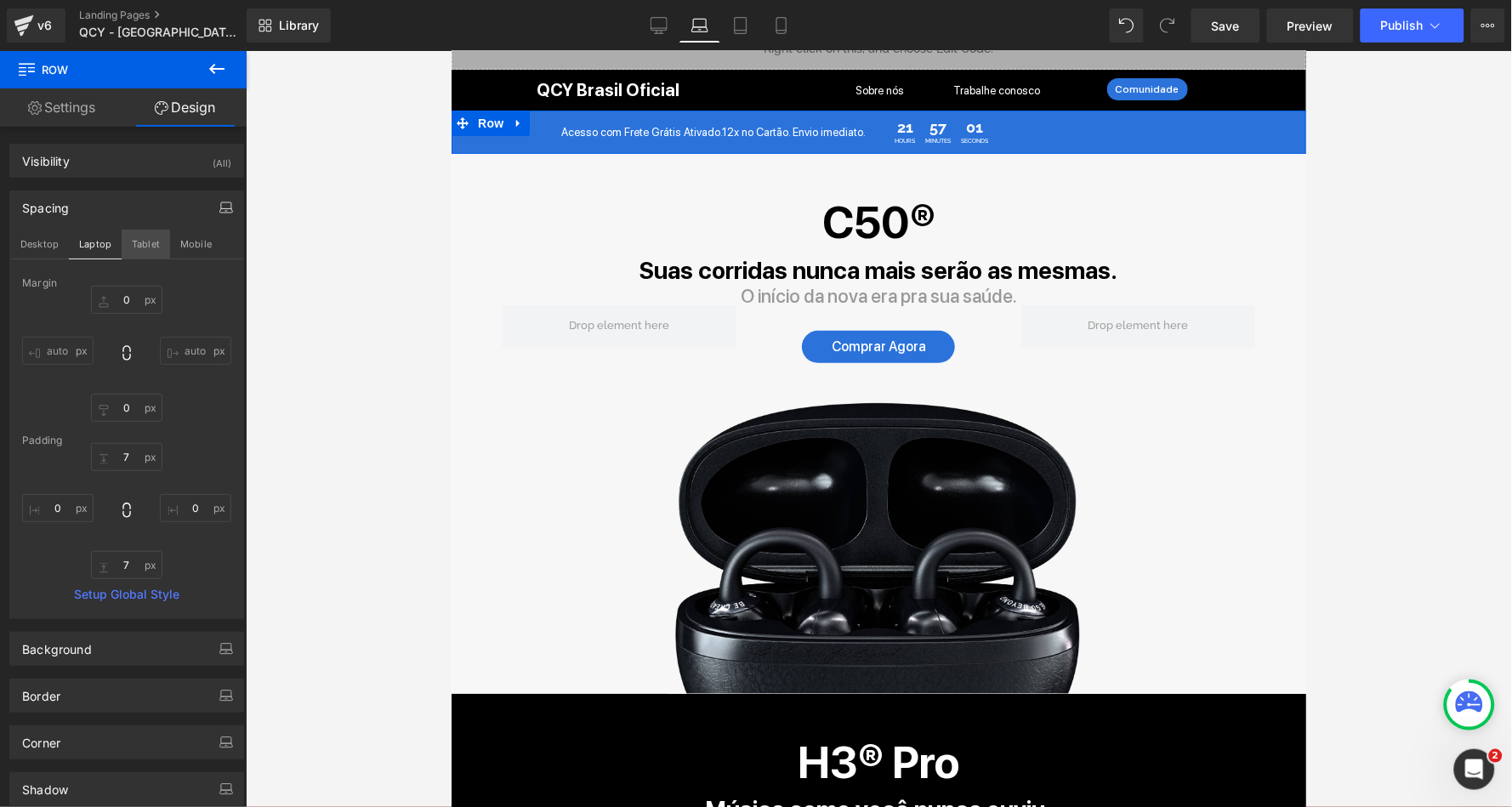
click at [152, 241] on button "Tablet" at bounding box center [146, 244] width 49 height 29
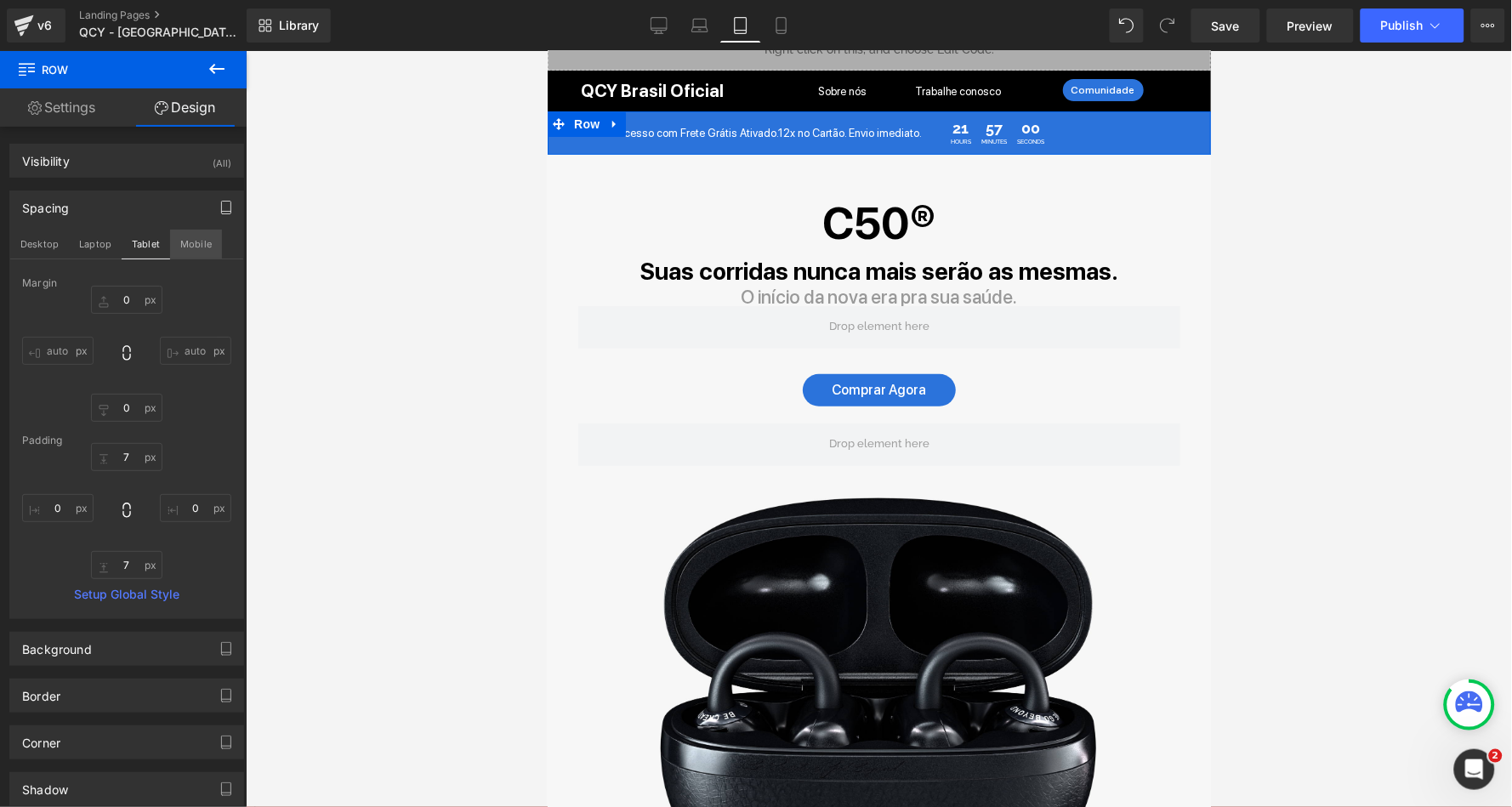
click at [185, 241] on button "Mobile" at bounding box center [195, 244] width 52 height 29
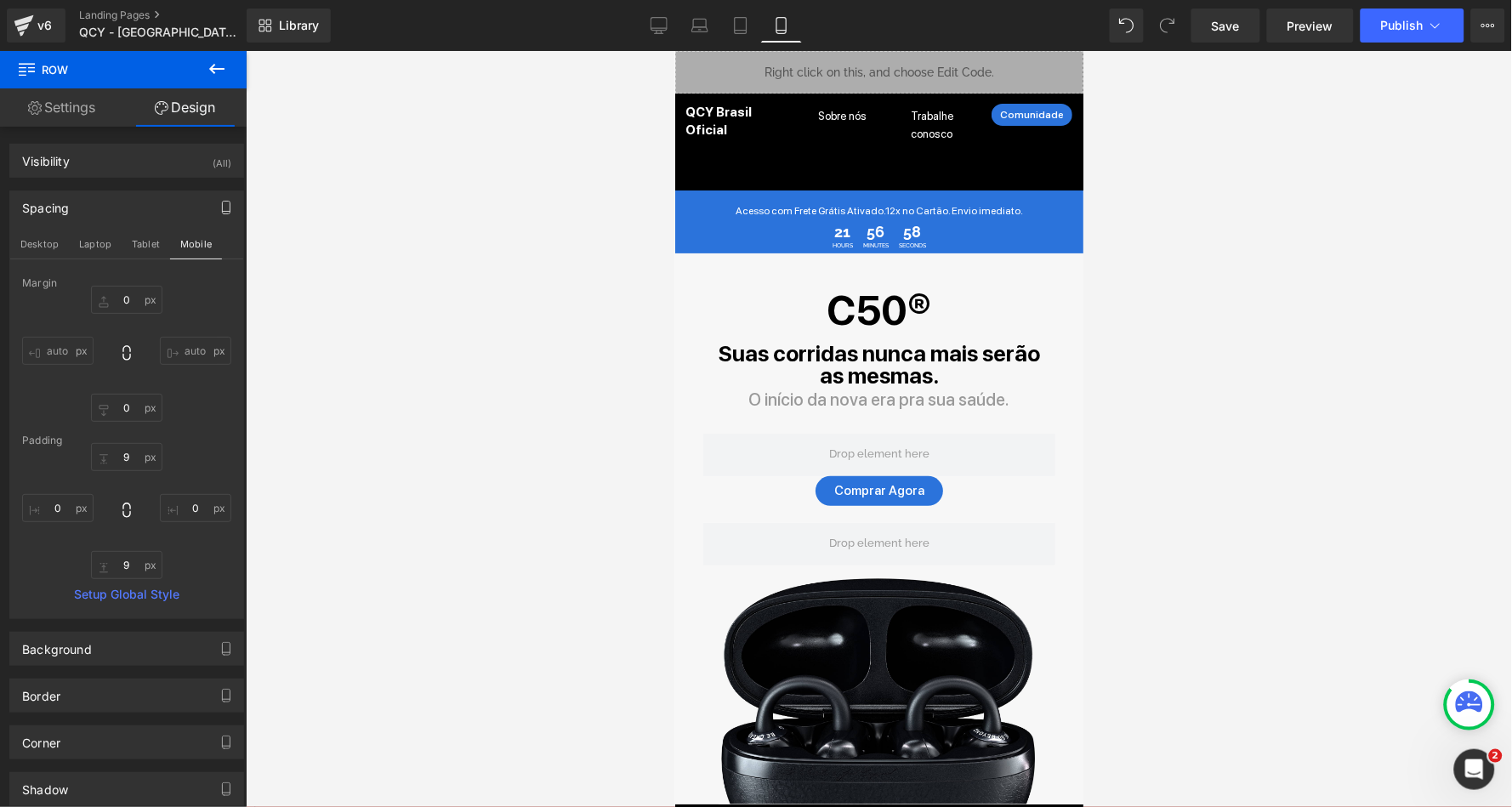
scroll to position [0, 0]
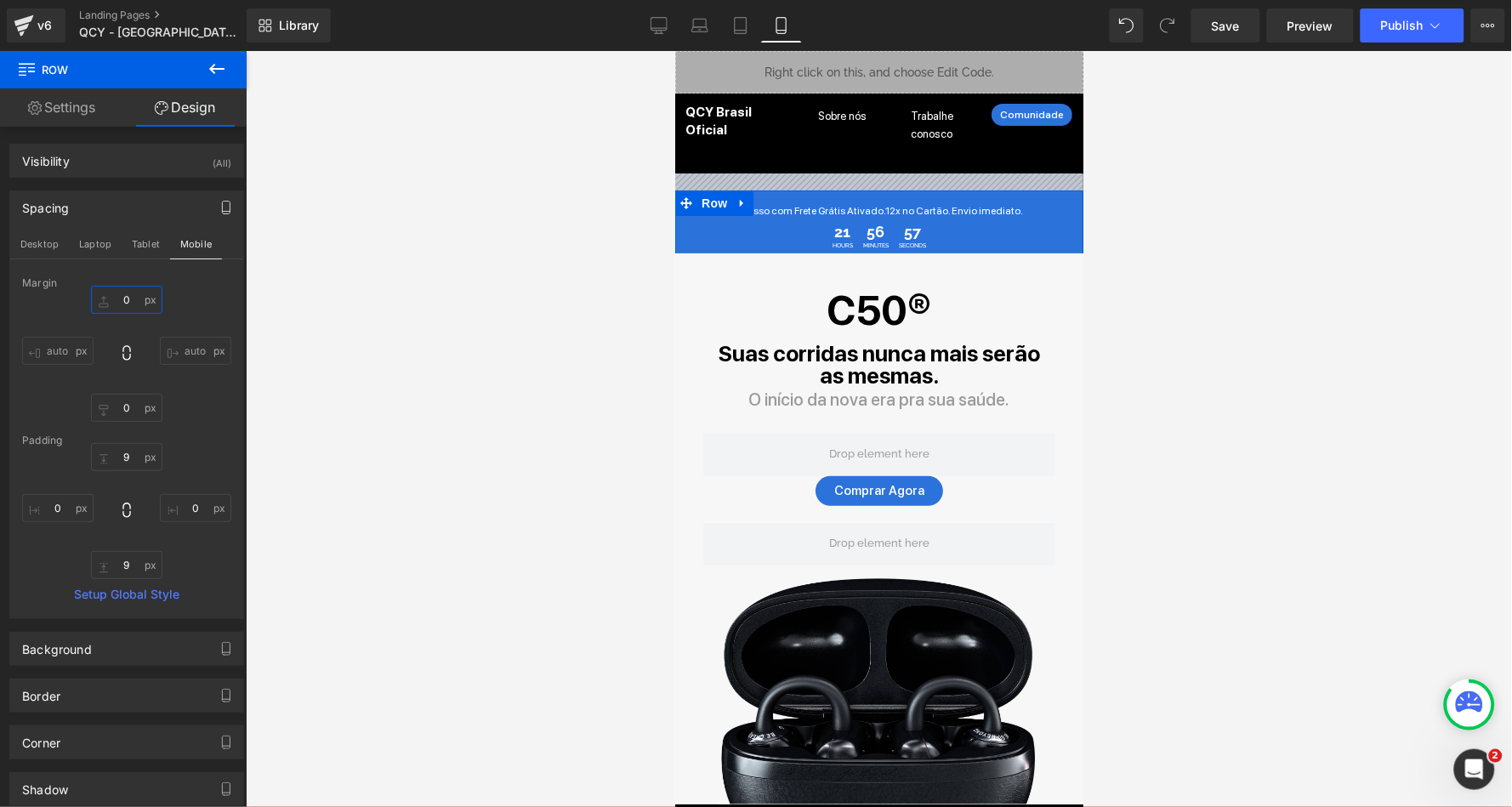
click at [112, 288] on input "0" at bounding box center [127, 299] width 72 height 28
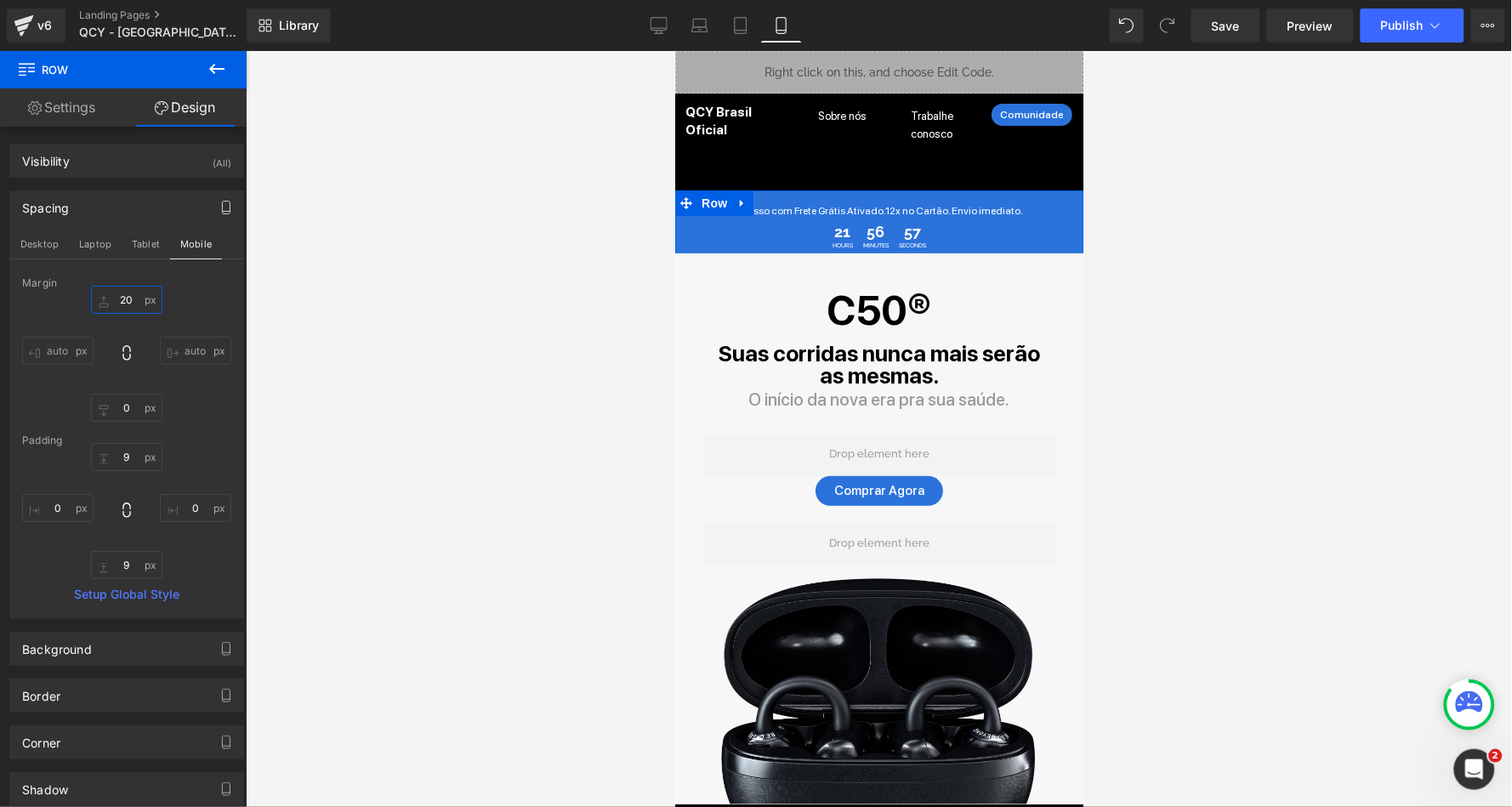
type input "0"
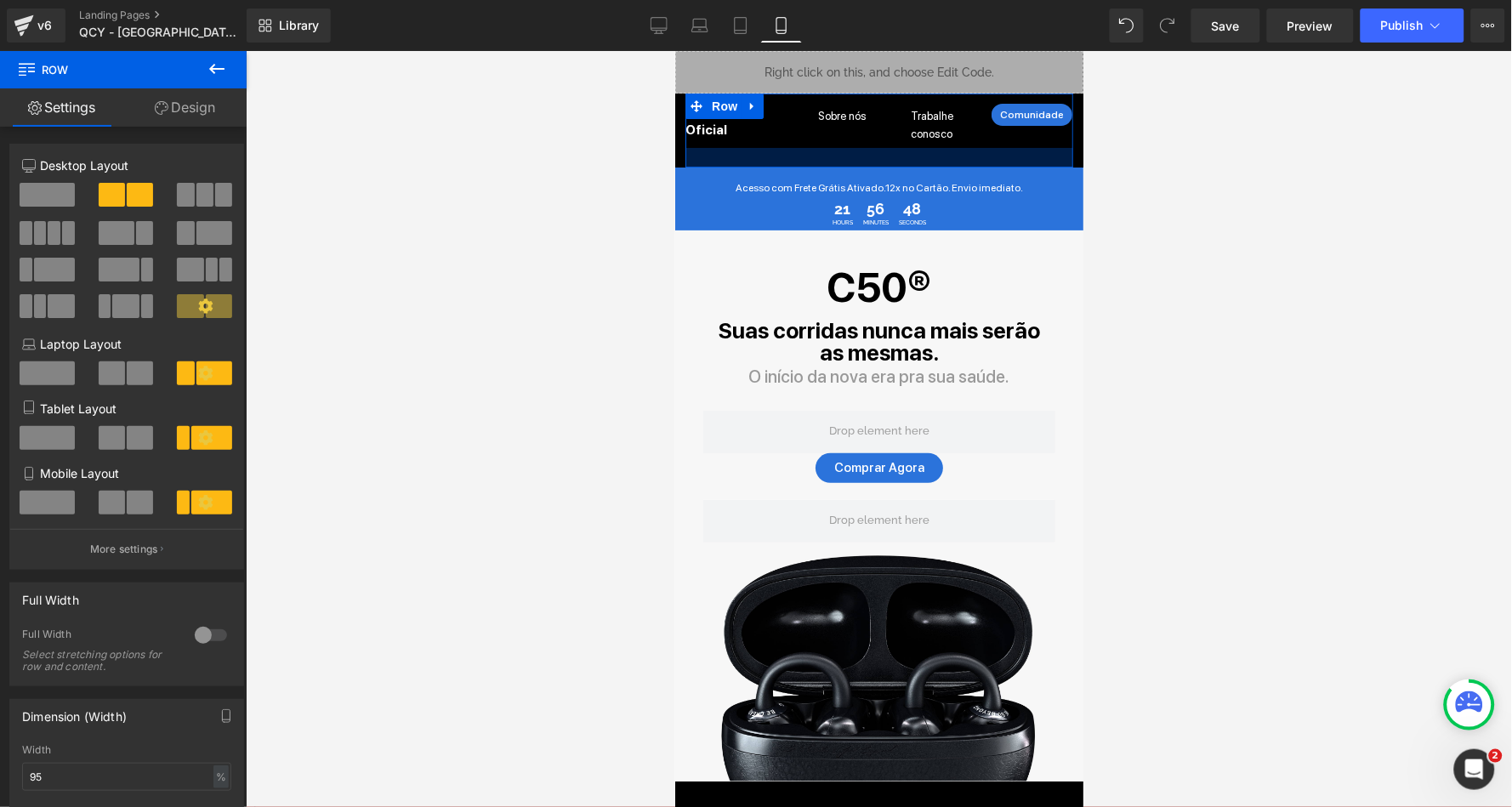
click at [967, 150] on div at bounding box center [878, 156] width 387 height 20
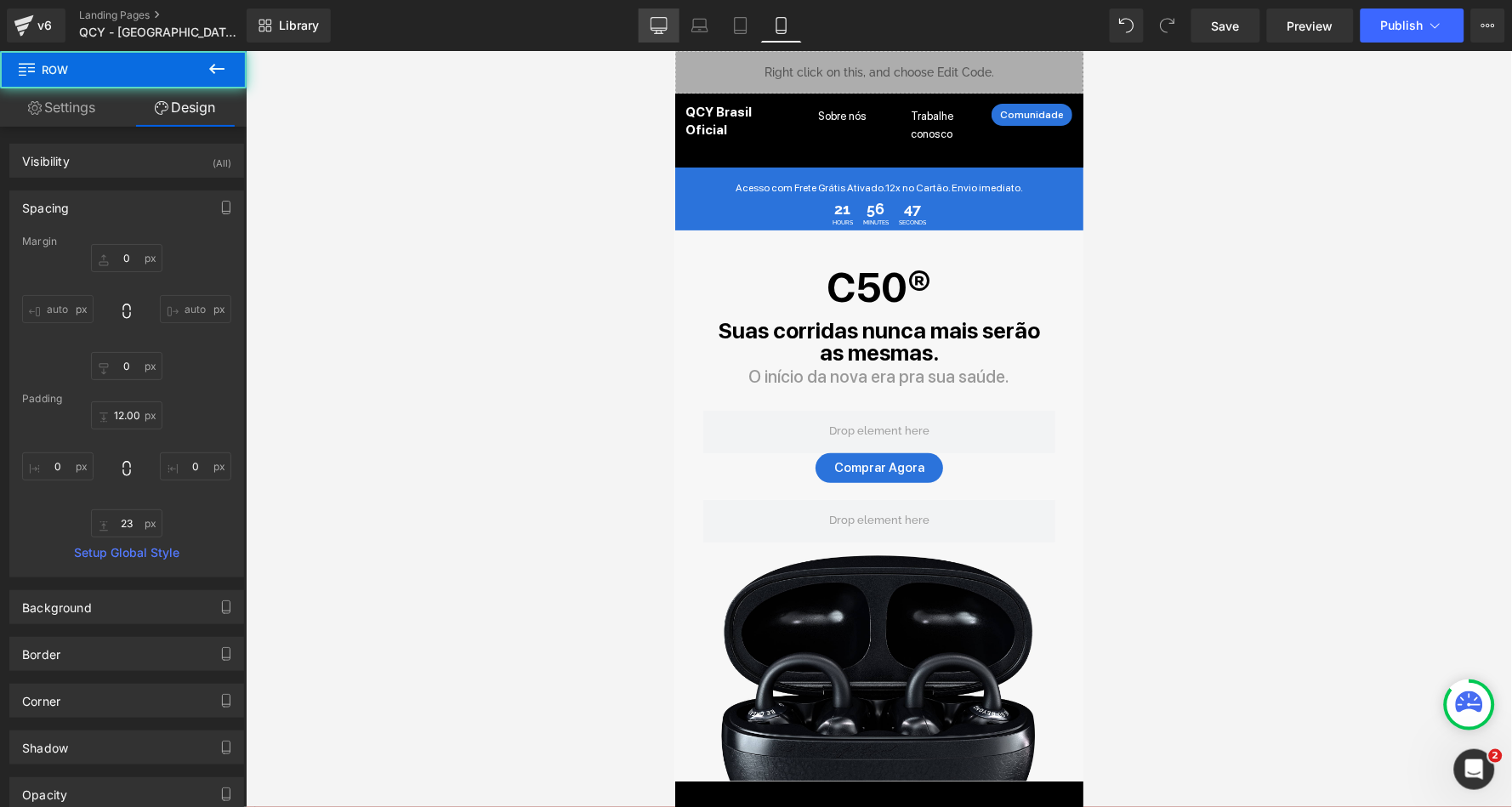
click at [666, 20] on icon at bounding box center [659, 26] width 17 height 17
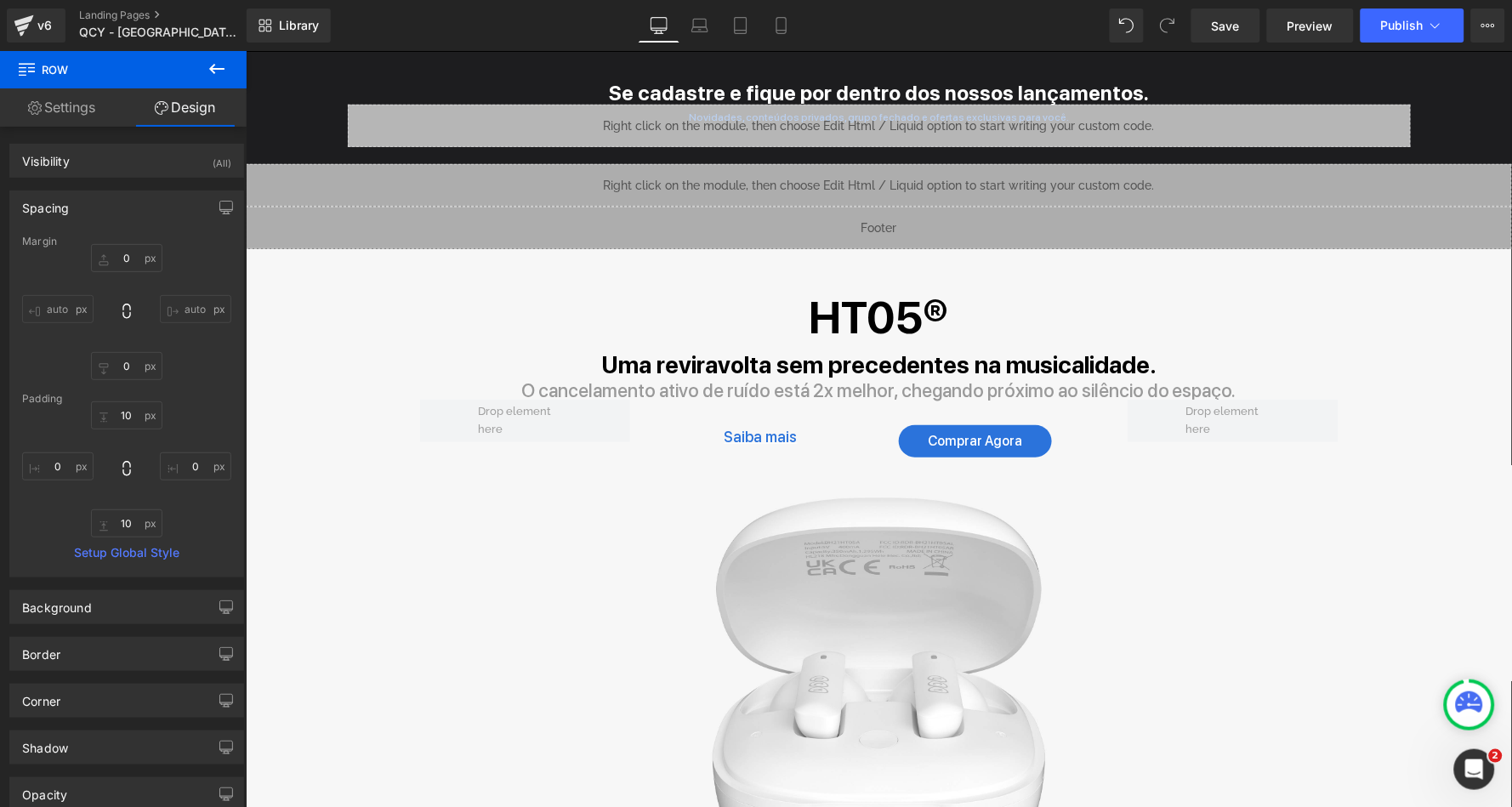
scroll to position [9349, 0]
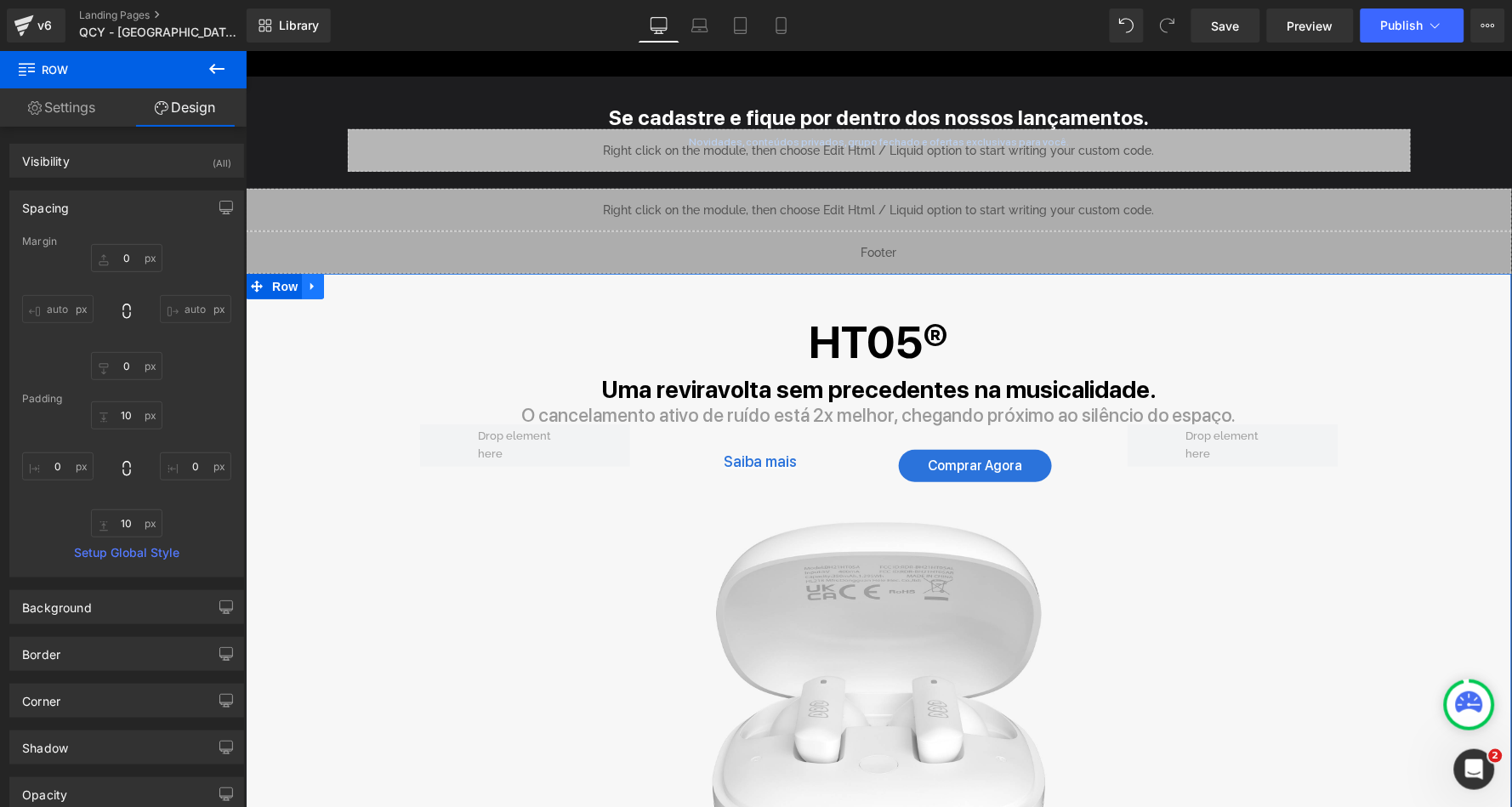
click at [314, 273] on link at bounding box center [312, 286] width 22 height 26
click at [351, 280] on icon at bounding box center [357, 286] width 12 height 12
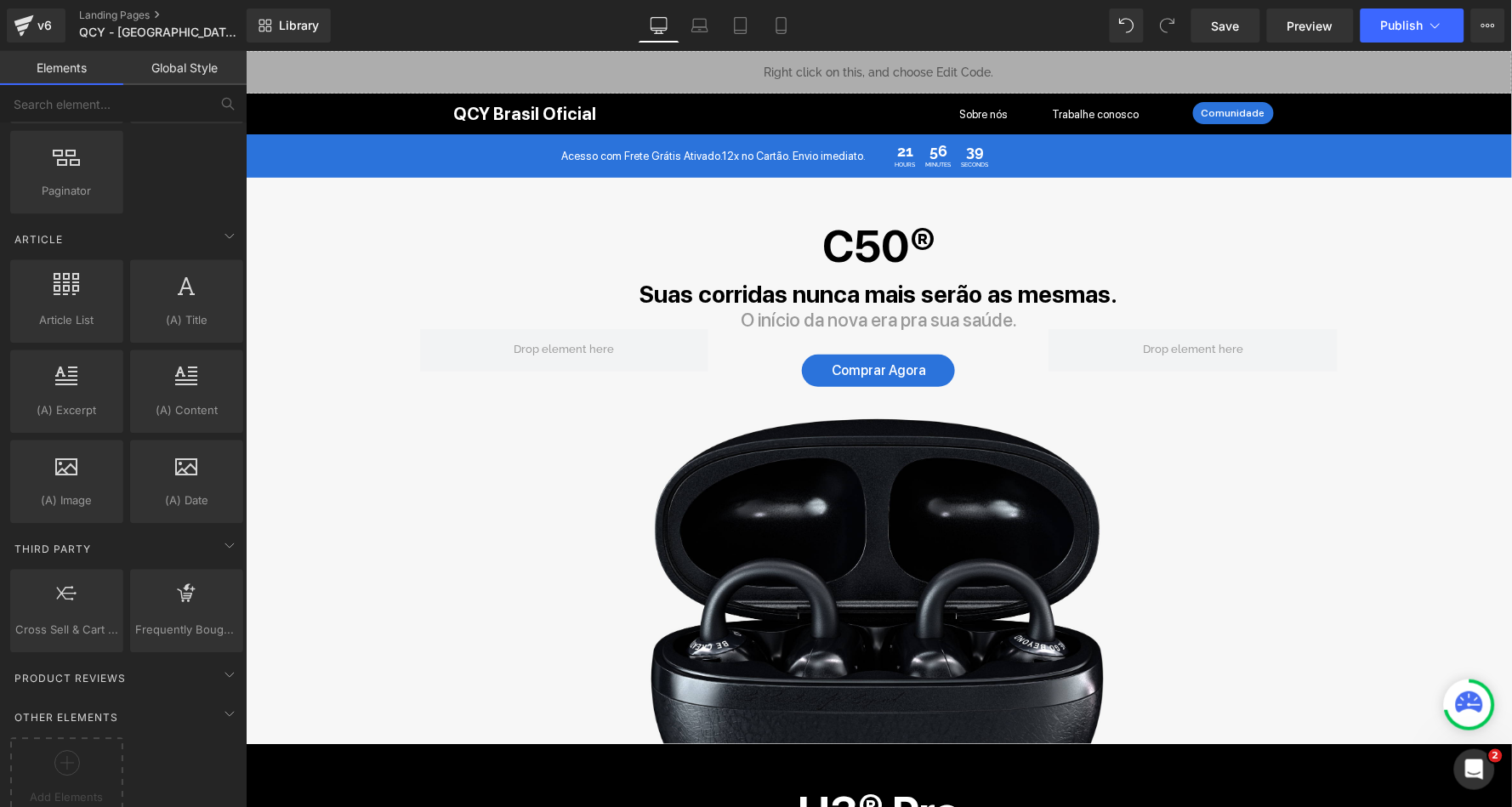
scroll to position [0, 0]
click at [1441, 24] on icon at bounding box center [1435, 26] width 17 height 17
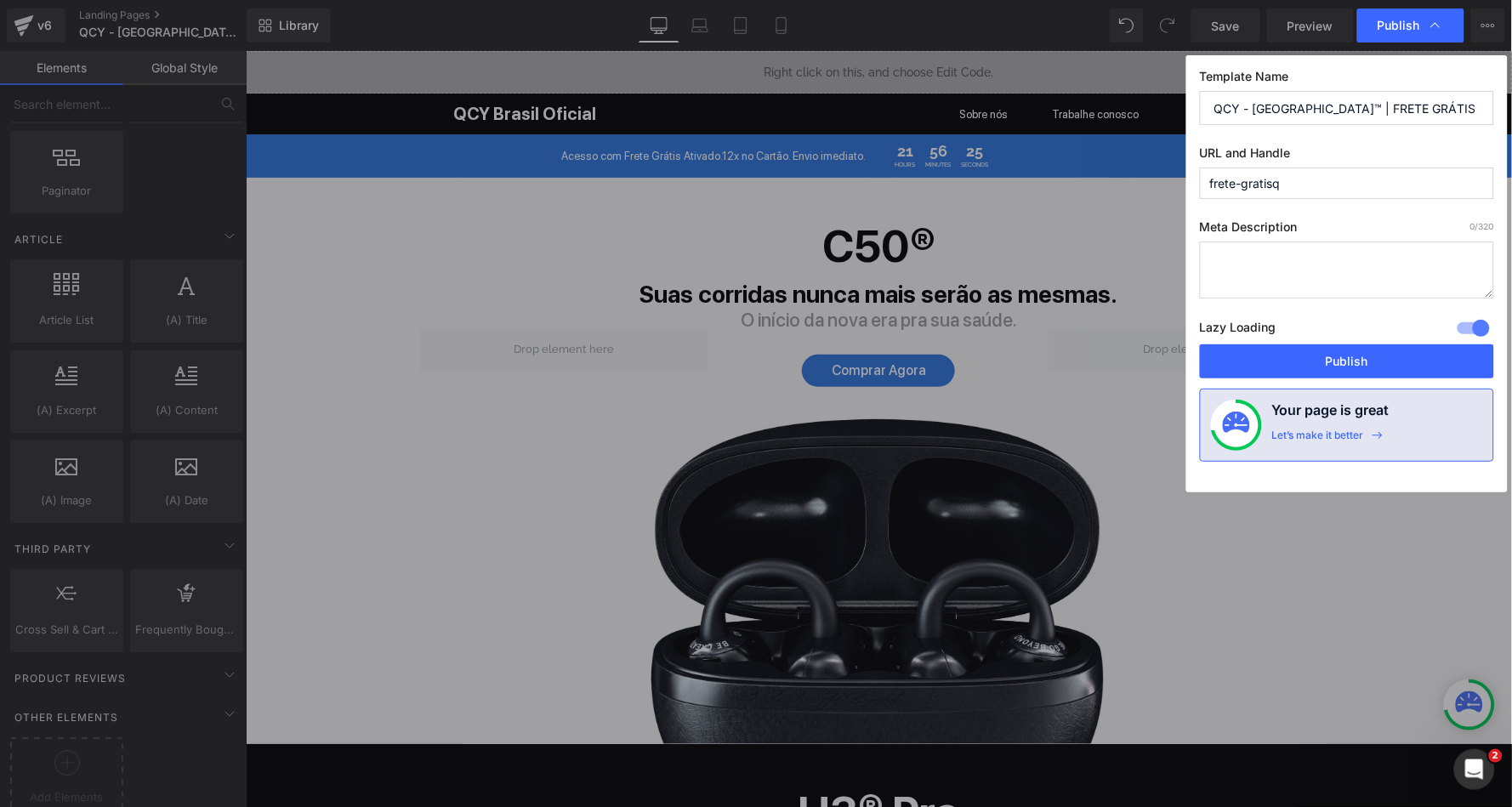
click at [1323, 186] on input "frete-gratisq" at bounding box center [1346, 183] width 294 height 32
type input "frete-gratis"
click at [1299, 265] on textarea at bounding box center [1346, 270] width 294 height 57
type textarea "Qcy"
type textarea "Compre seu Fone Bluetooth Na loja Oficial da QCY [GEOGRAPHIC_DATA] com Frete Gr…"
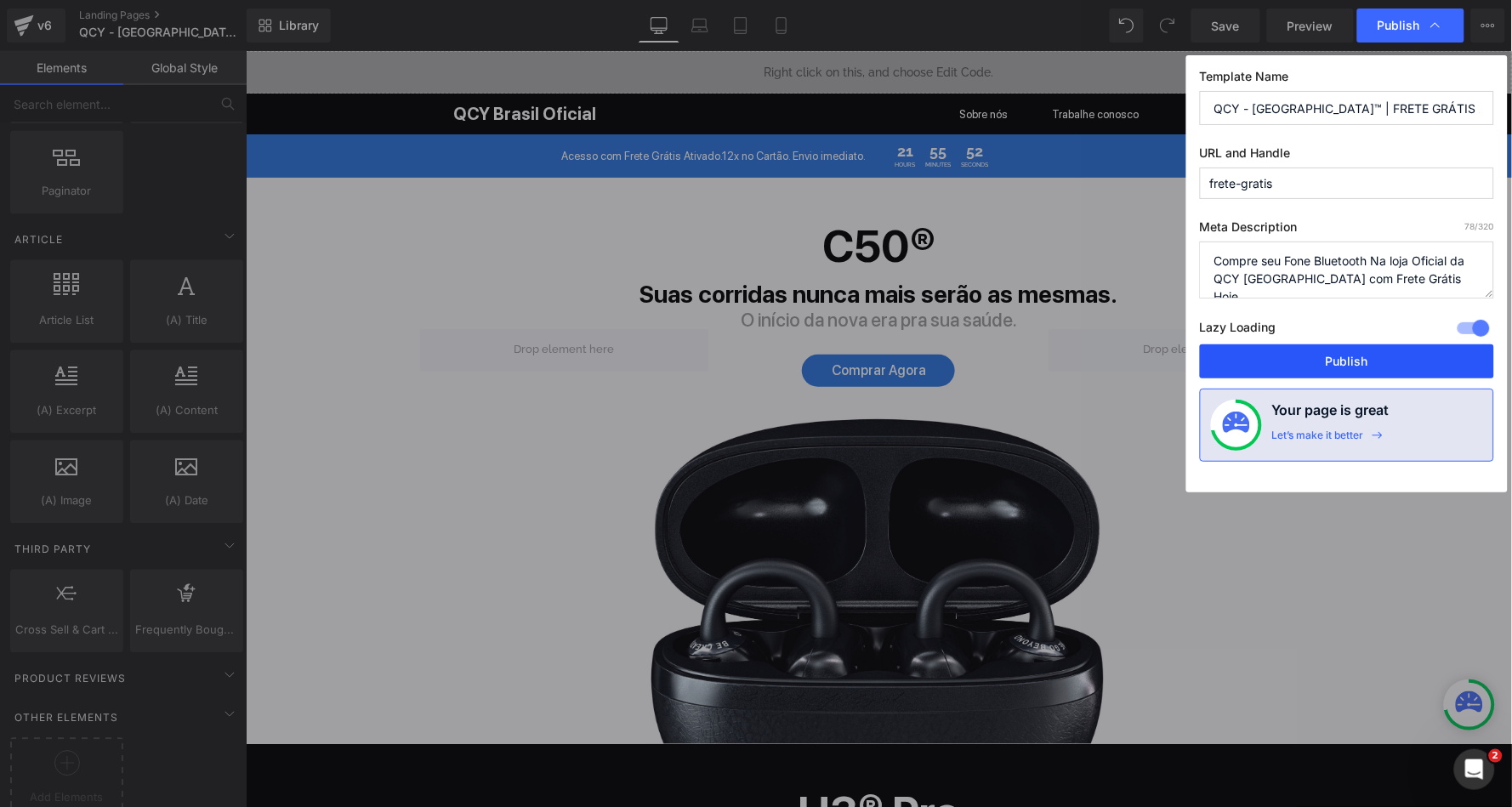
click at [1352, 364] on button "Publish" at bounding box center [1346, 362] width 294 height 34
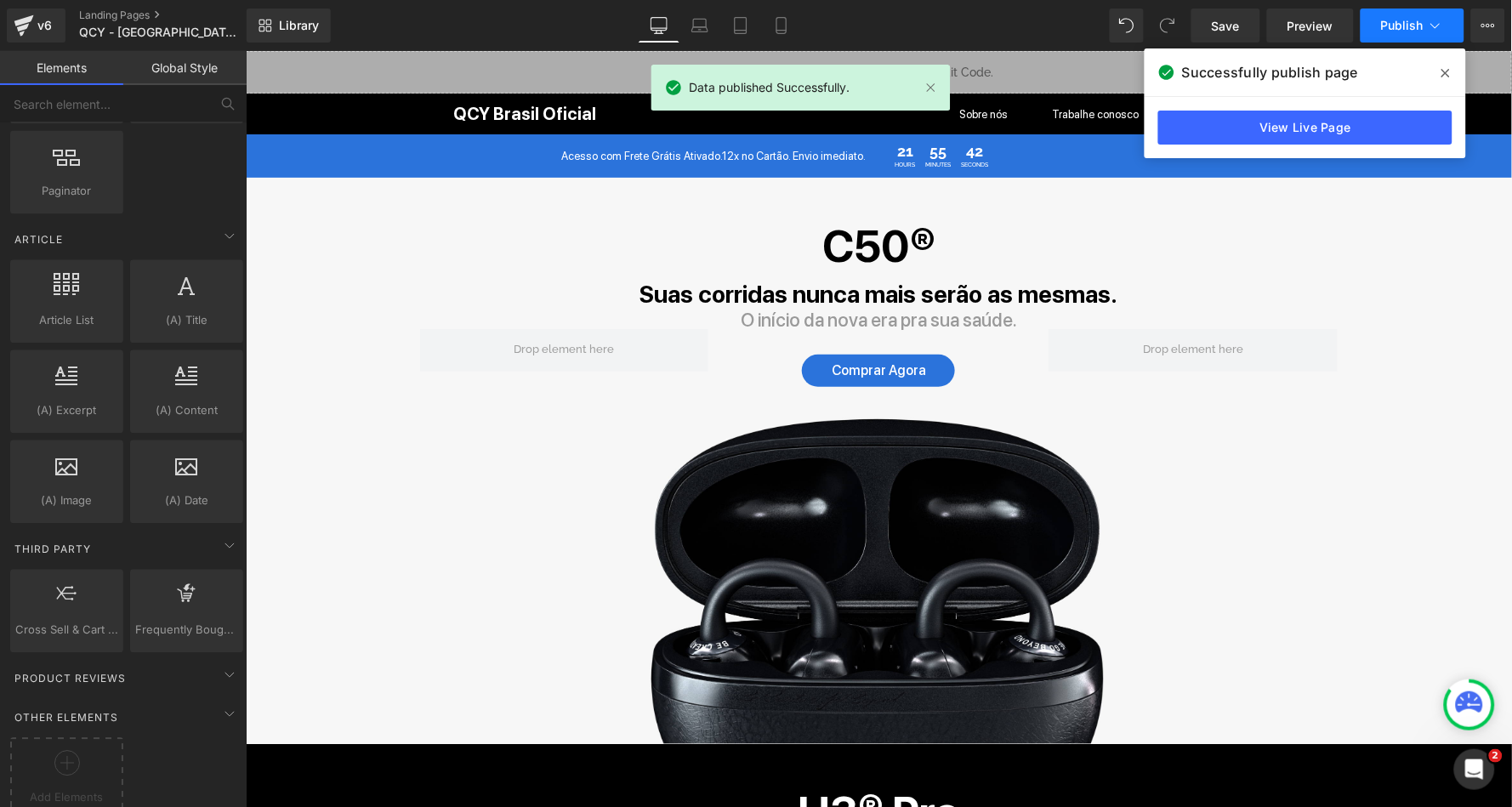
click at [1421, 35] on button "Publish" at bounding box center [1413, 26] width 104 height 34
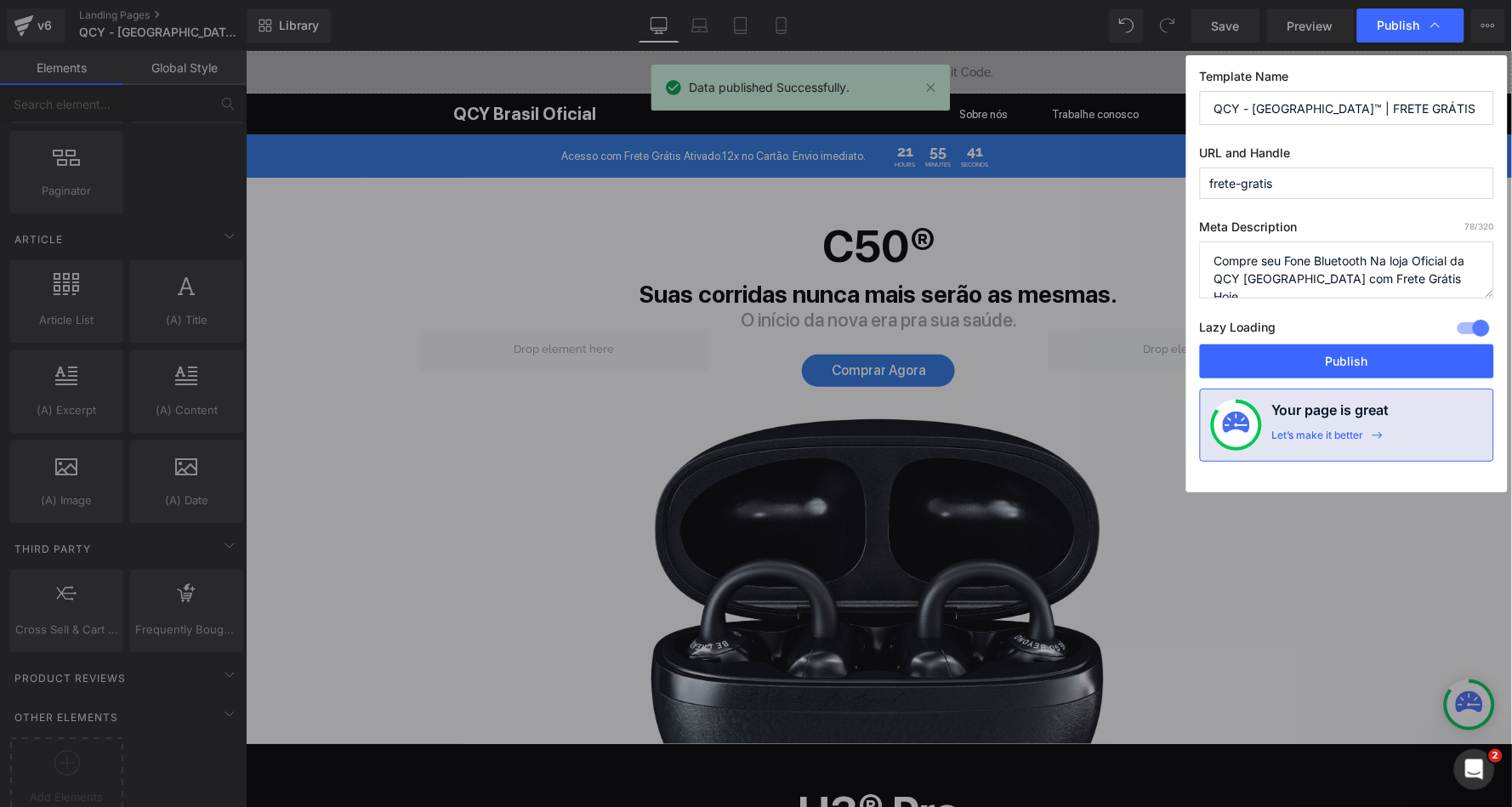
click at [1421, 35] on div "Publish" at bounding box center [1411, 26] width 108 height 34
